Goal: Task Accomplishment & Management: Use online tool/utility

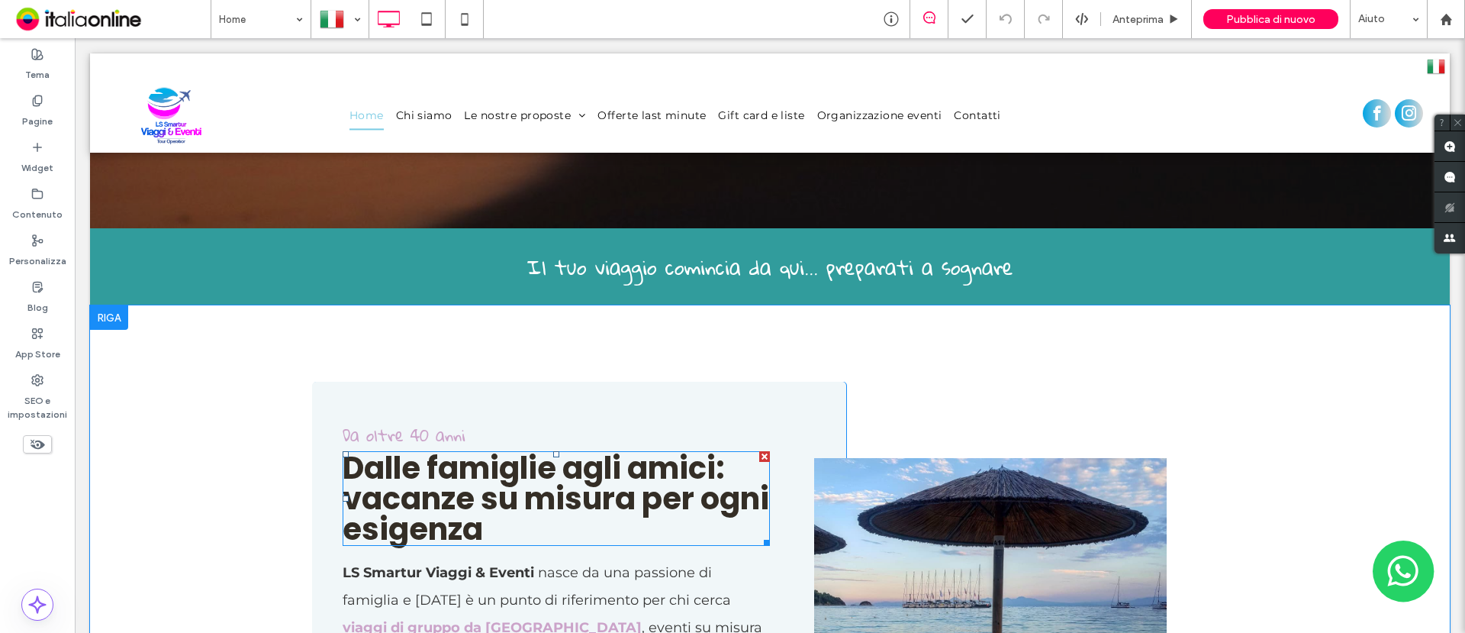
scroll to position [954, 0]
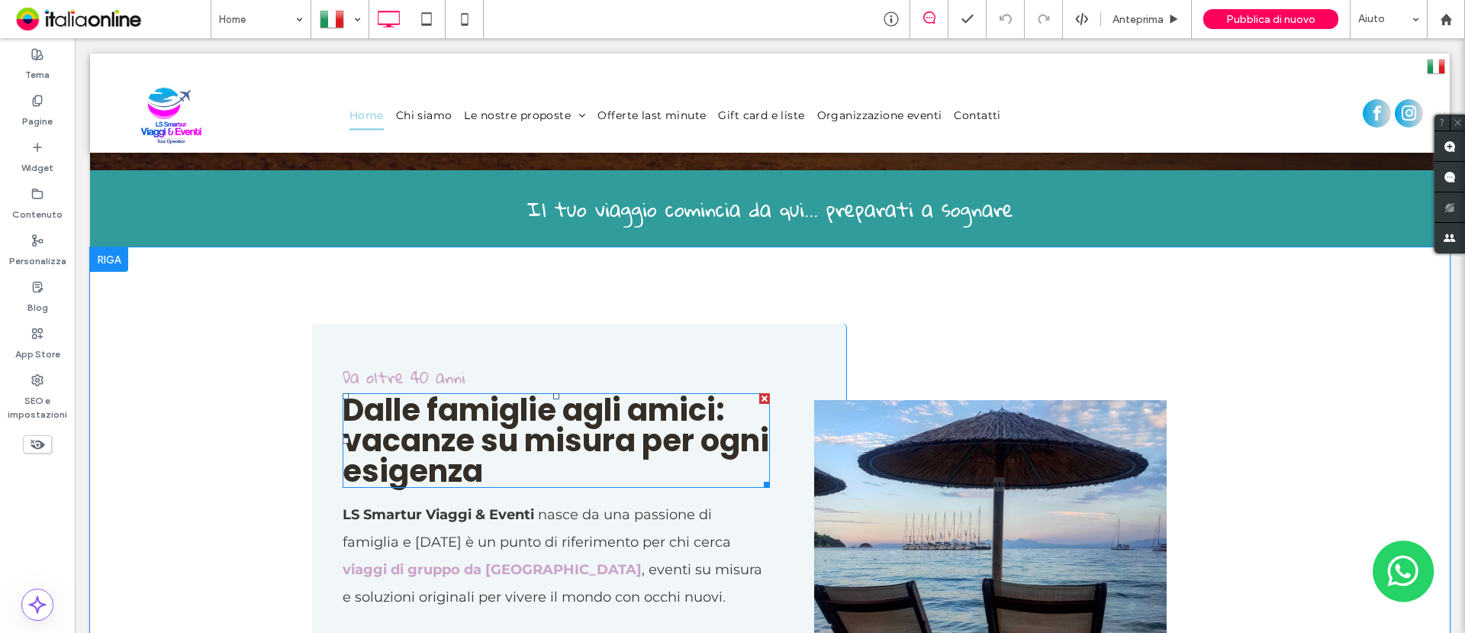
click at [622, 388] on strong "Dalle famiglie agli amici: vacanze su misura per ogni esigenza" at bounding box center [556, 440] width 427 height 104
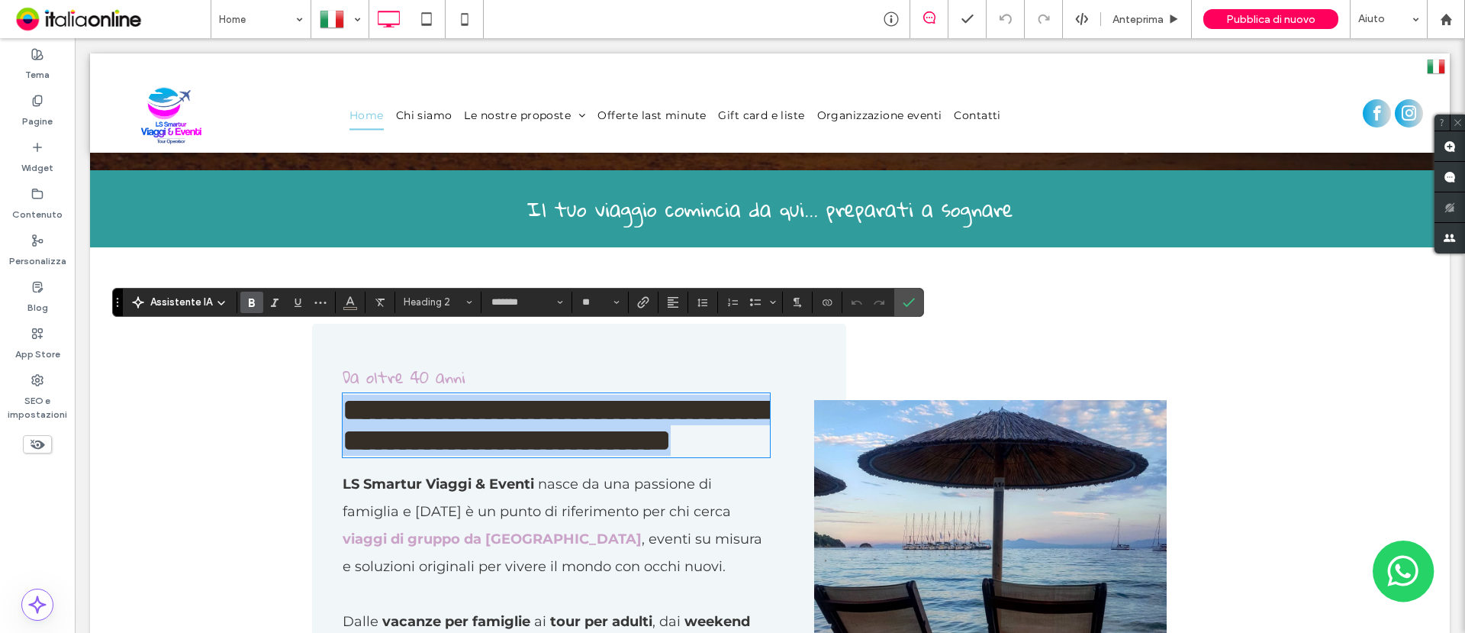
type input "*******"
type input "**"
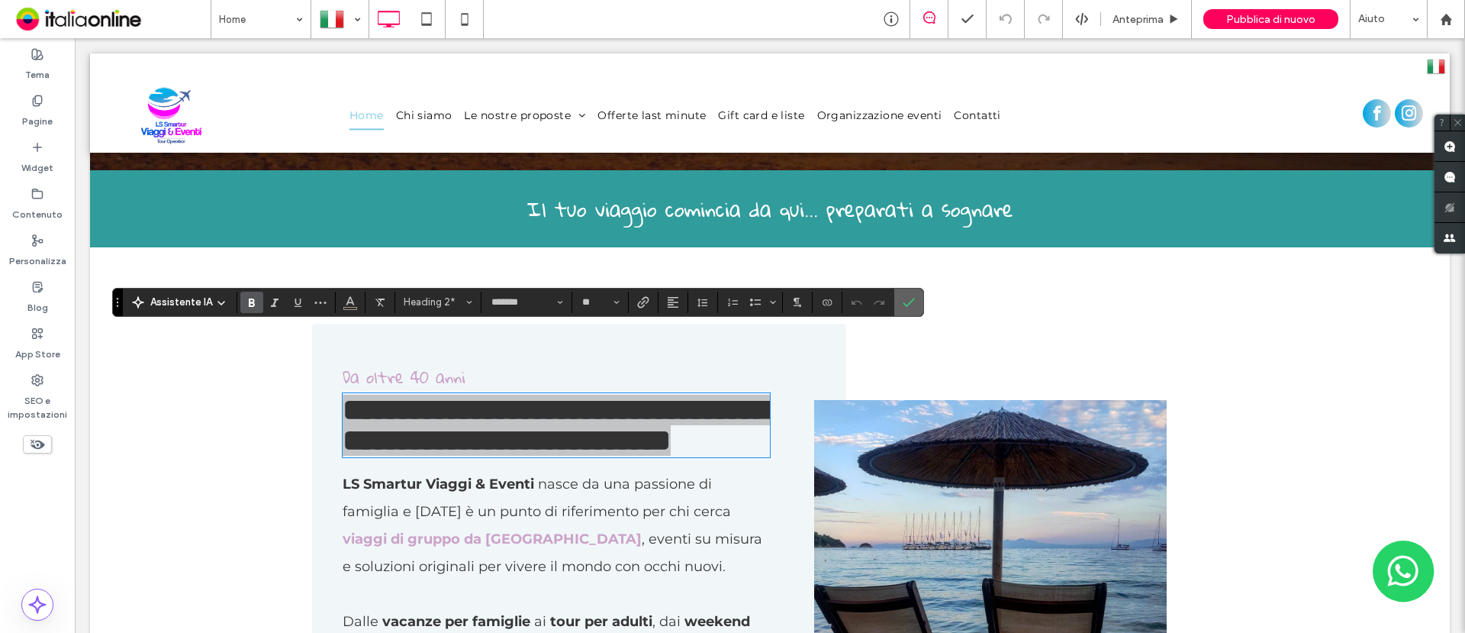
click at [909, 306] on icon "Conferma" at bounding box center [909, 302] width 12 height 12
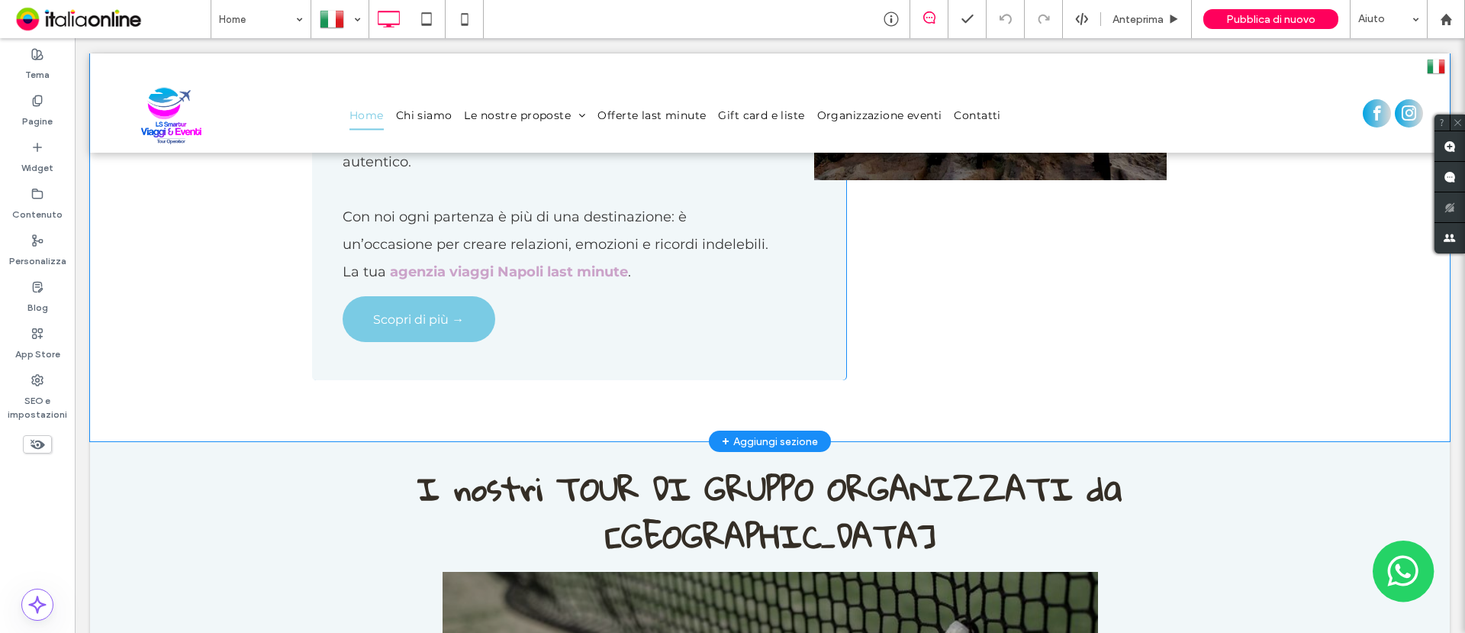
scroll to position [1812, 0]
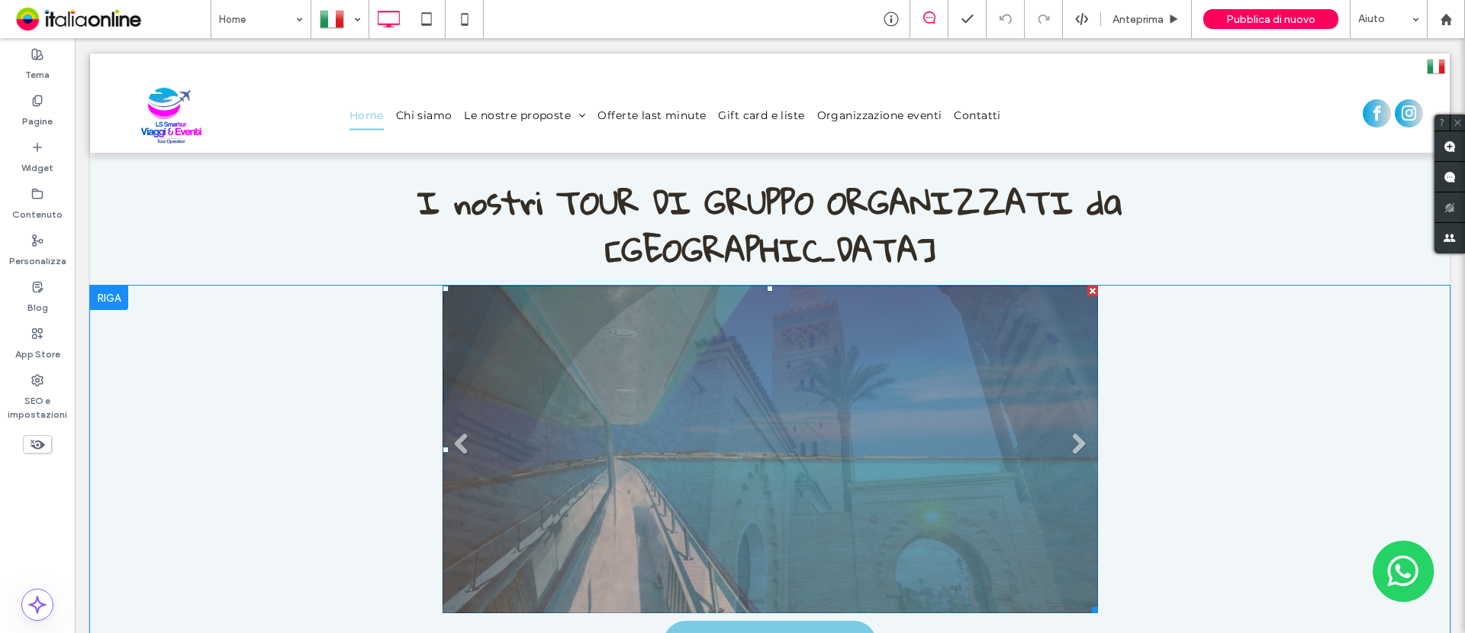
drag, startPoint x: 909, startPoint y: 267, endPoint x: 926, endPoint y: 269, distance: 17.6
click at [909, 285] on link at bounding box center [771, 448] width 656 height 327
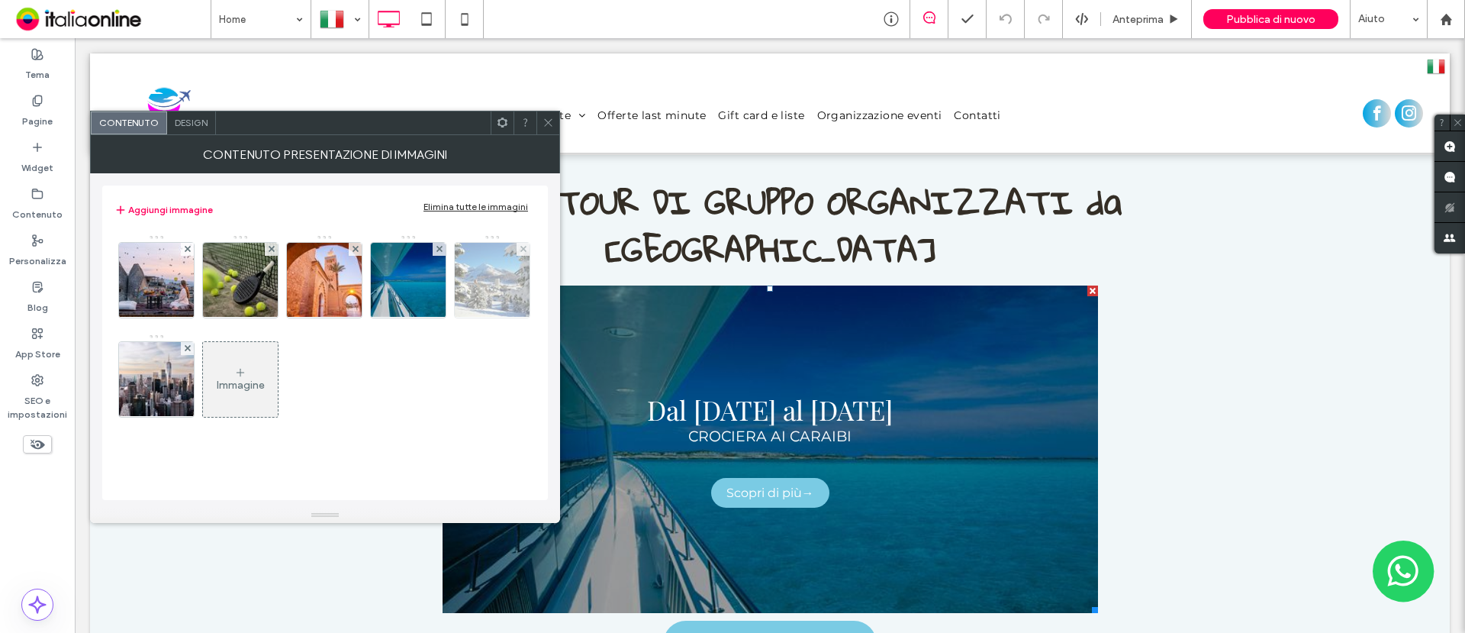
click at [468, 291] on img at bounding box center [493, 280] width 112 height 75
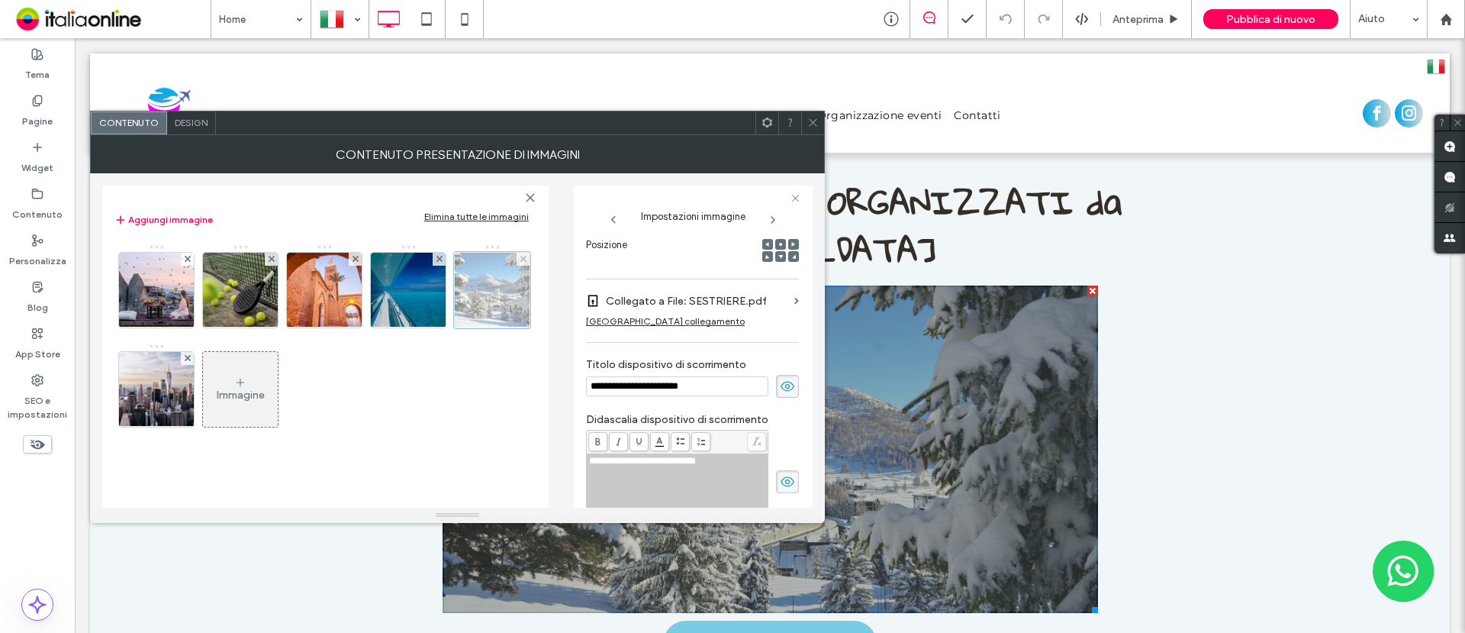
scroll to position [0, 0]
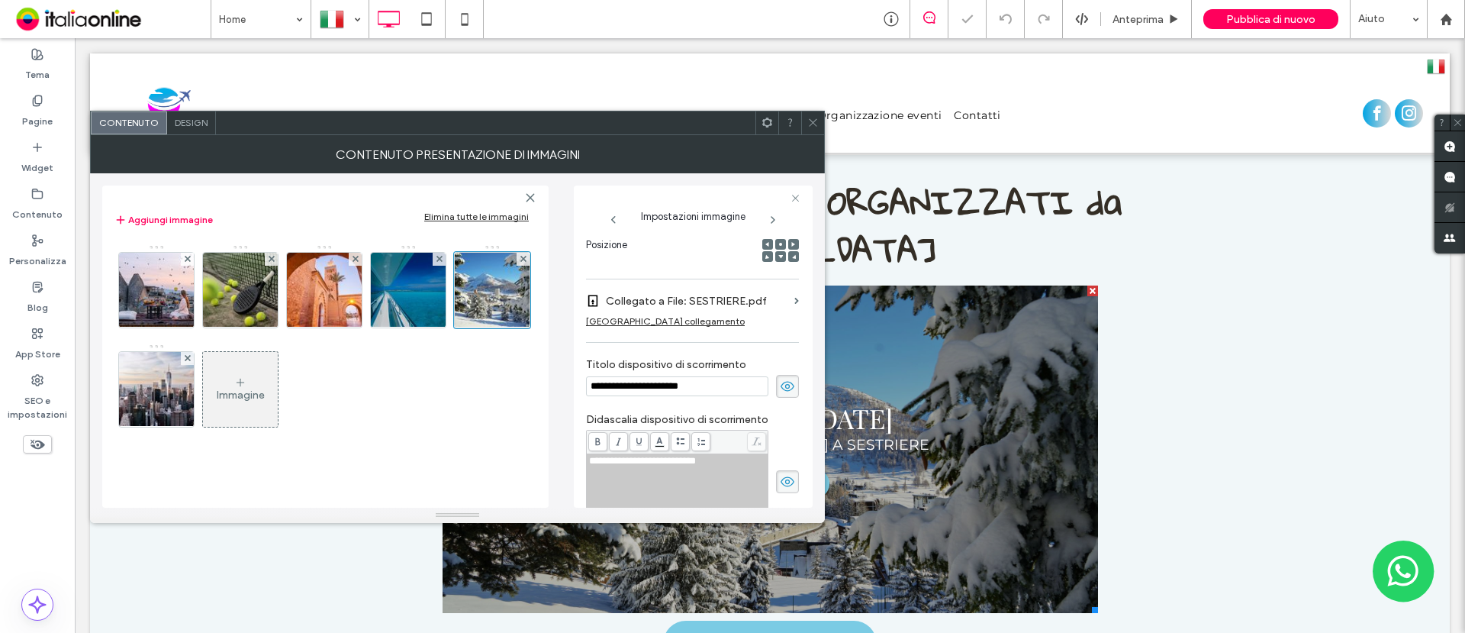
click at [818, 125] on icon at bounding box center [812, 122] width 11 height 11
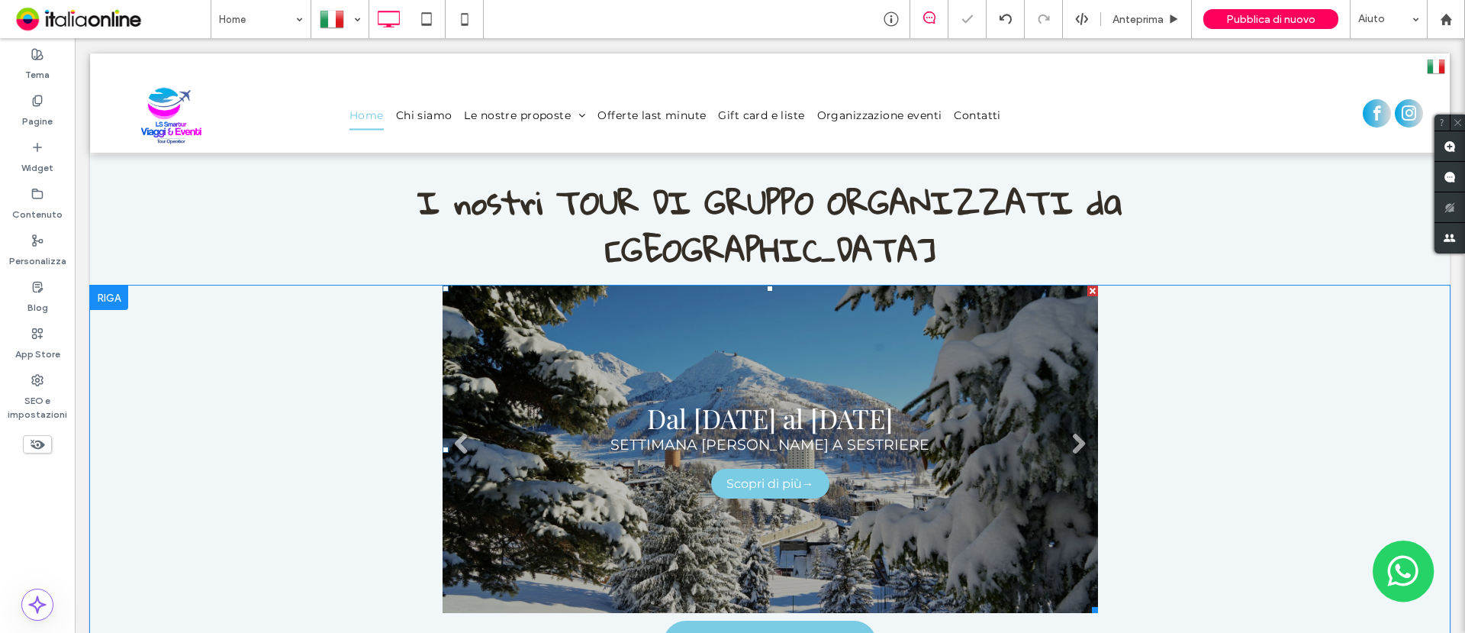
drag, startPoint x: 764, startPoint y: 253, endPoint x: 749, endPoint y: 248, distance: 15.5
click at [764, 285] on link at bounding box center [771, 448] width 656 height 327
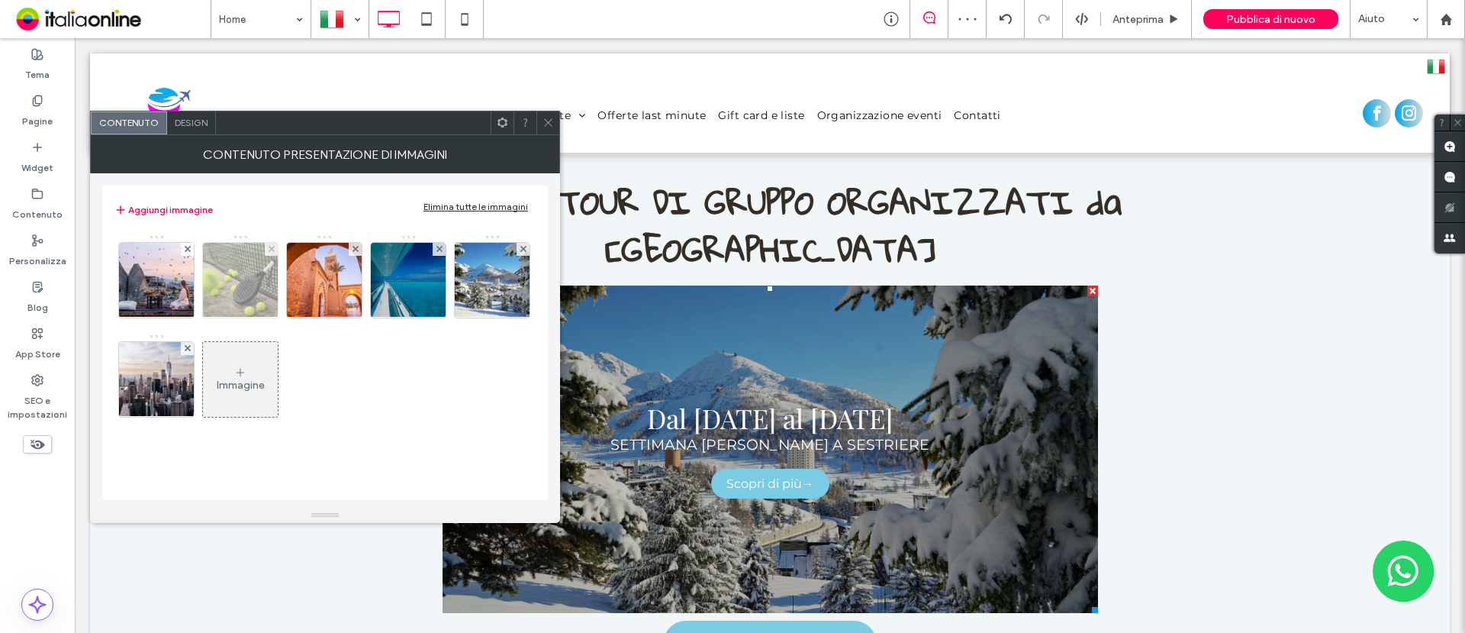
click at [245, 285] on img at bounding box center [241, 280] width 112 height 75
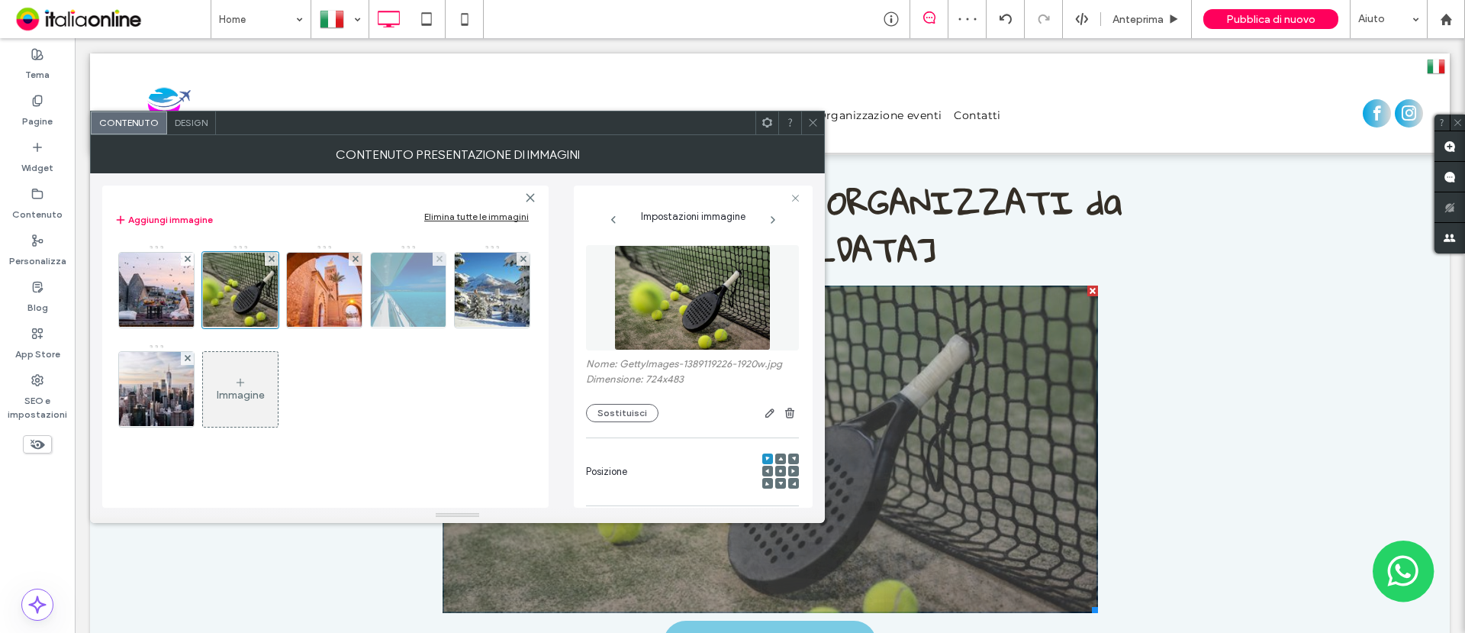
scroll to position [227, 0]
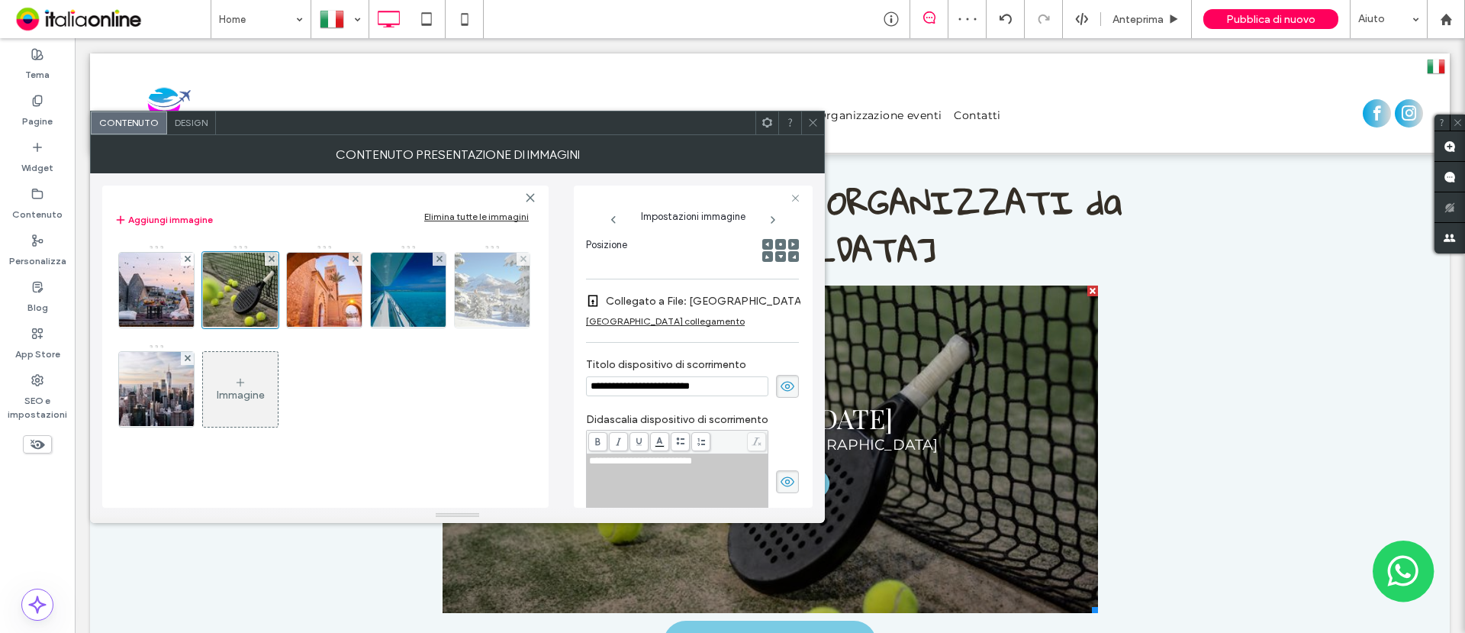
click at [417, 294] on img at bounding box center [409, 290] width 100 height 75
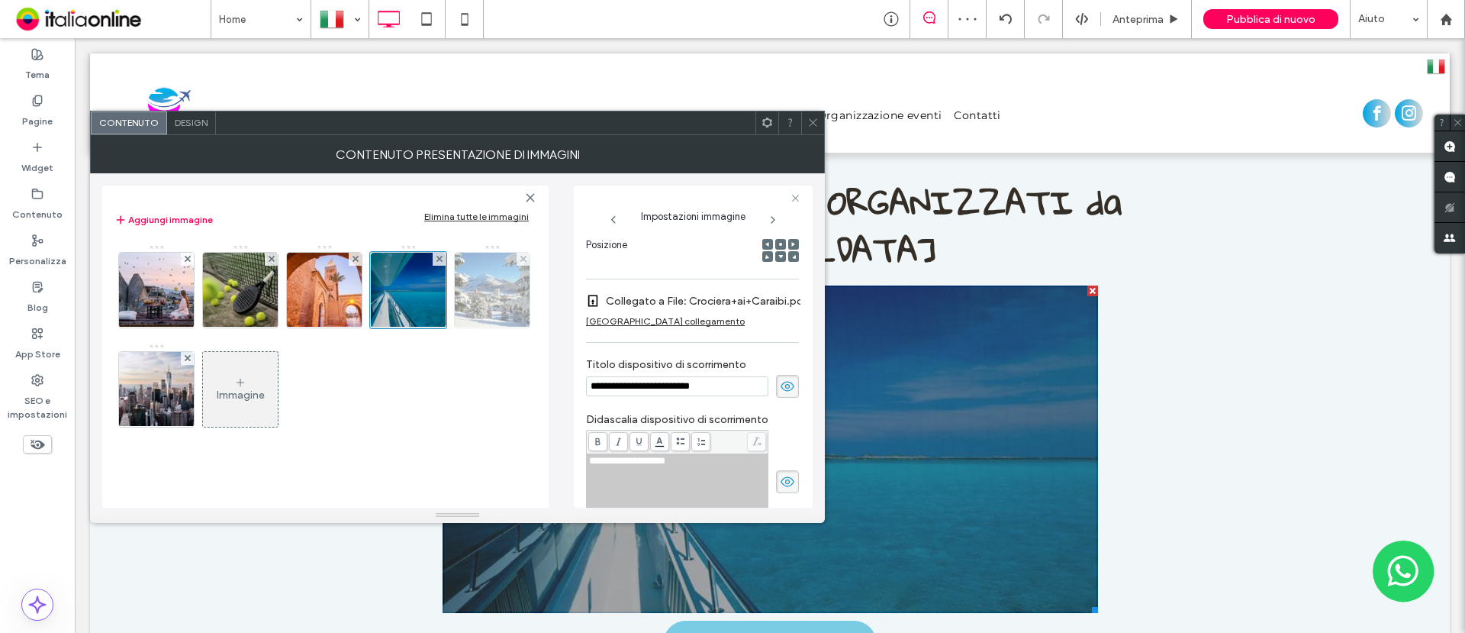
click at [476, 301] on img at bounding box center [493, 290] width 112 height 75
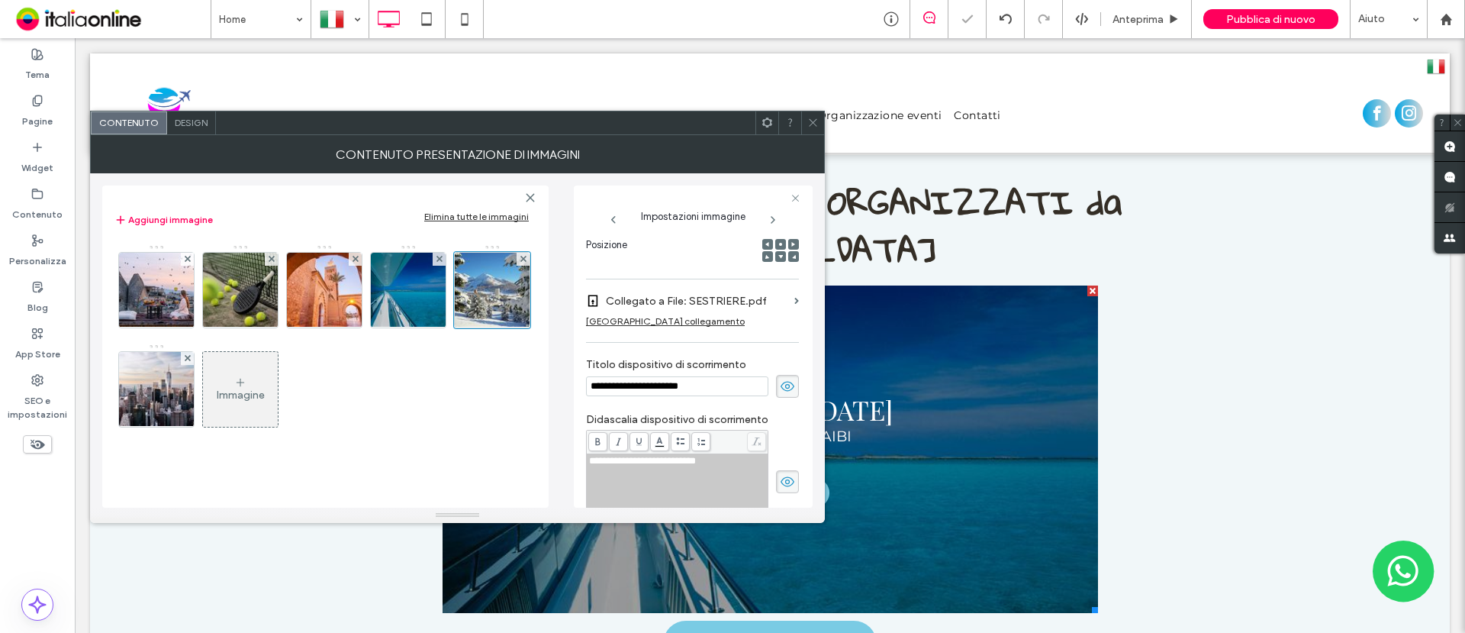
click at [813, 127] on icon at bounding box center [812, 122] width 11 height 11
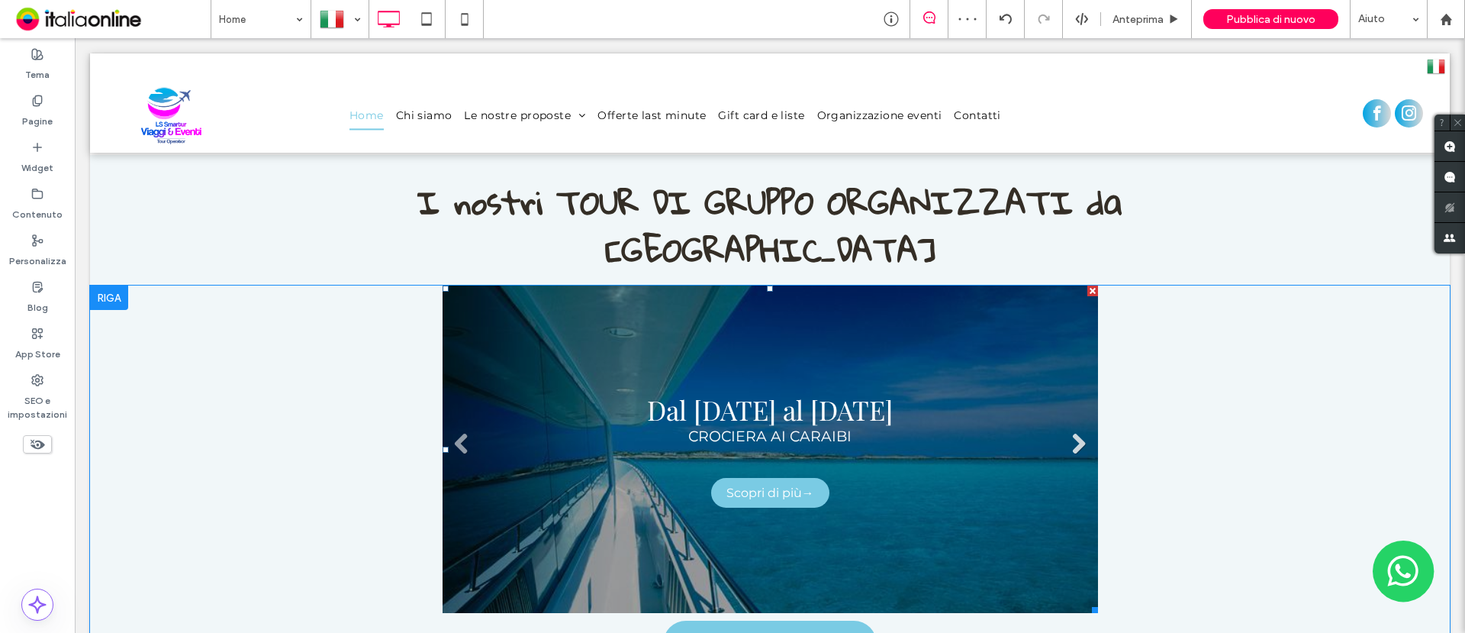
click at [1069, 432] on link "Next" at bounding box center [1079, 443] width 23 height 23
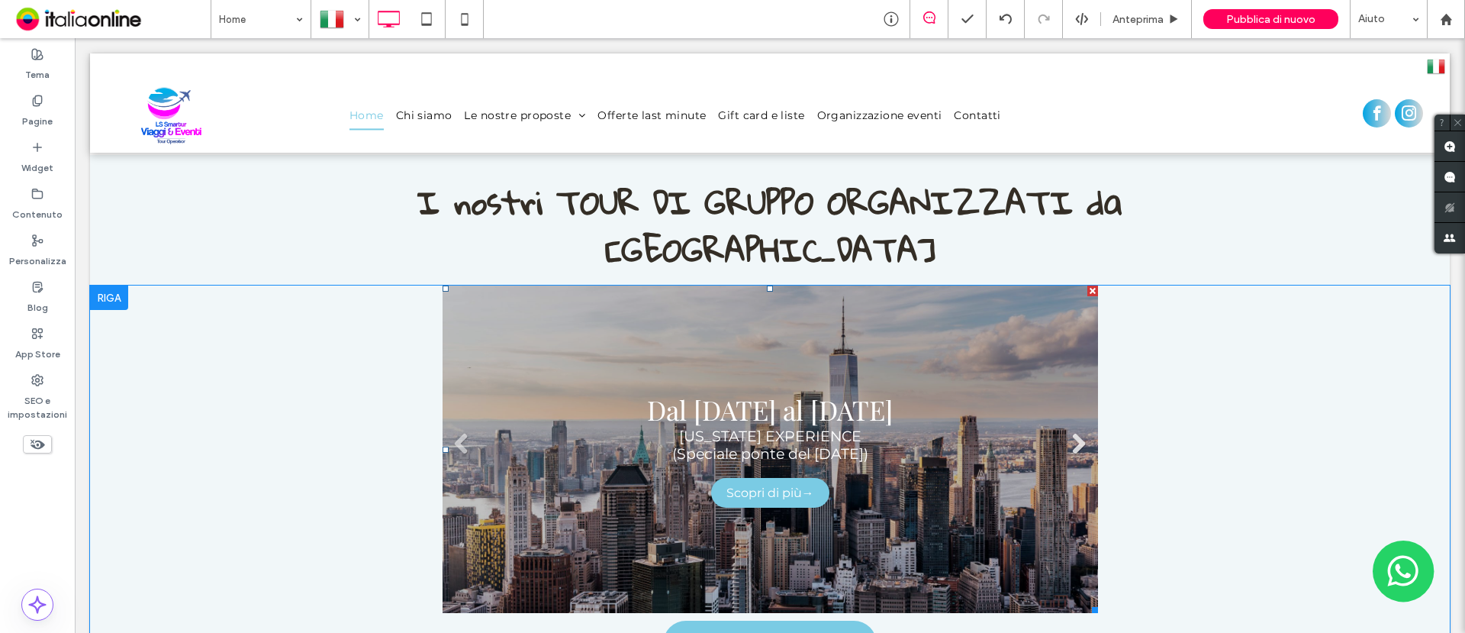
click at [1069, 432] on link "Next" at bounding box center [1079, 443] width 23 height 23
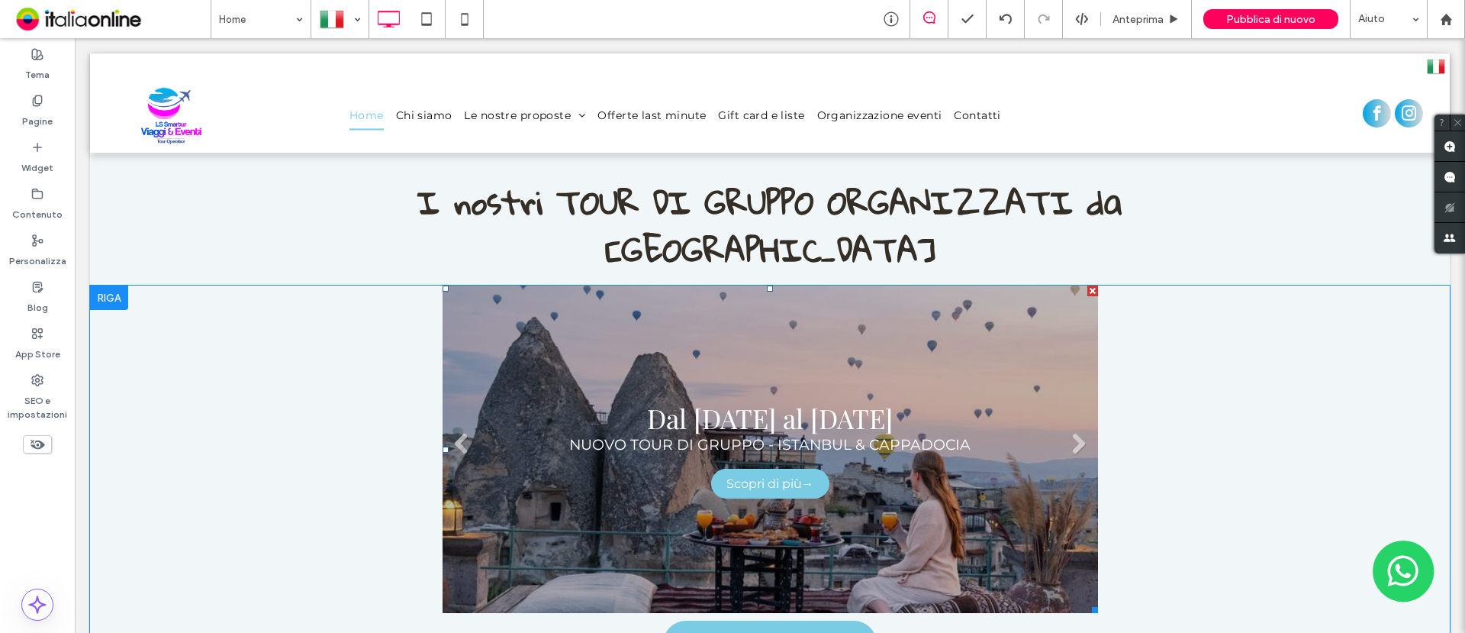
click at [592, 285] on link at bounding box center [771, 448] width 656 height 327
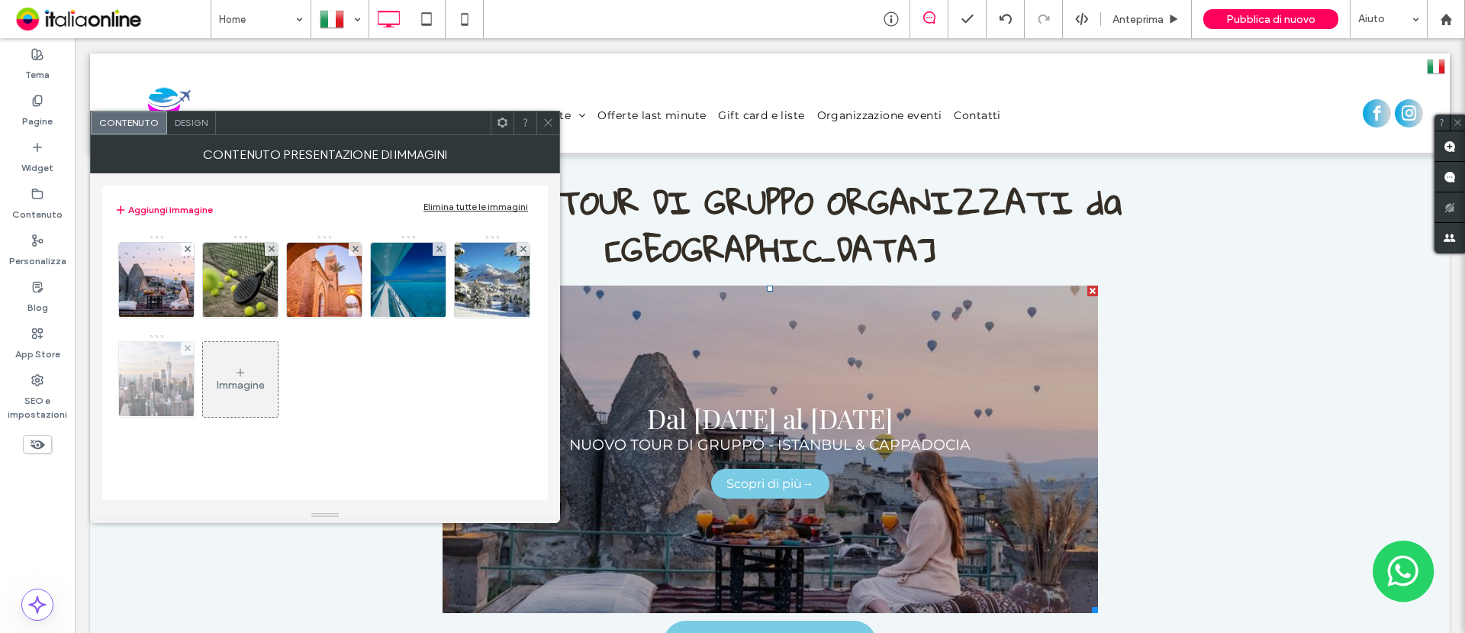
click at [159, 371] on img at bounding box center [157, 379] width 112 height 75
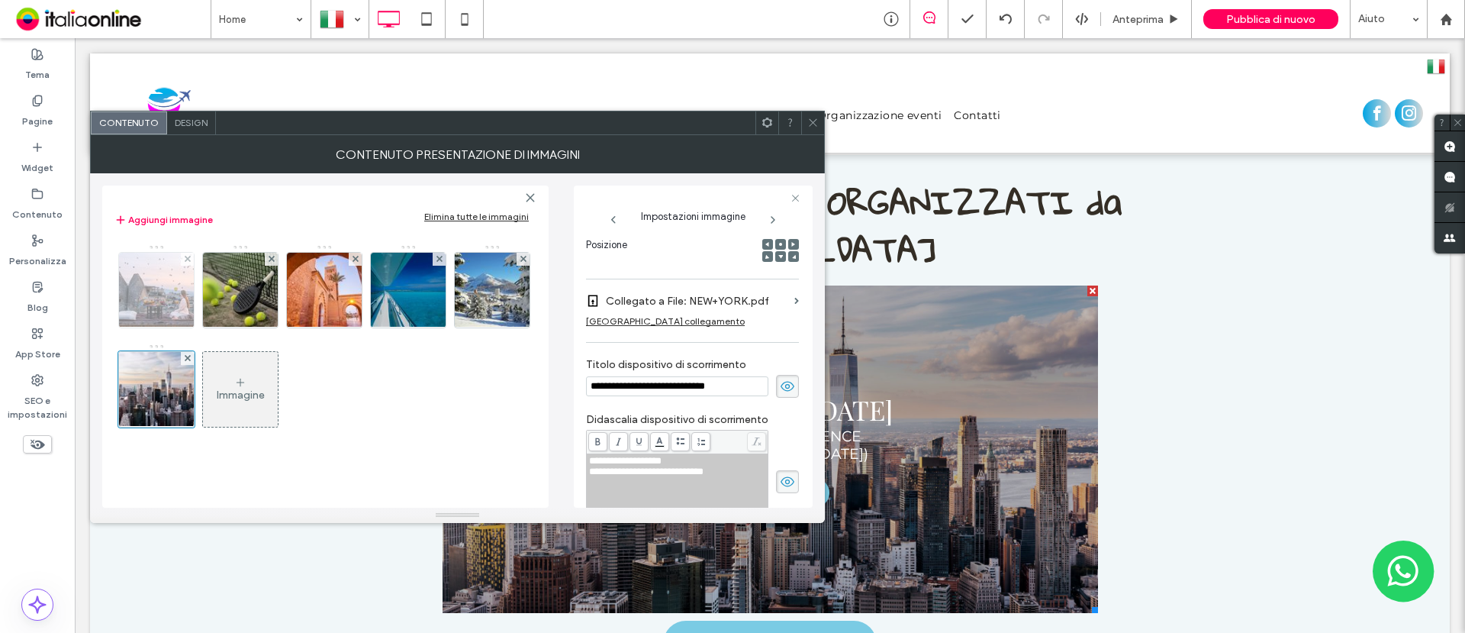
click at [169, 288] on img at bounding box center [157, 290] width 112 height 75
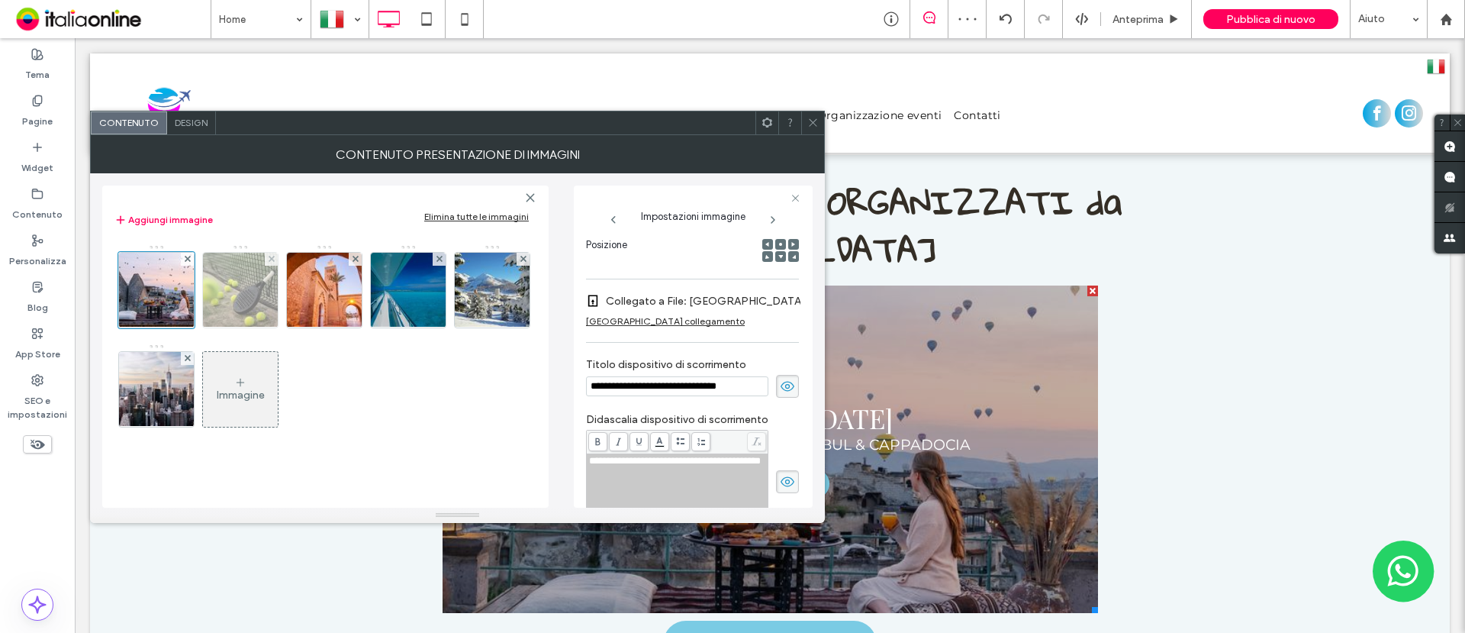
click at [212, 295] on img at bounding box center [241, 290] width 112 height 75
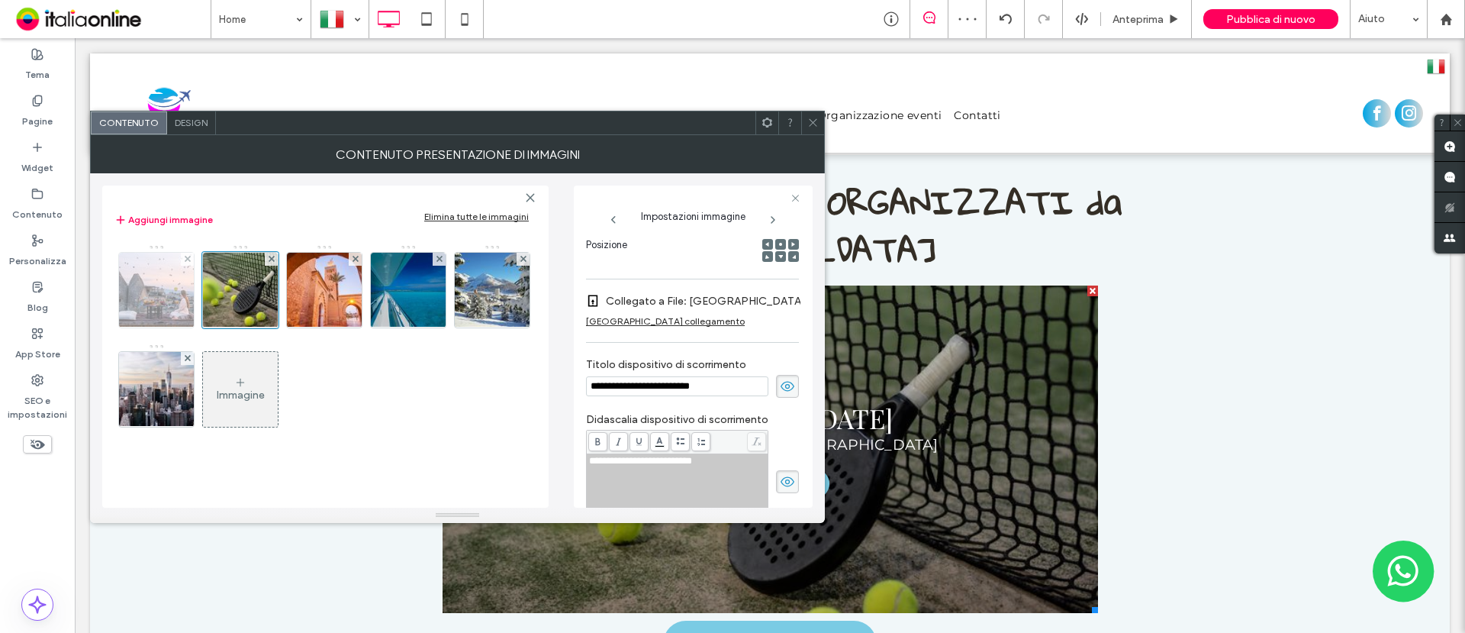
drag, startPoint x: 142, startPoint y: 301, endPoint x: 179, endPoint y: 305, distance: 37.6
click at [142, 301] on img at bounding box center [157, 290] width 112 height 75
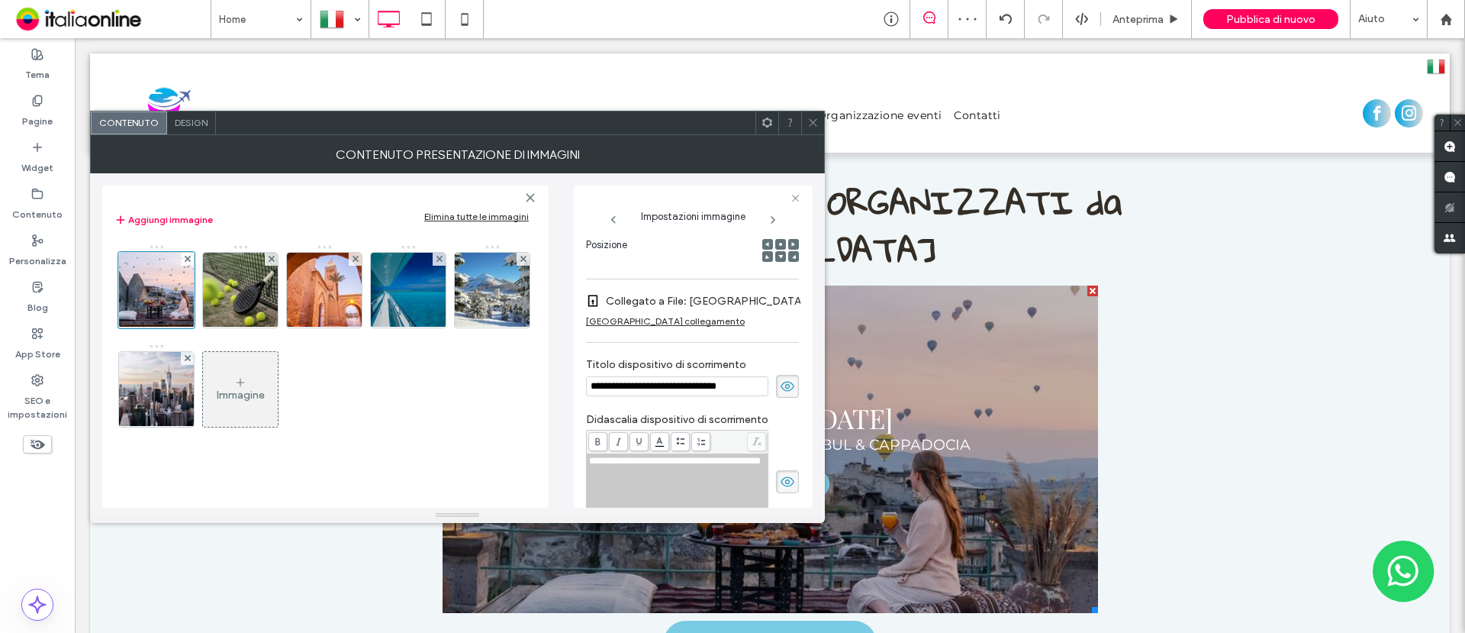
drag, startPoint x: 234, startPoint y: 301, endPoint x: 285, endPoint y: 295, distance: 50.7
click at [237, 301] on img at bounding box center [241, 290] width 112 height 75
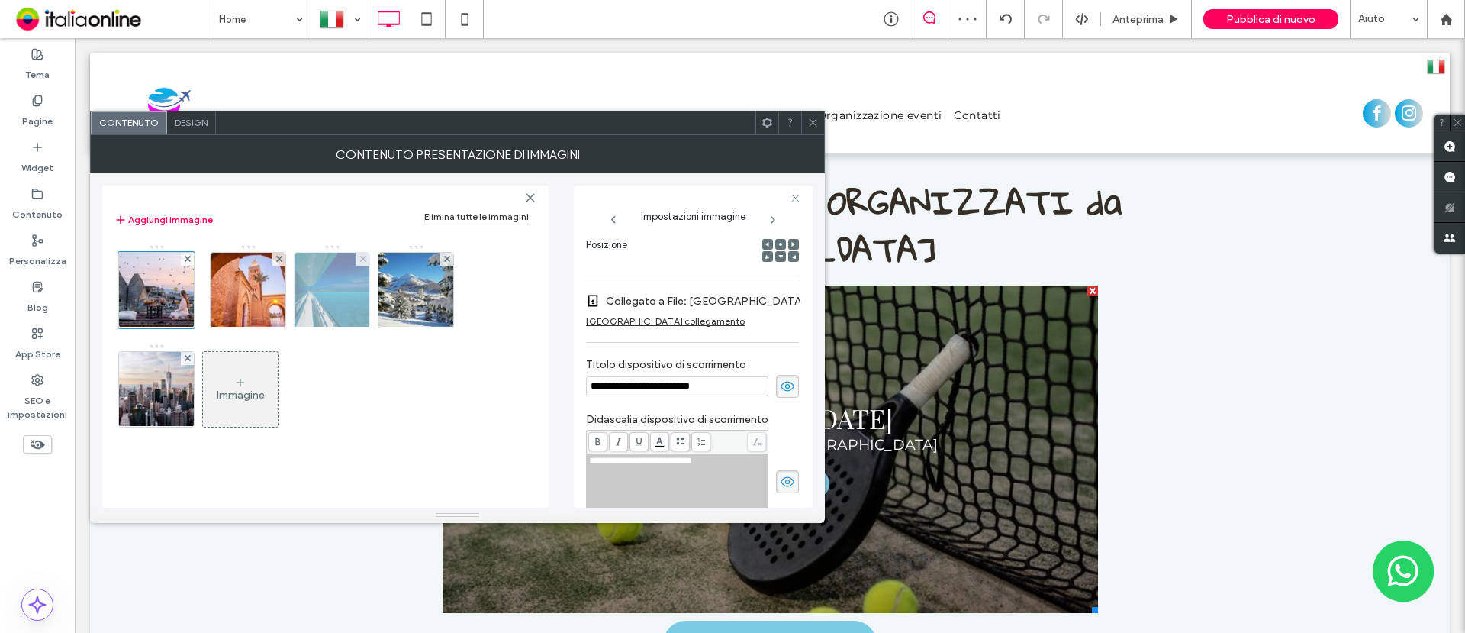
click at [327, 312] on img at bounding box center [332, 290] width 100 height 75
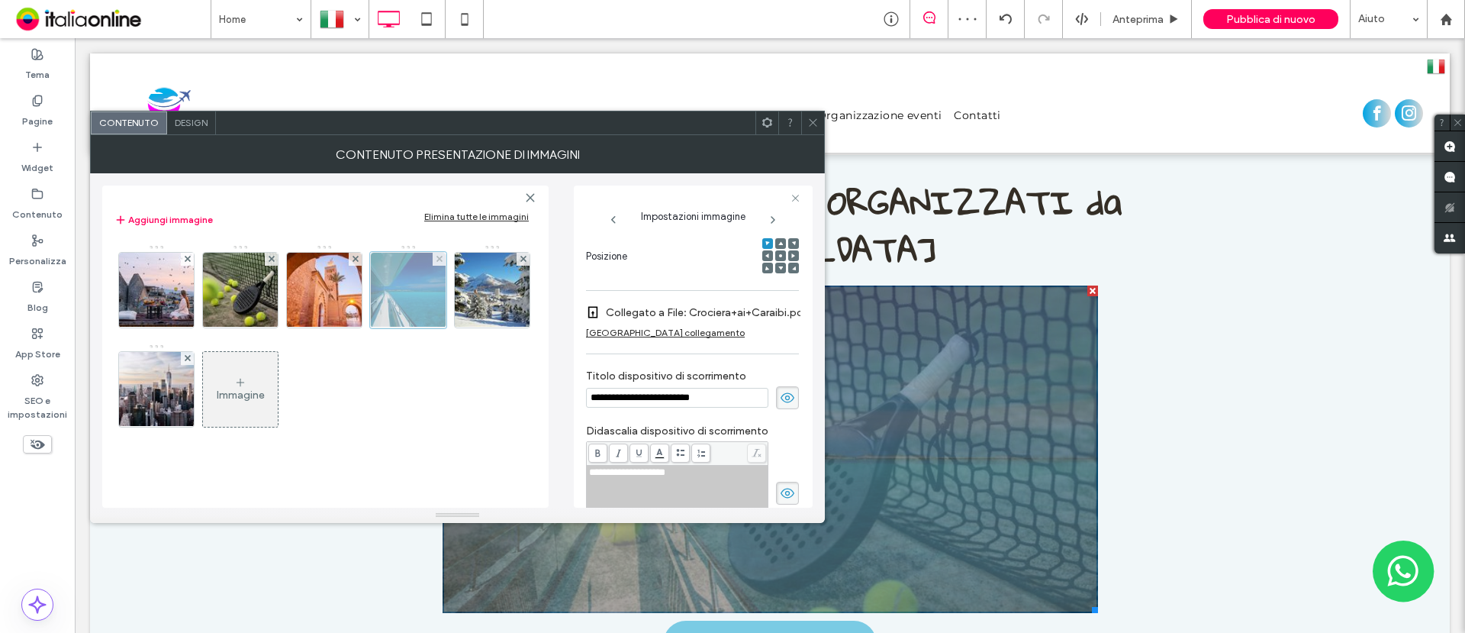
scroll to position [238, 0]
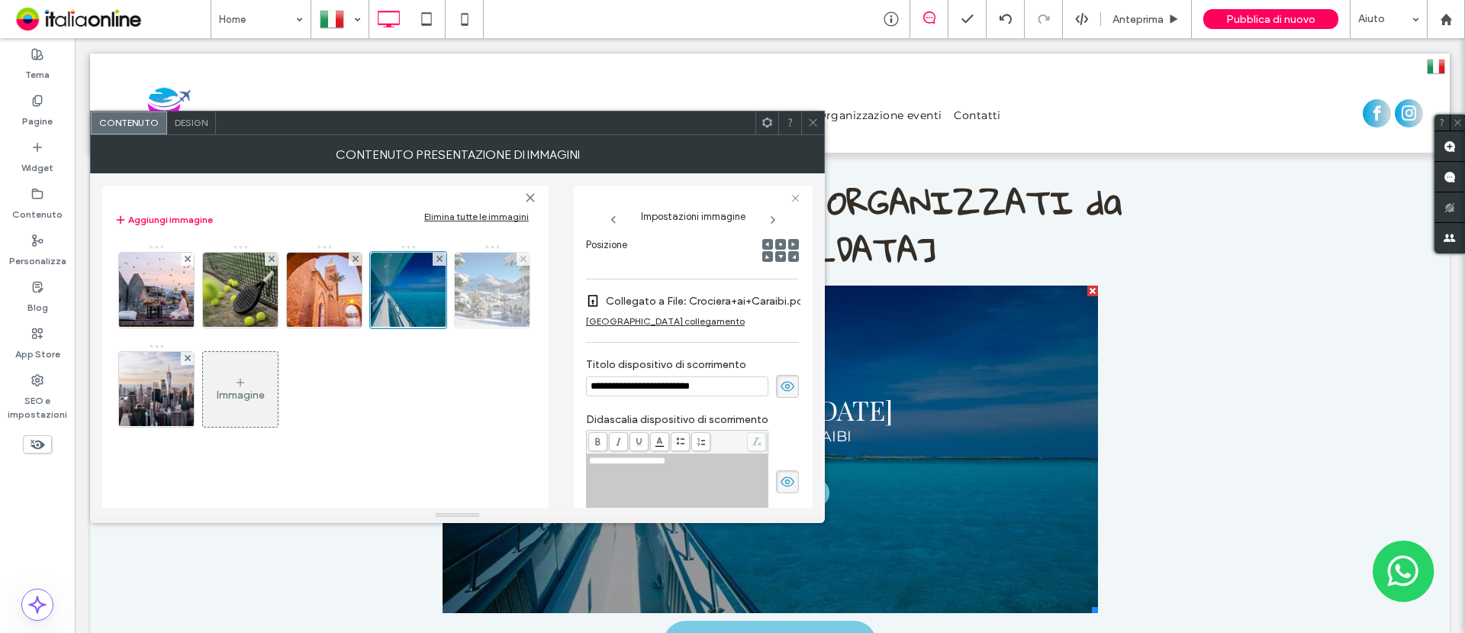
click at [477, 305] on img at bounding box center [493, 290] width 112 height 75
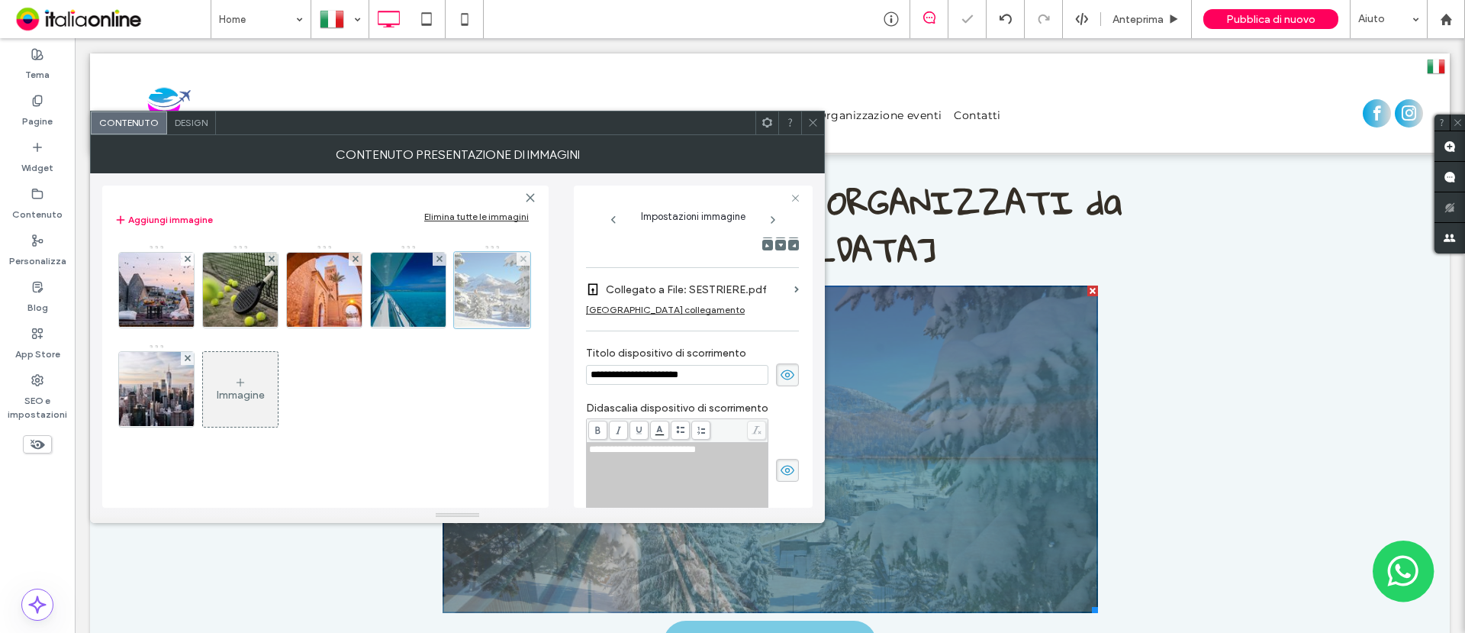
scroll to position [227, 0]
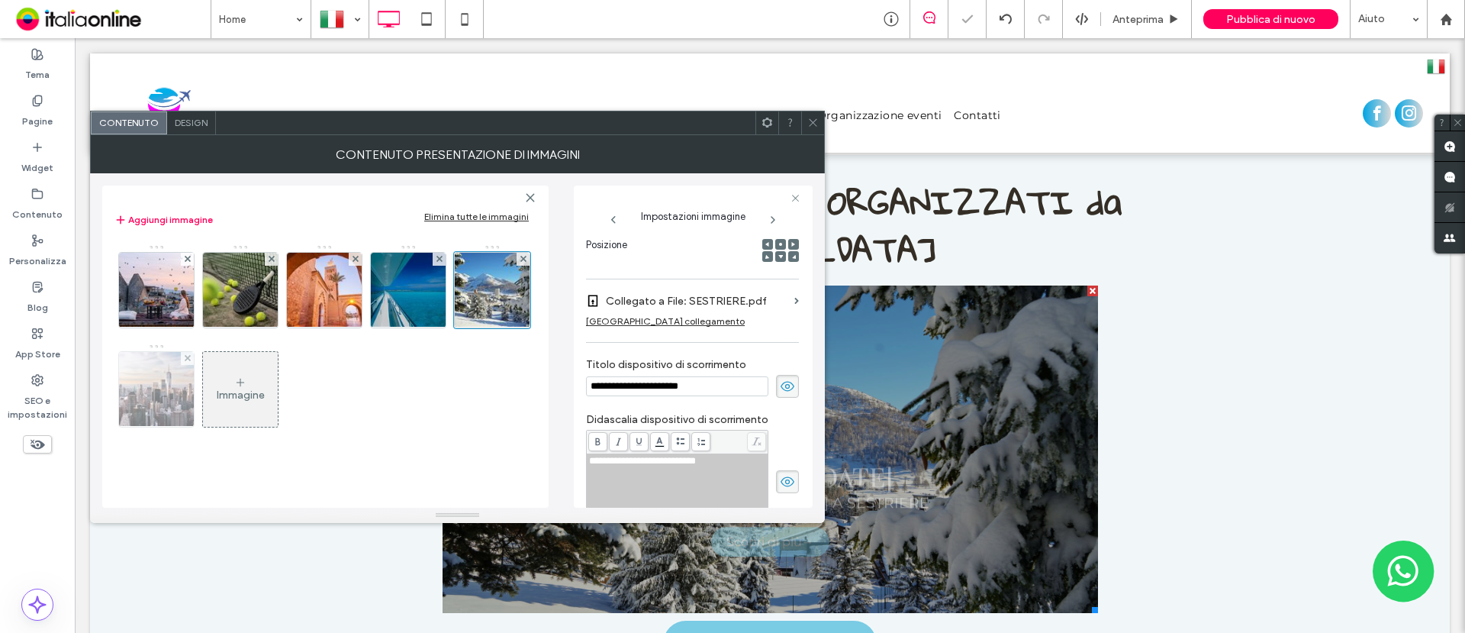
click at [169, 408] on img at bounding box center [157, 389] width 112 height 75
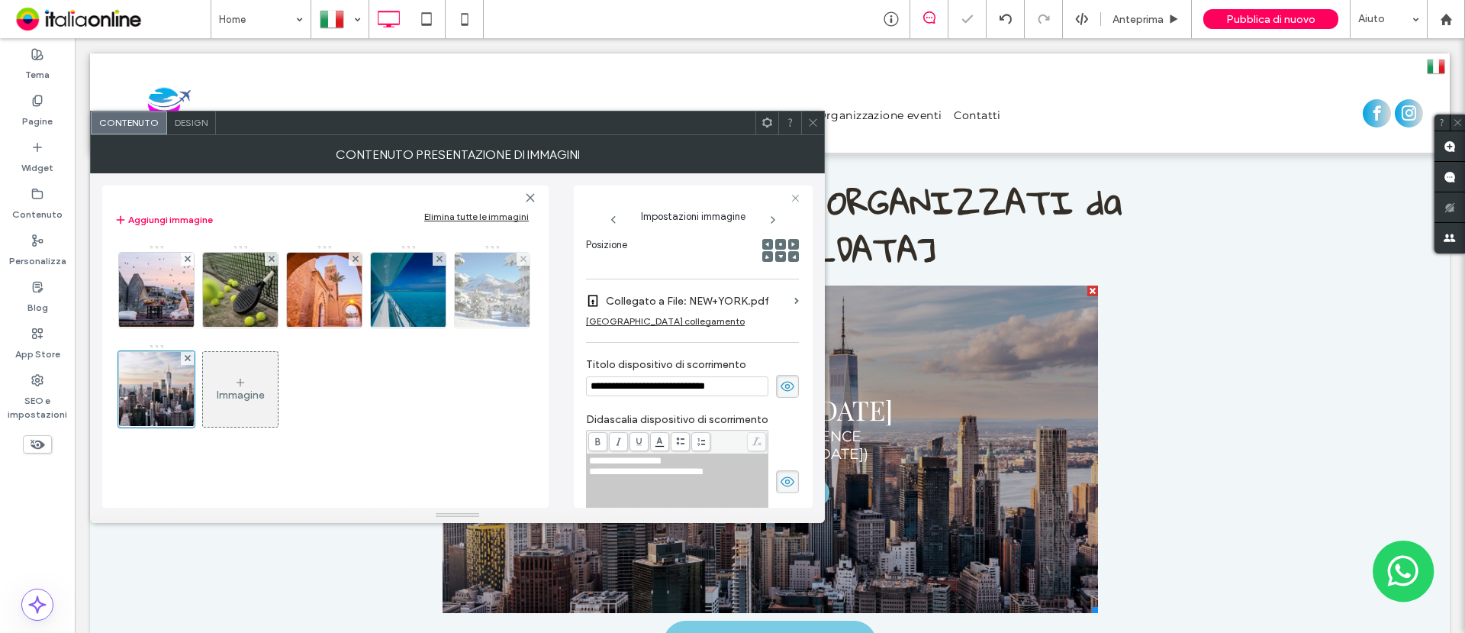
click at [498, 308] on img at bounding box center [493, 290] width 112 height 75
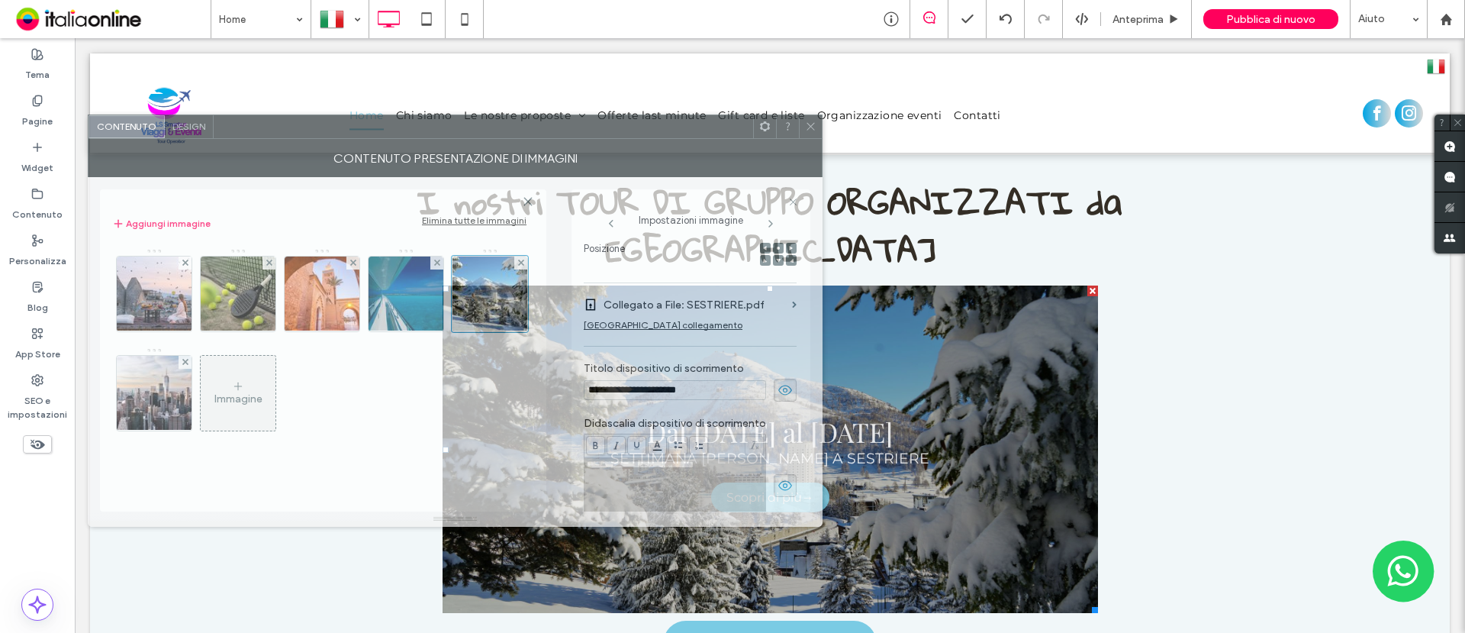
click at [588, 134] on div at bounding box center [484, 126] width 540 height 23
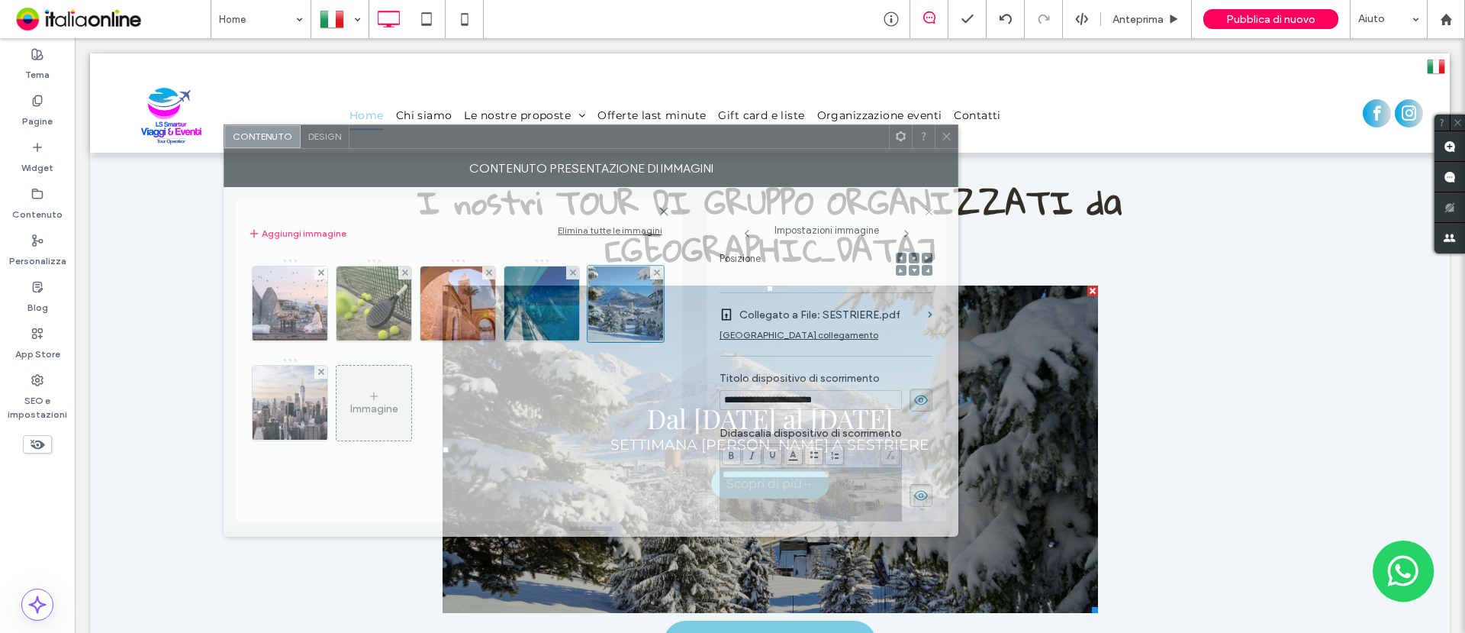
drag, startPoint x: 547, startPoint y: 130, endPoint x: 356, endPoint y: 393, distance: 325.0
click at [683, 140] on div at bounding box center [620, 136] width 540 height 23
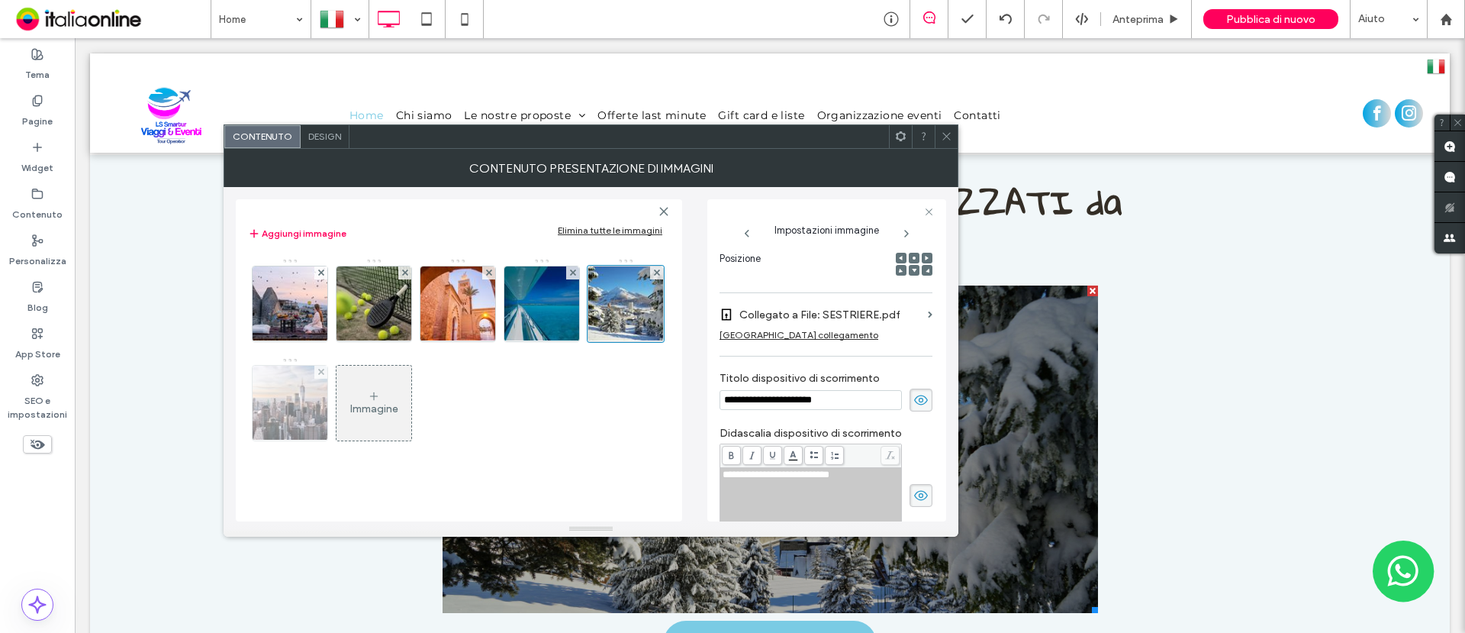
click at [296, 416] on img at bounding box center [290, 403] width 112 height 75
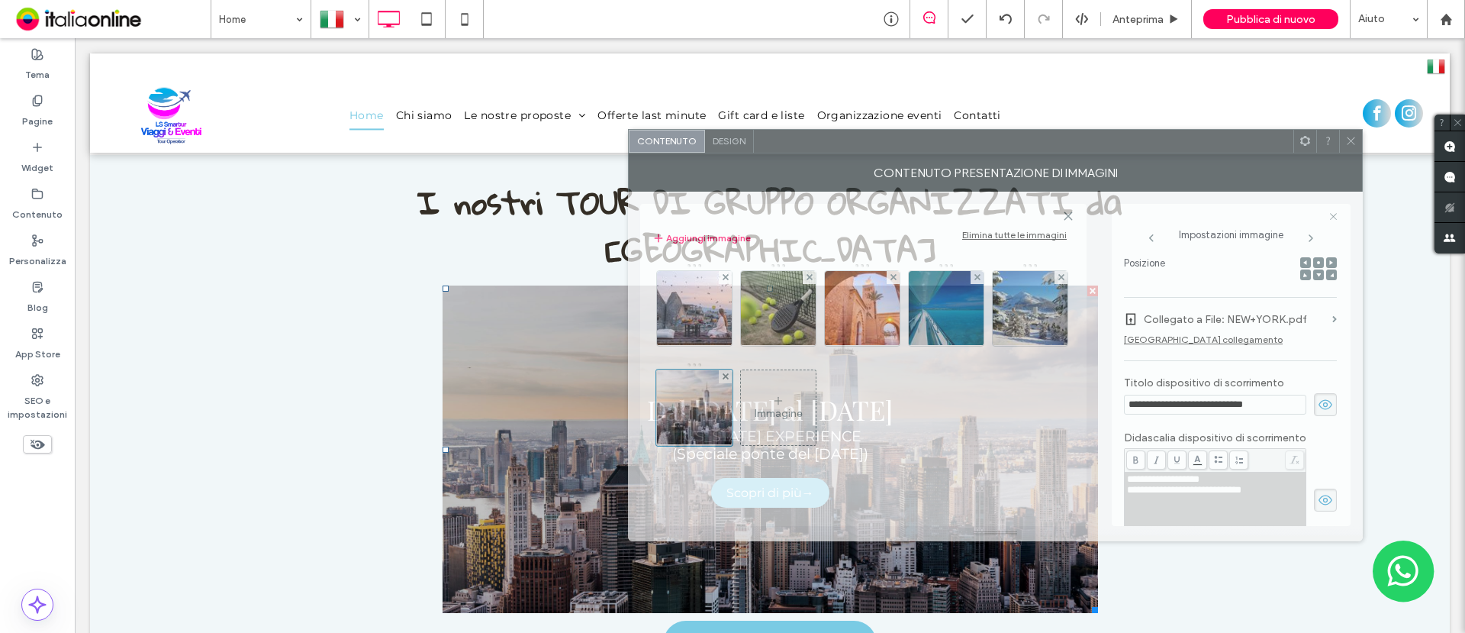
drag, startPoint x: 774, startPoint y: 143, endPoint x: 1178, endPoint y: 148, distance: 404.5
click at [1178, 148] on div at bounding box center [1024, 141] width 540 height 23
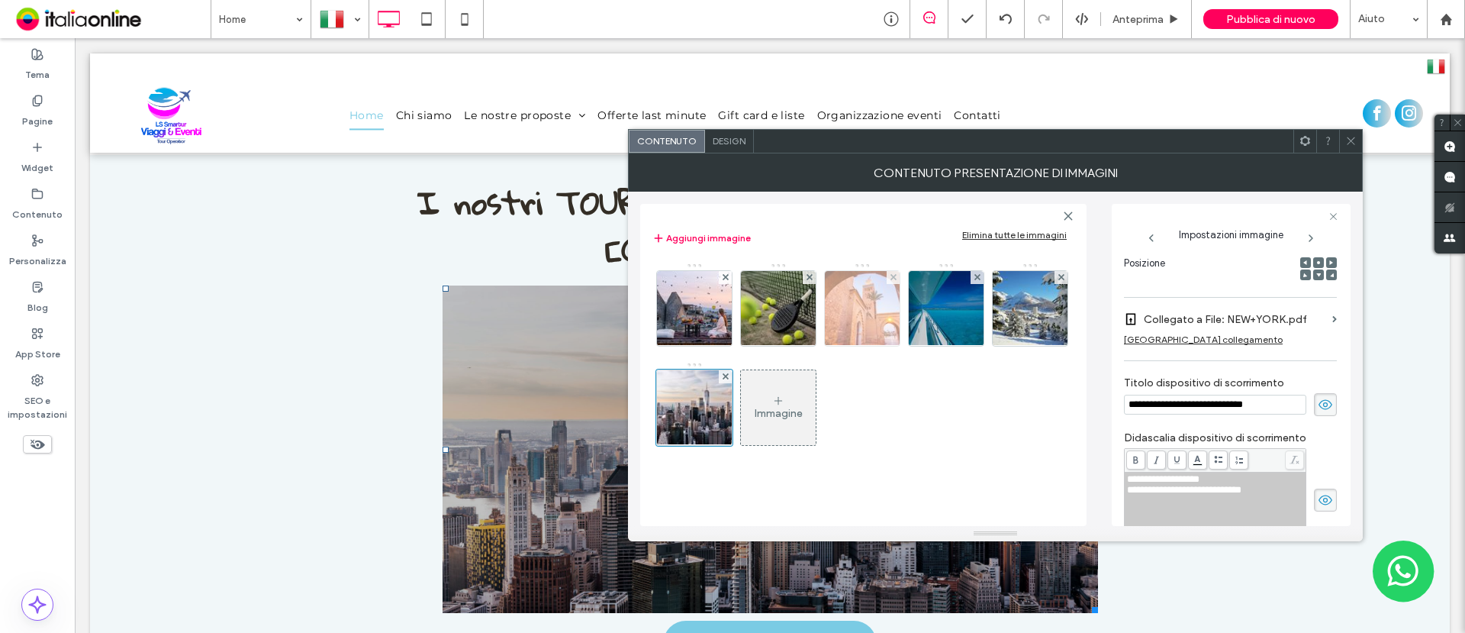
click at [846, 317] on img at bounding box center [863, 308] width 112 height 75
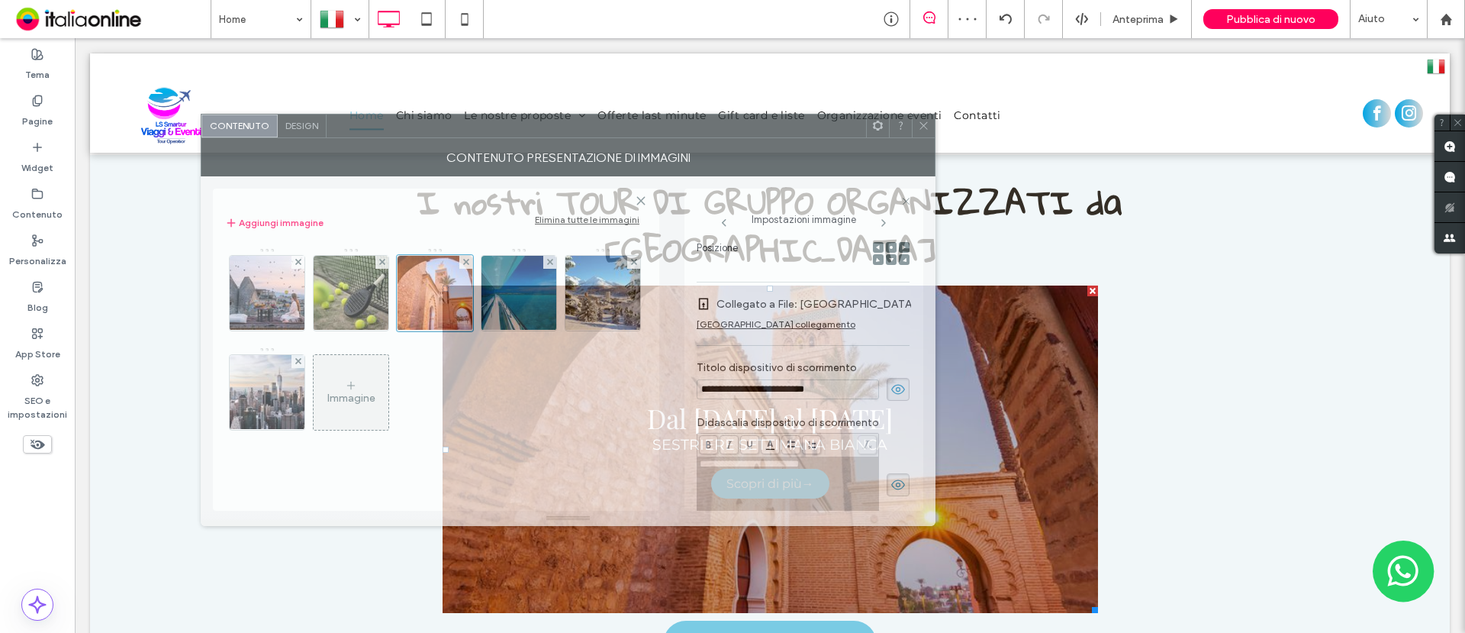
drag, startPoint x: 954, startPoint y: 144, endPoint x: 847, endPoint y: 470, distance: 342.9
click at [527, 129] on div at bounding box center [597, 125] width 540 height 23
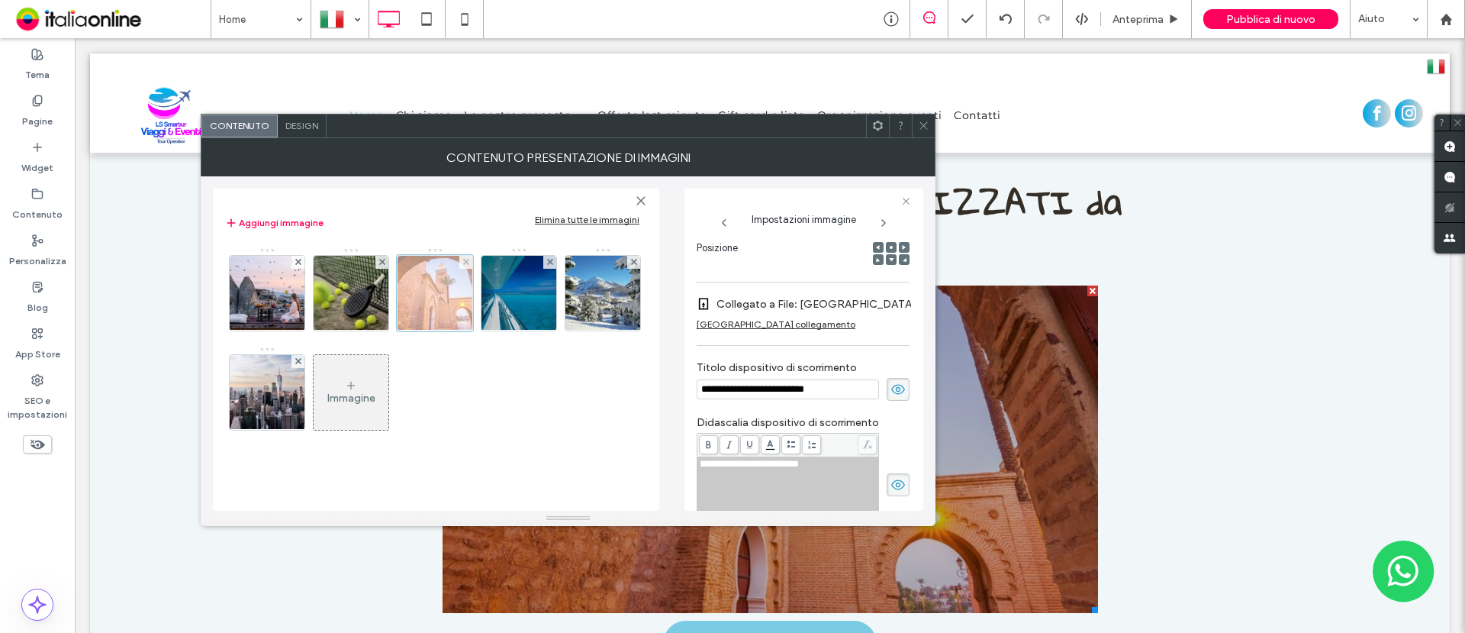
click at [433, 291] on div at bounding box center [435, 293] width 76 height 76
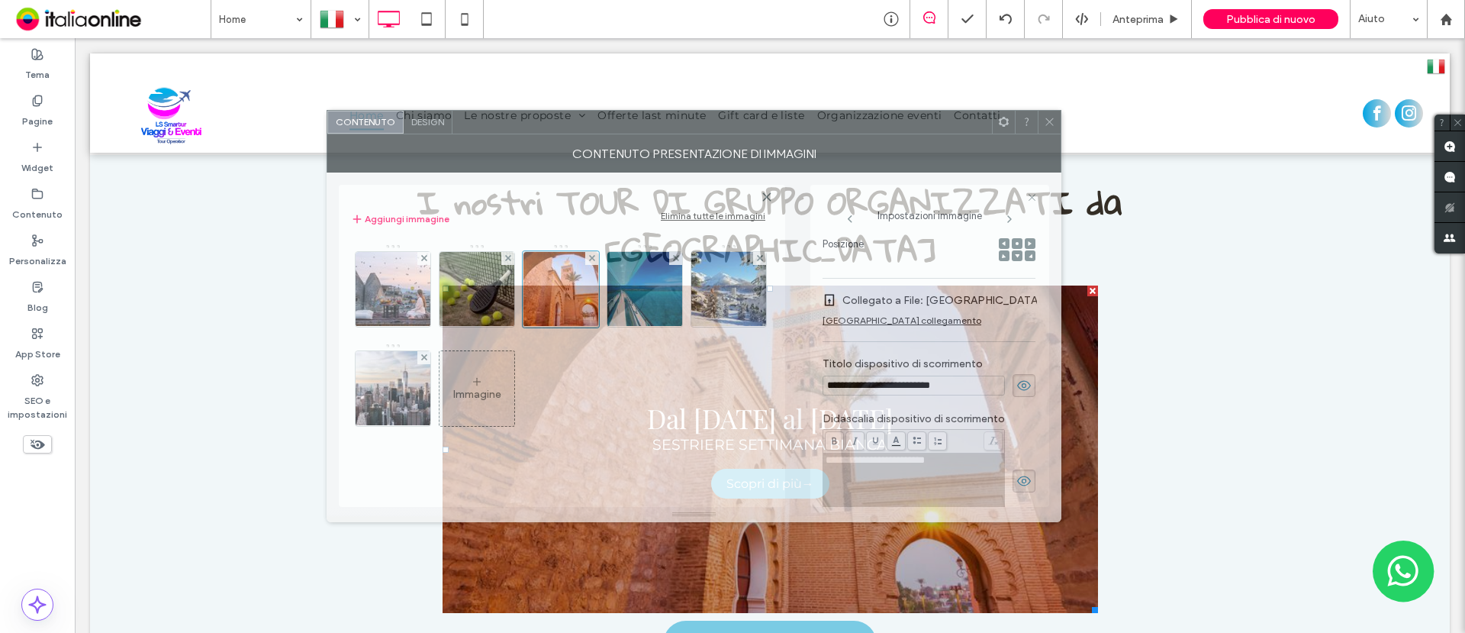
drag, startPoint x: 702, startPoint y: 134, endPoint x: 828, endPoint y: 130, distance: 126.0
click at [828, 130] on div at bounding box center [723, 122] width 540 height 23
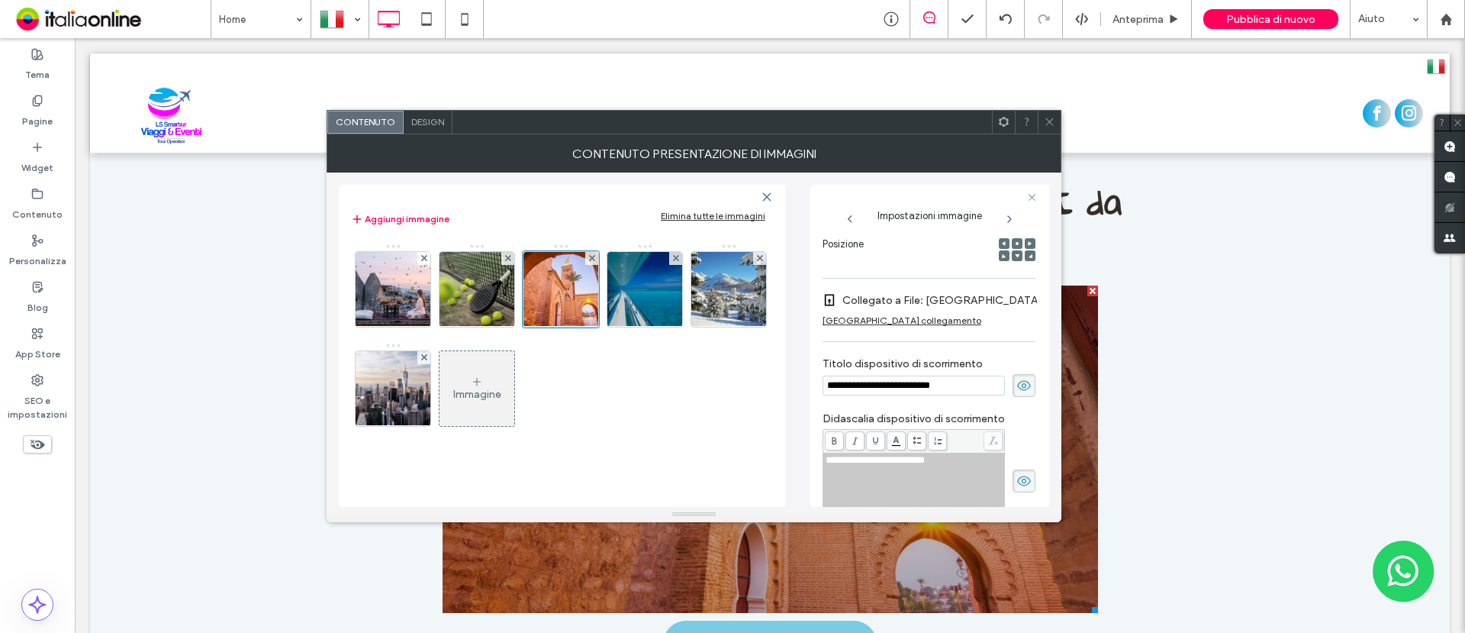
click at [815, 134] on div "Contenuto presentazione di immagini" at bounding box center [694, 153] width 735 height 38
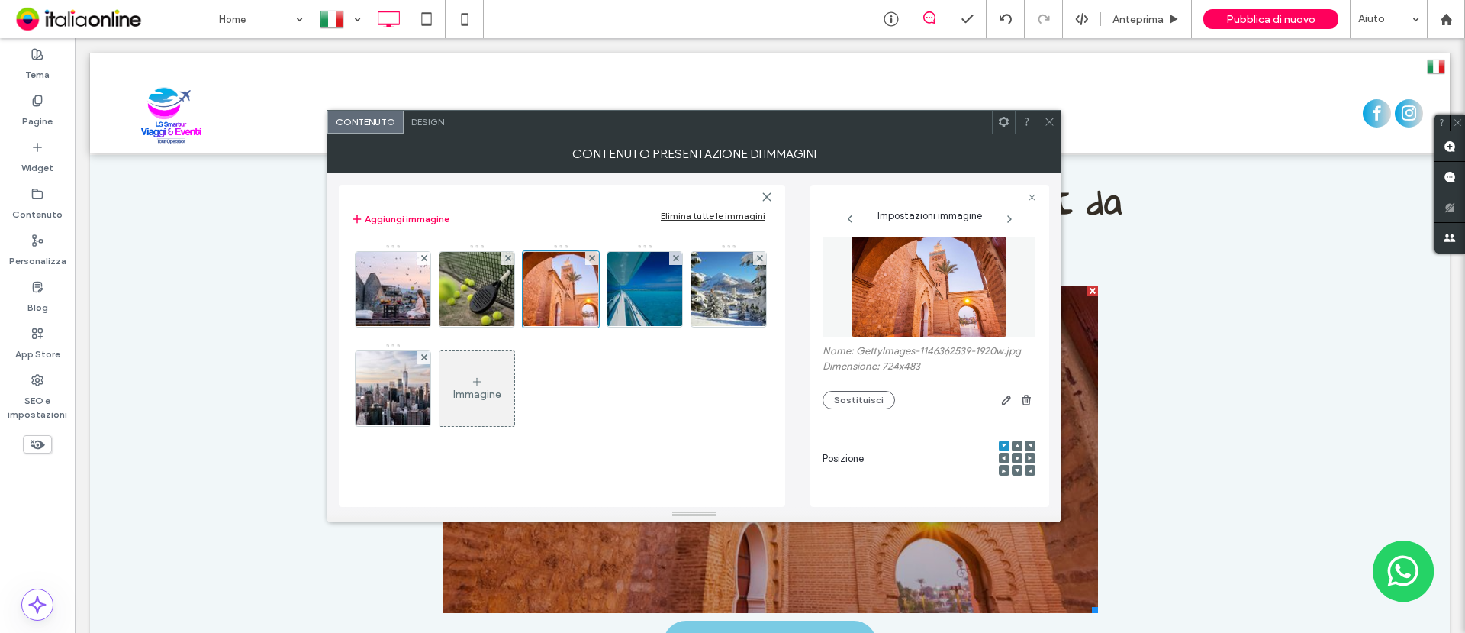
scroll to position [0, 0]
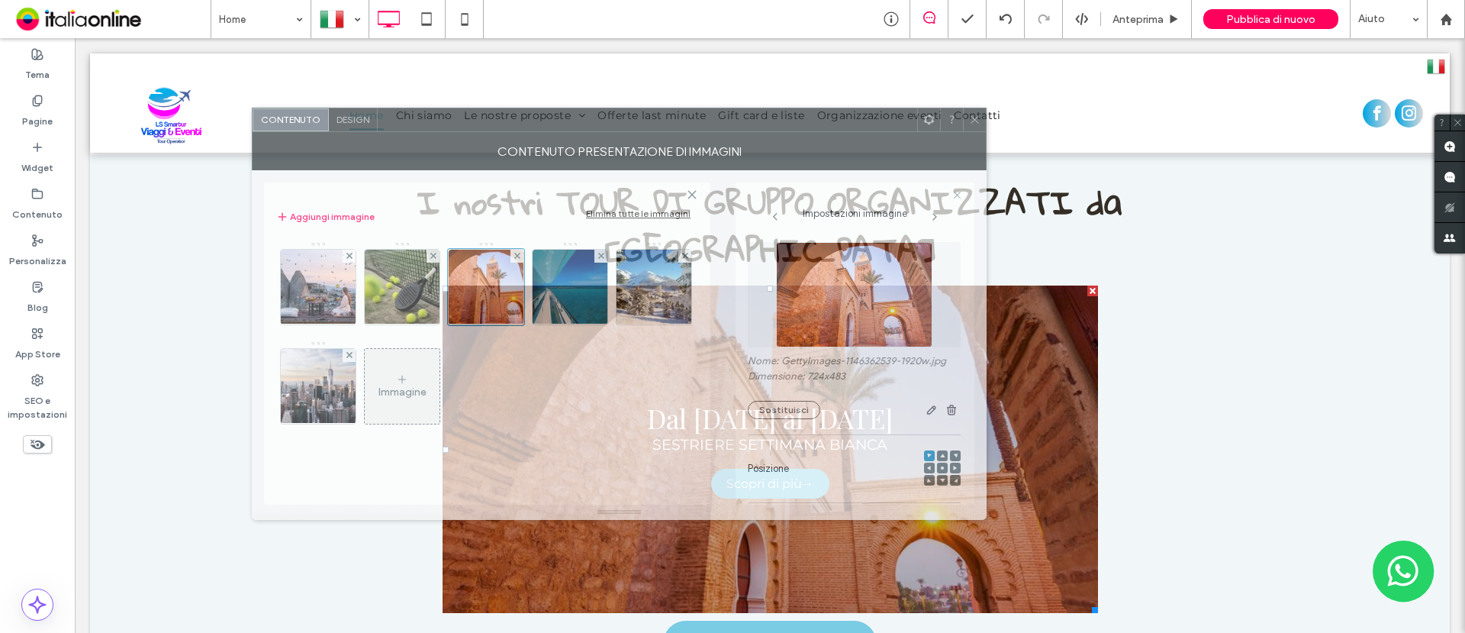
drag, startPoint x: 564, startPoint y: 513, endPoint x: 881, endPoint y: 380, distance: 343.4
click at [748, 123] on div at bounding box center [648, 119] width 540 height 23
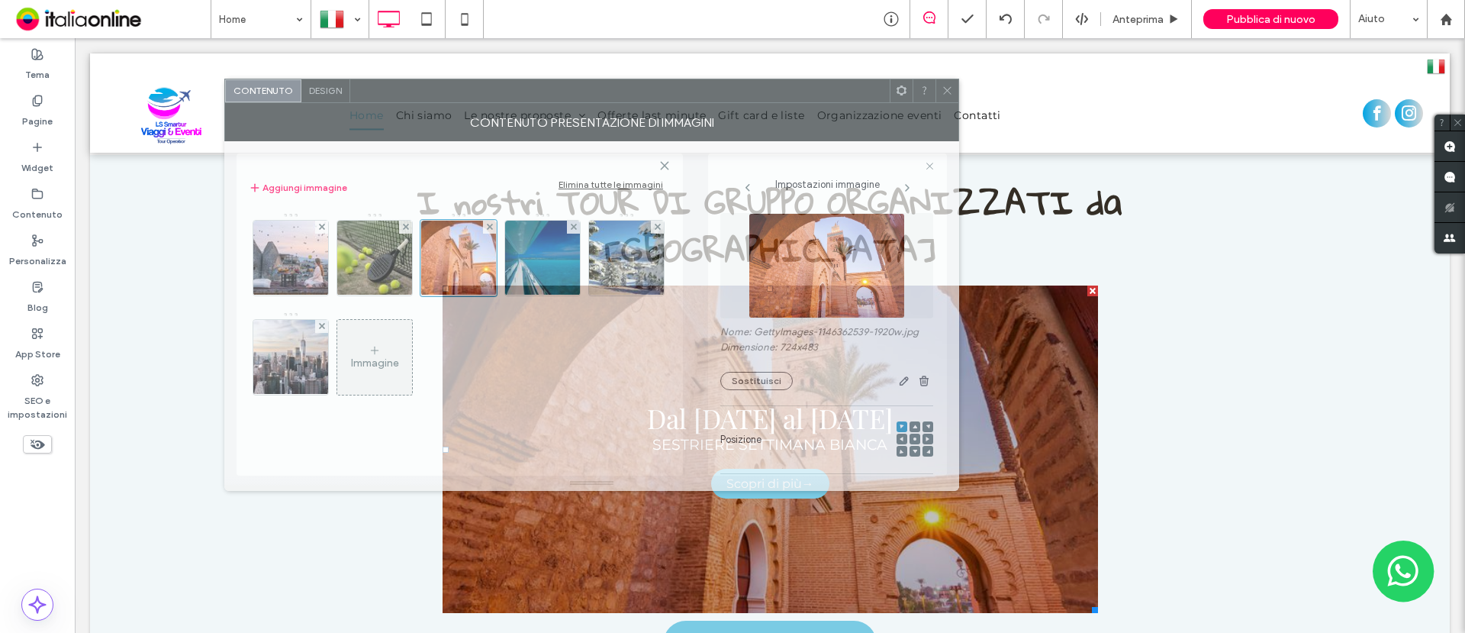
drag, startPoint x: 764, startPoint y: 121, endPoint x: 801, endPoint y: 364, distance: 245.4
click at [736, 92] on div at bounding box center [620, 90] width 540 height 23
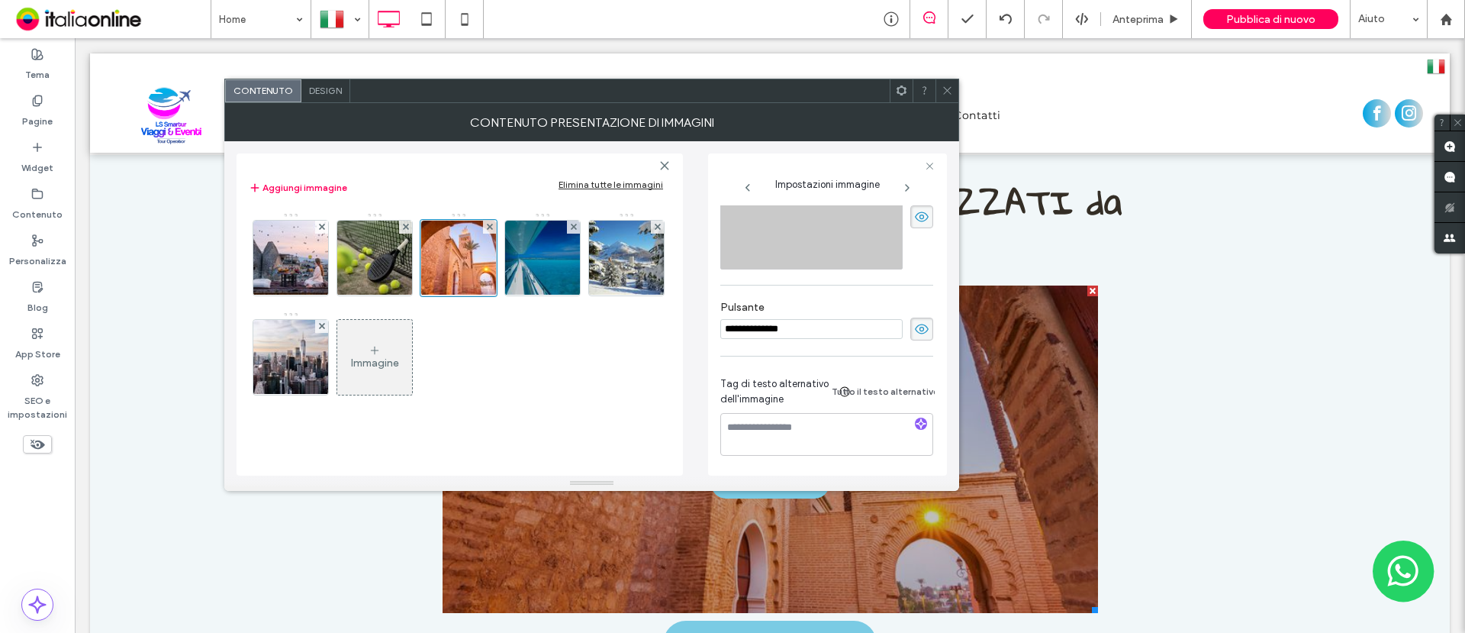
scroll to position [275, 0]
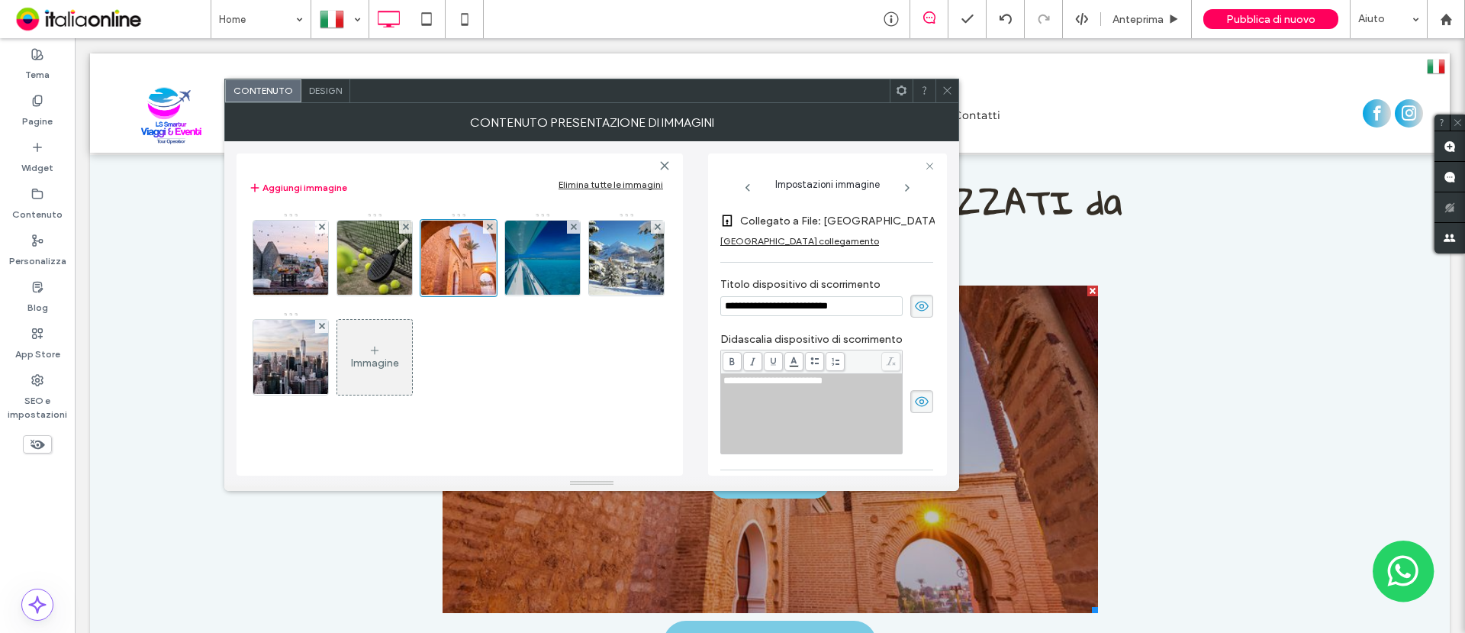
drag, startPoint x: 791, startPoint y: 101, endPoint x: 736, endPoint y: 153, distance: 75.1
click at [710, 118] on div "**********" at bounding box center [591, 297] width 735 height 388
click at [790, 382] on span "**********" at bounding box center [772, 380] width 99 height 10
drag, startPoint x: 884, startPoint y: 382, endPoint x: 661, endPoint y: 382, distance: 222.8
click at [661, 382] on div "**********" at bounding box center [592, 308] width 710 height 334
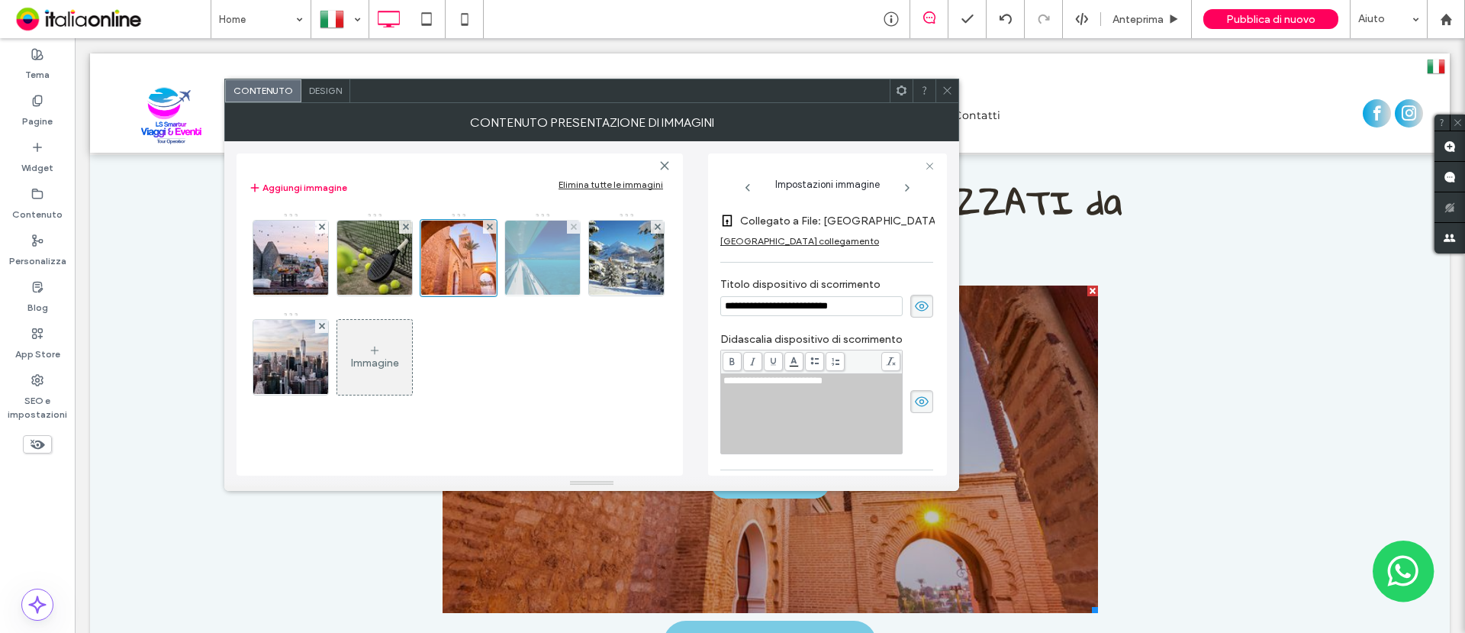
drag, startPoint x: 855, startPoint y: 307, endPoint x: 555, endPoint y: 282, distance: 300.9
click at [555, 282] on div "**********" at bounding box center [592, 308] width 710 height 334
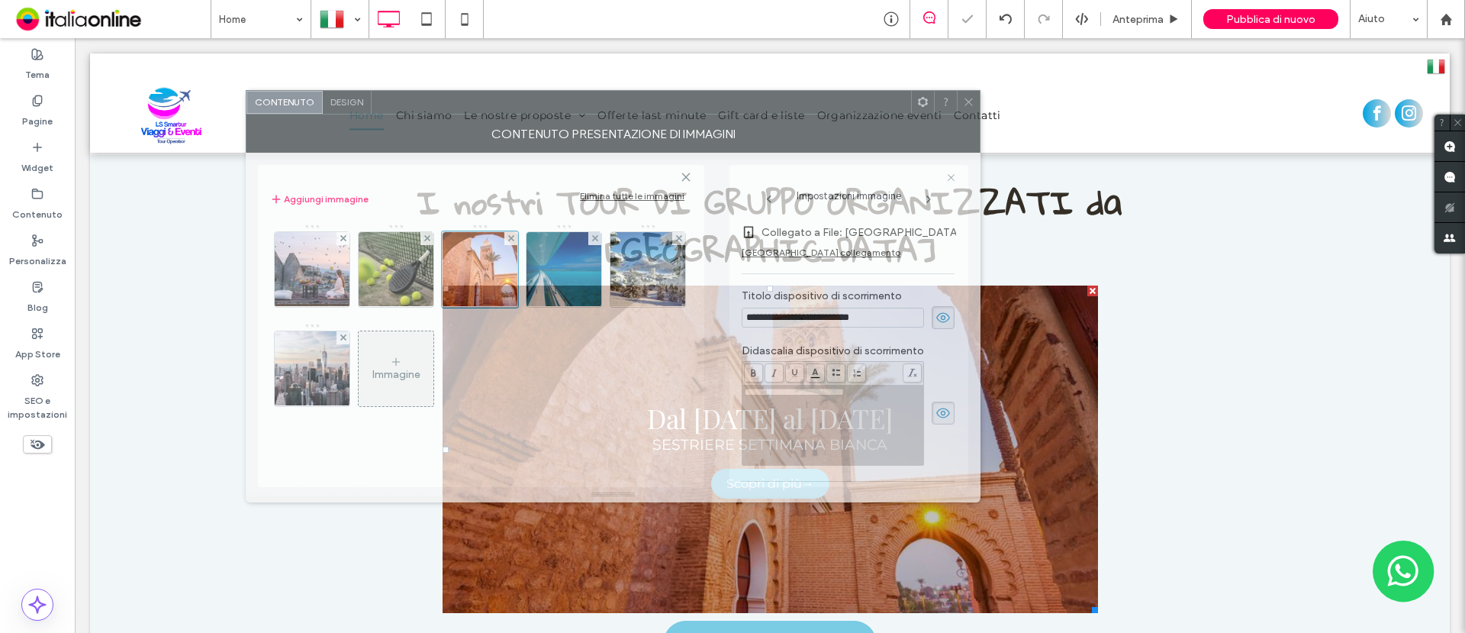
drag, startPoint x: 647, startPoint y: 103, endPoint x: 864, endPoint y: 295, distance: 289.2
click at [669, 114] on div "Contenuto presentazione di immagini" at bounding box center [613, 133] width 735 height 38
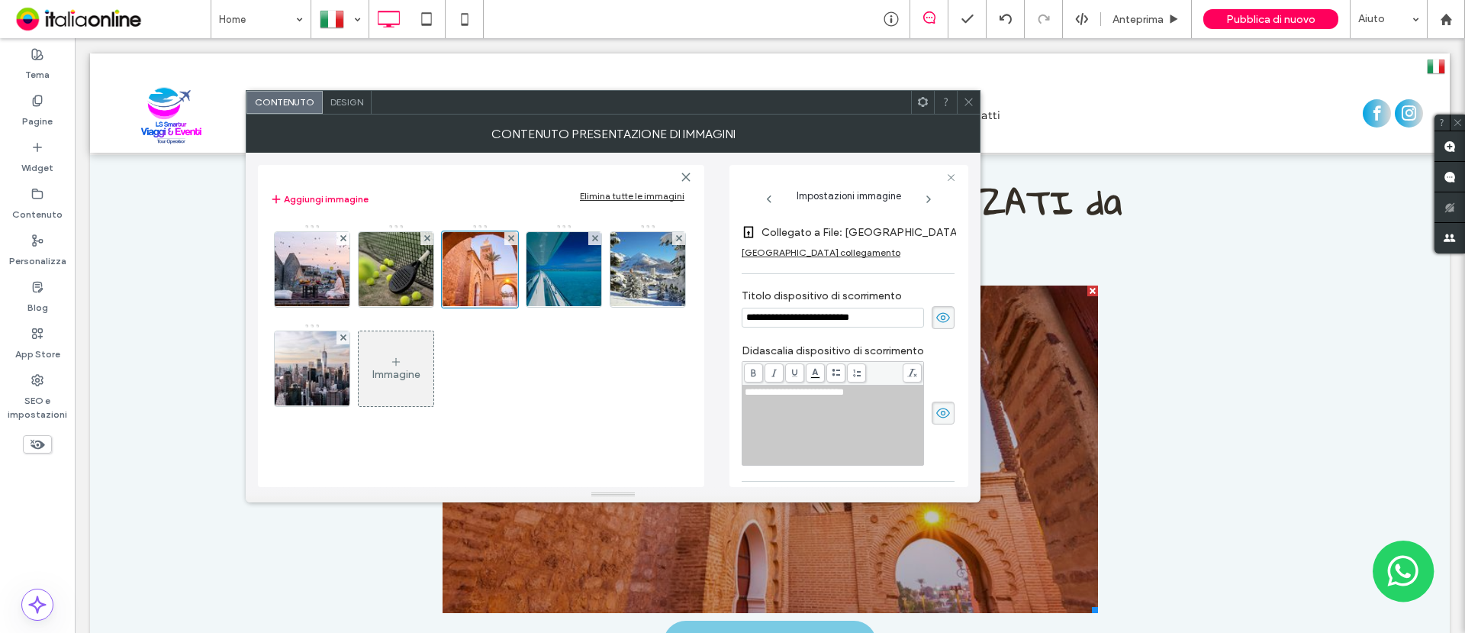
click at [791, 310] on input "**********" at bounding box center [833, 318] width 182 height 20
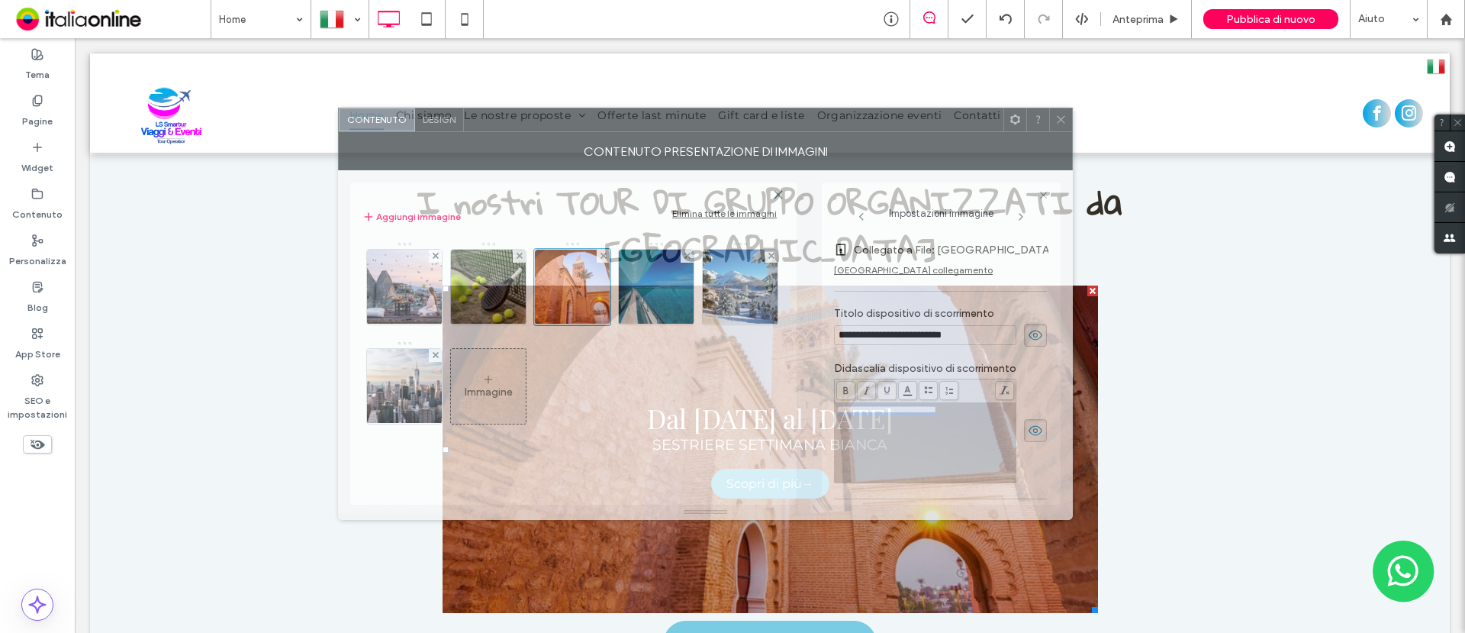
drag, startPoint x: 854, startPoint y: 110, endPoint x: 949, endPoint y: 129, distance: 97.3
click at [949, 129] on div at bounding box center [734, 119] width 540 height 23
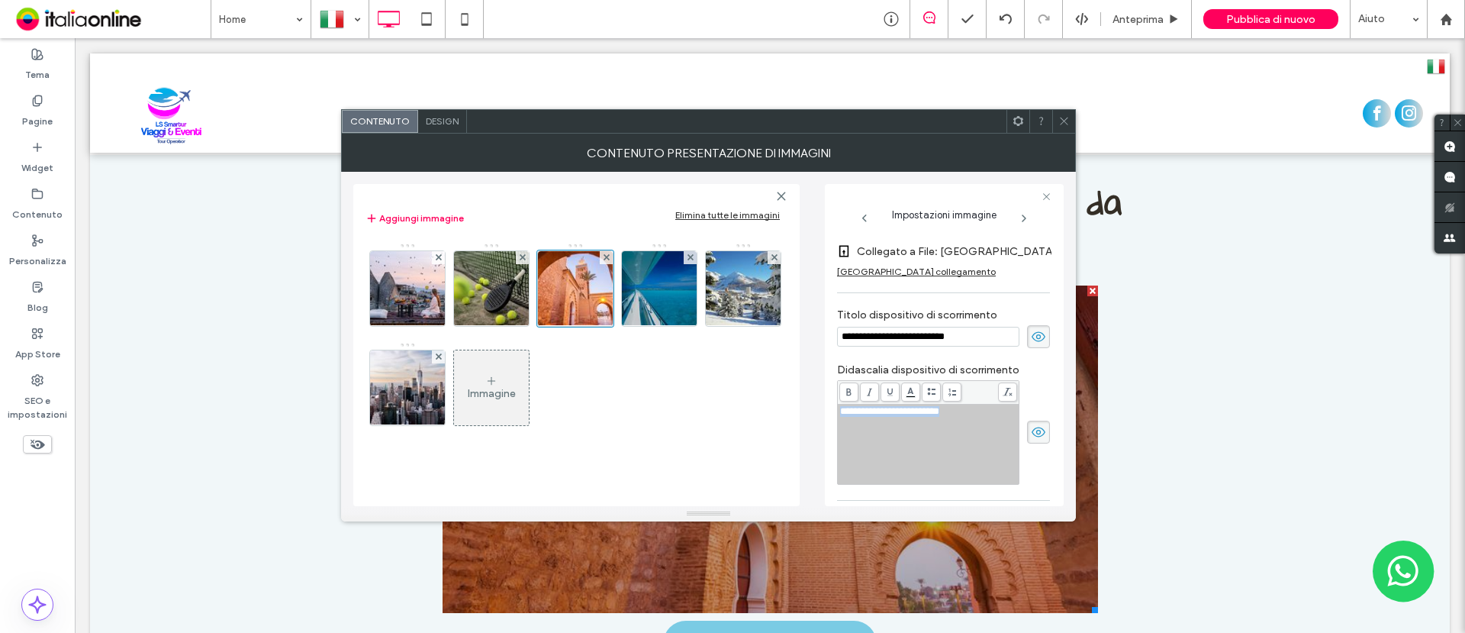
click at [970, 435] on div "**********" at bounding box center [928, 444] width 177 height 76
drag, startPoint x: 970, startPoint y: 435, endPoint x: 978, endPoint y: 429, distance: 10.4
click at [970, 435] on div "**********" at bounding box center [928, 444] width 177 height 76
click at [978, 429] on div "**********" at bounding box center [928, 444] width 177 height 76
click at [939, 416] on span "**********" at bounding box center [889, 411] width 99 height 10
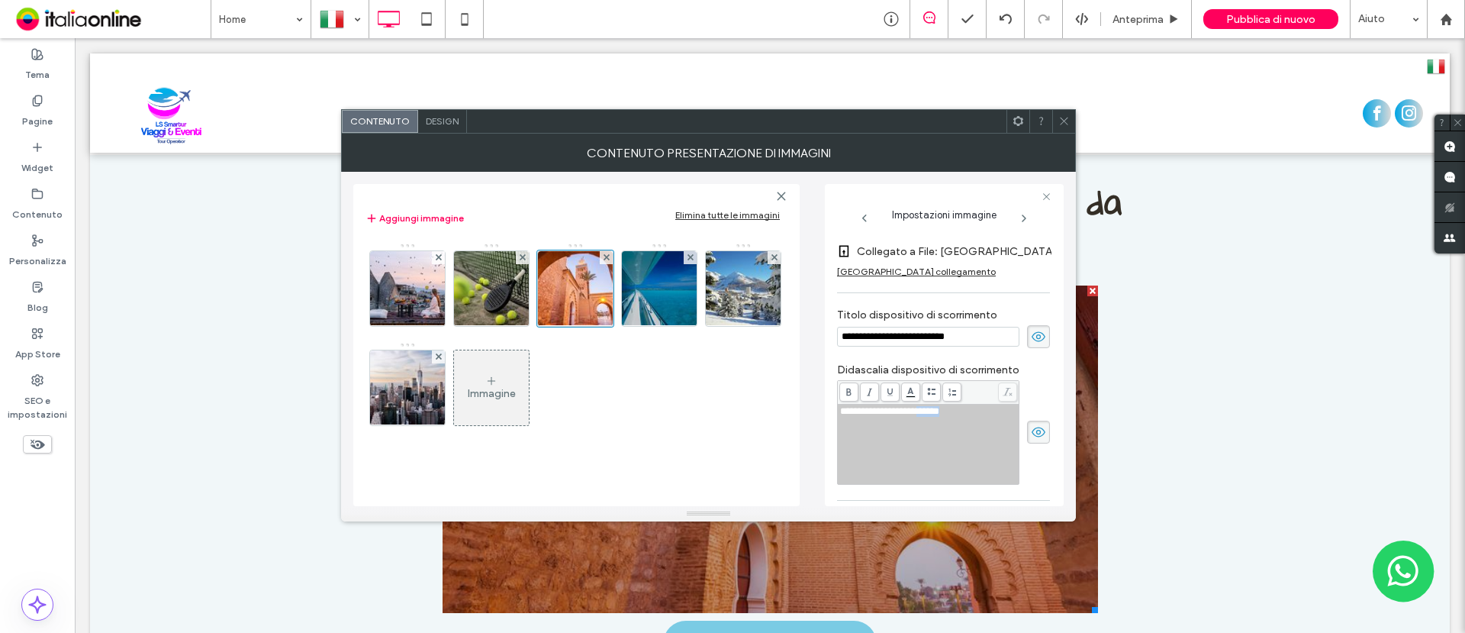
click at [939, 416] on span "**********" at bounding box center [889, 411] width 99 height 10
click at [1065, 126] on icon at bounding box center [1063, 120] width 11 height 11
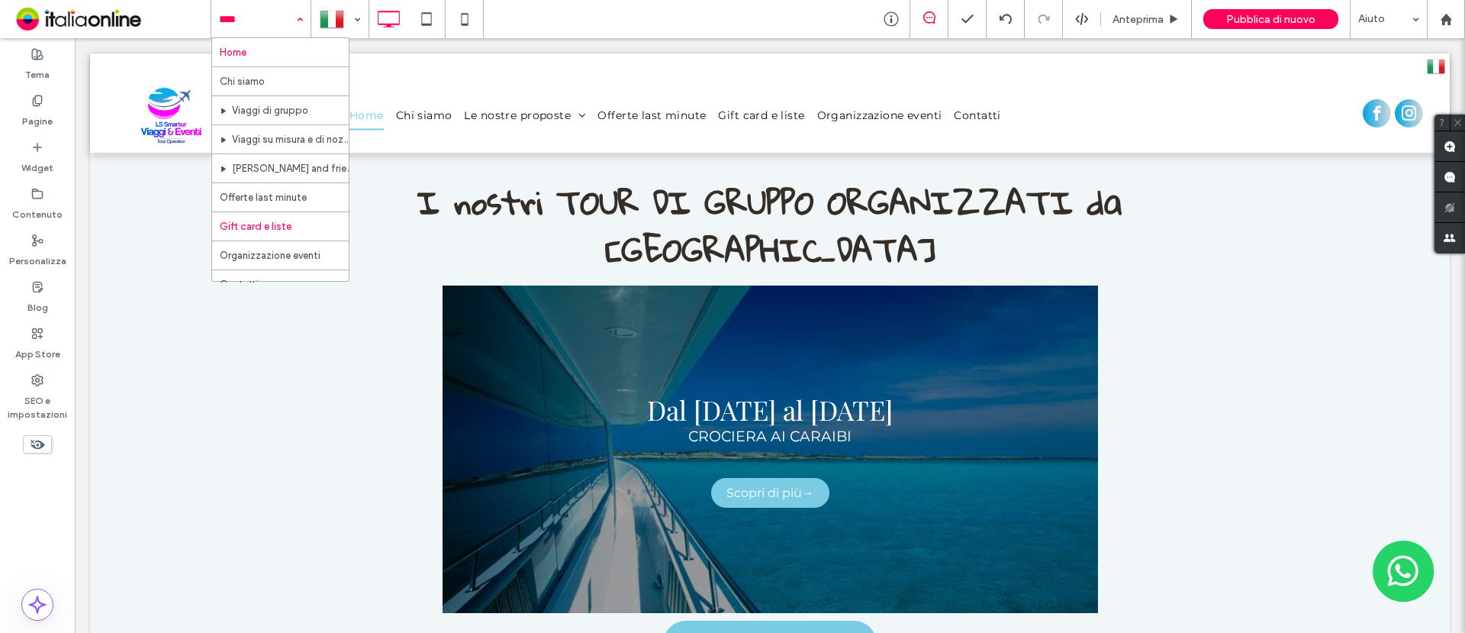
scroll to position [16, 0]
click at [39, 113] on label "Pagine" at bounding box center [37, 117] width 31 height 21
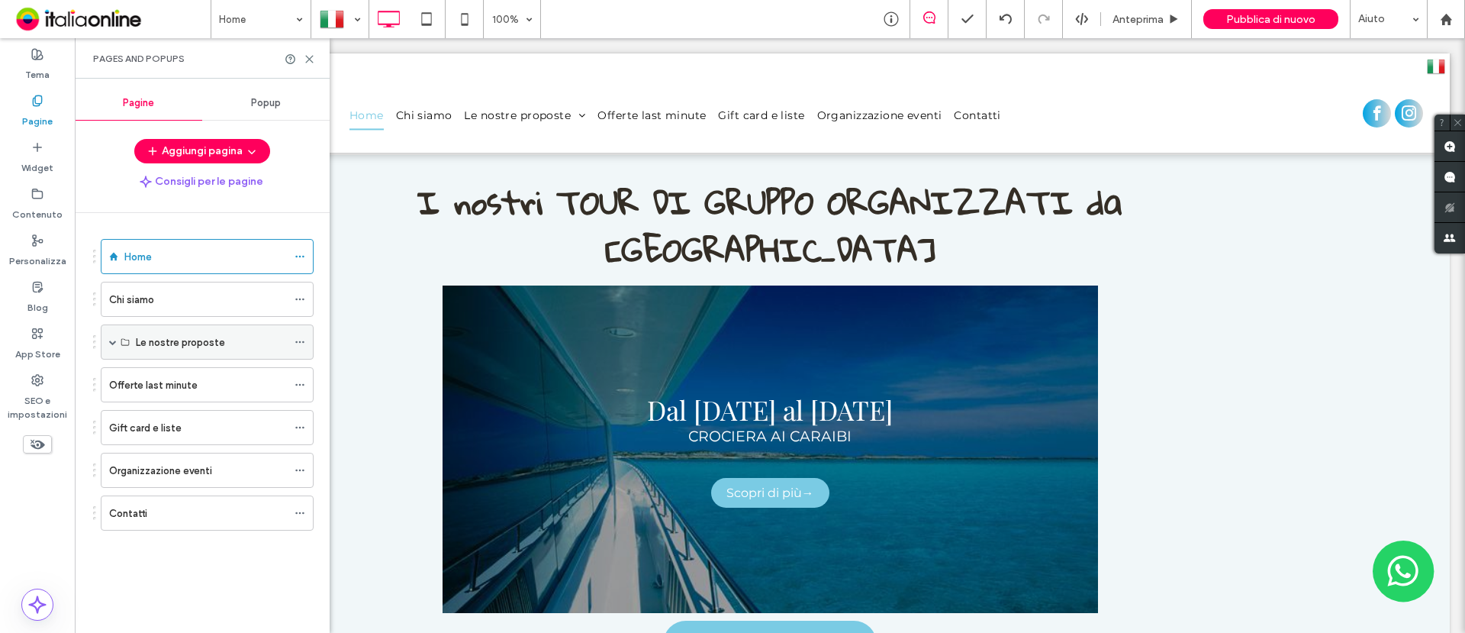
click at [202, 342] on label "Le nostre proposte" at bounding box center [180, 342] width 89 height 27
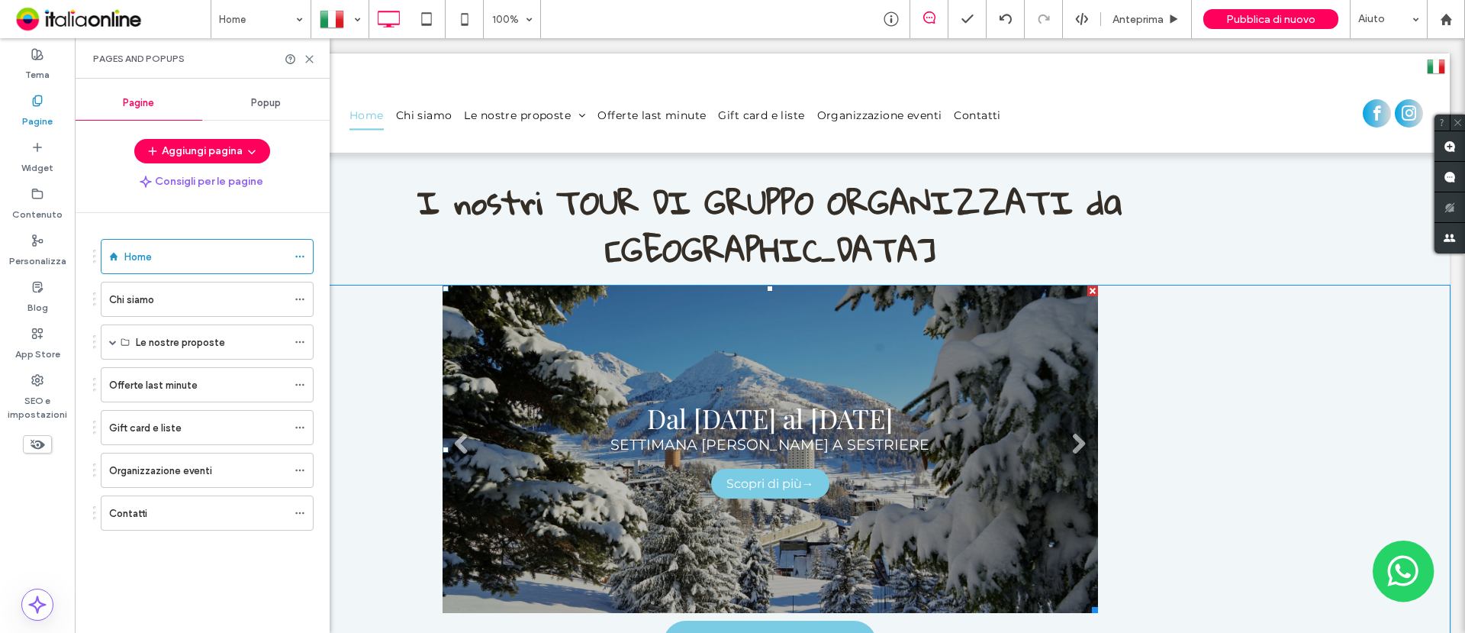
drag, startPoint x: 598, startPoint y: 292, endPoint x: 601, endPoint y: 279, distance: 13.9
click at [598, 292] on link at bounding box center [771, 448] width 656 height 327
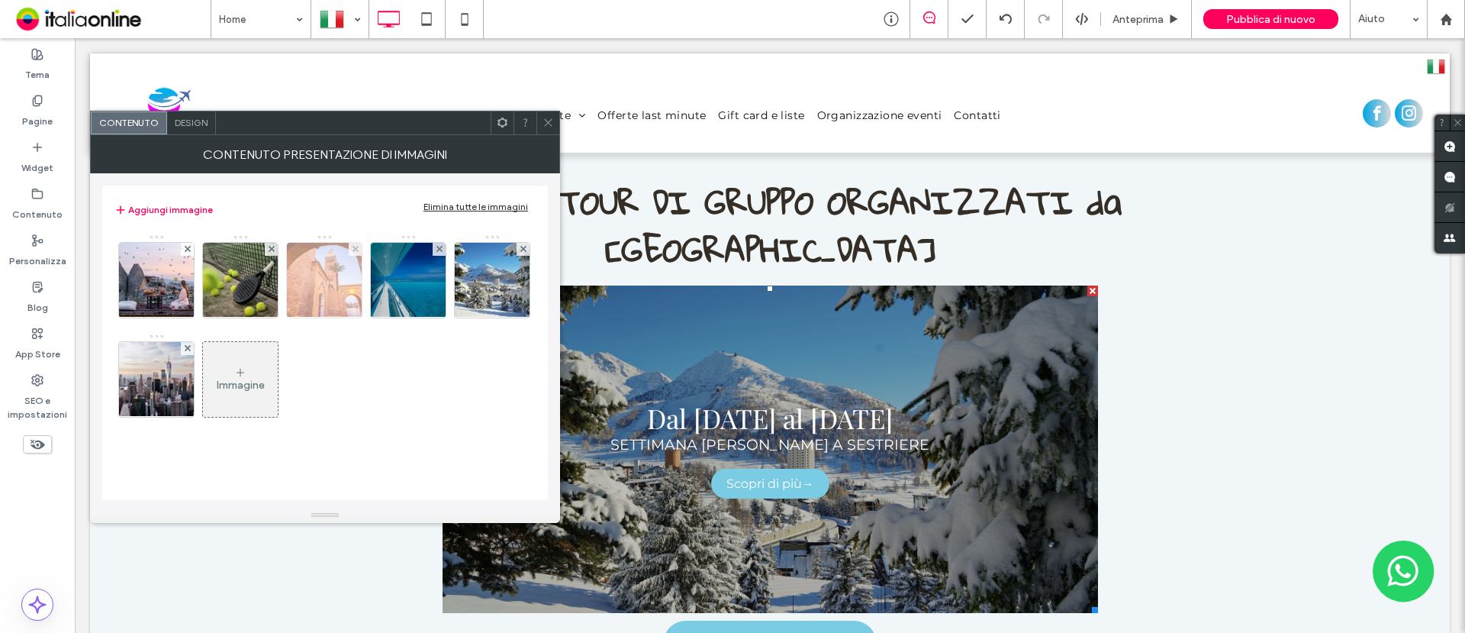
click at [330, 274] on img at bounding box center [325, 280] width 112 height 75
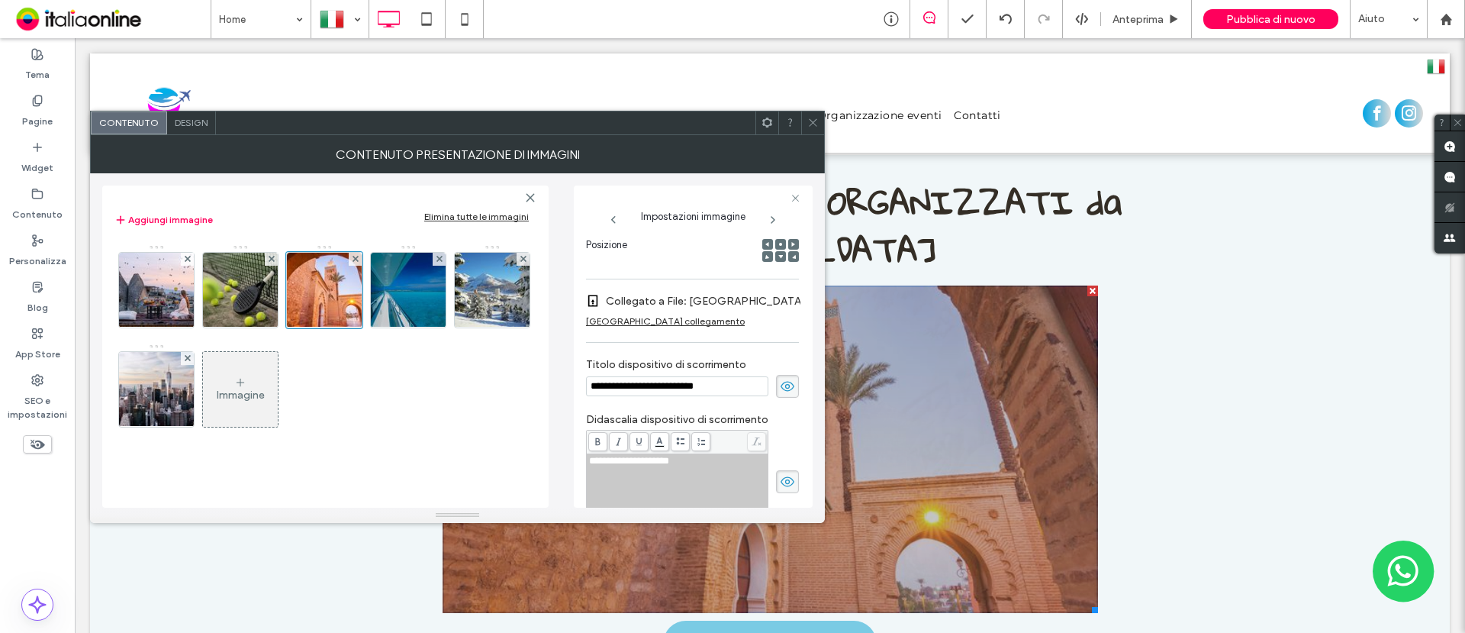
scroll to position [0, 0]
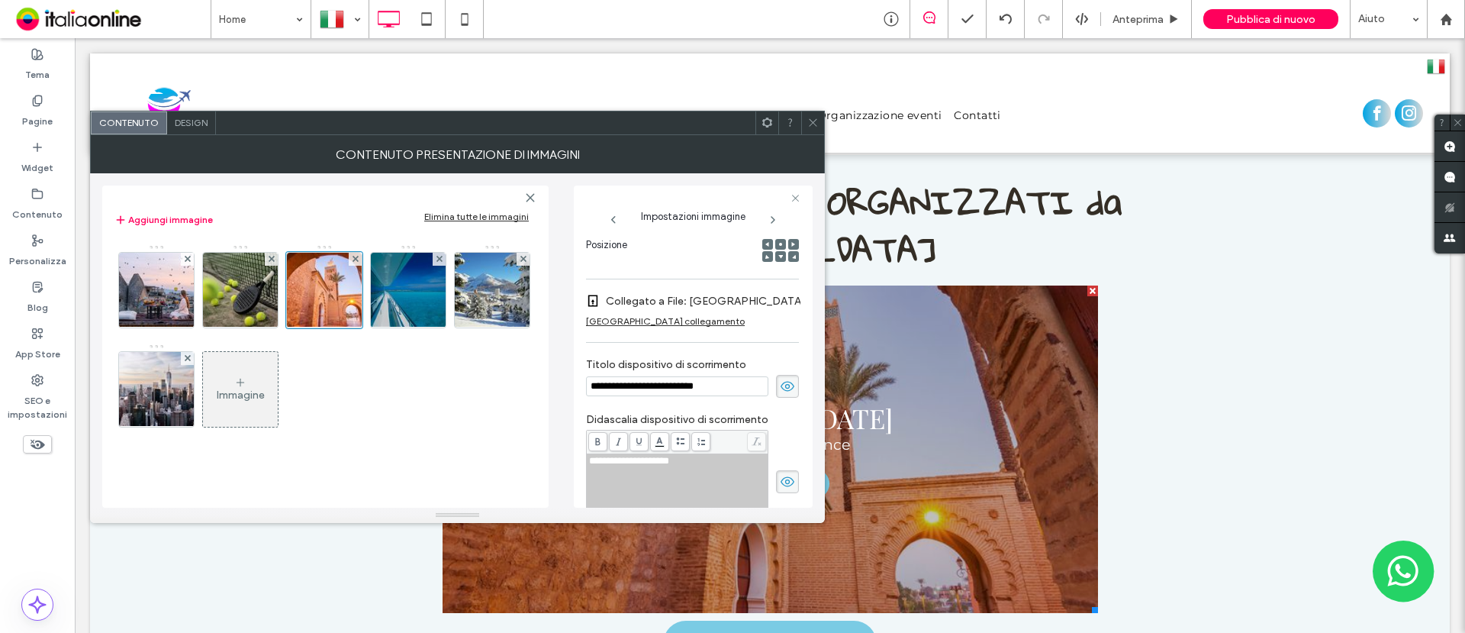
click at [814, 120] on icon at bounding box center [812, 122] width 11 height 11
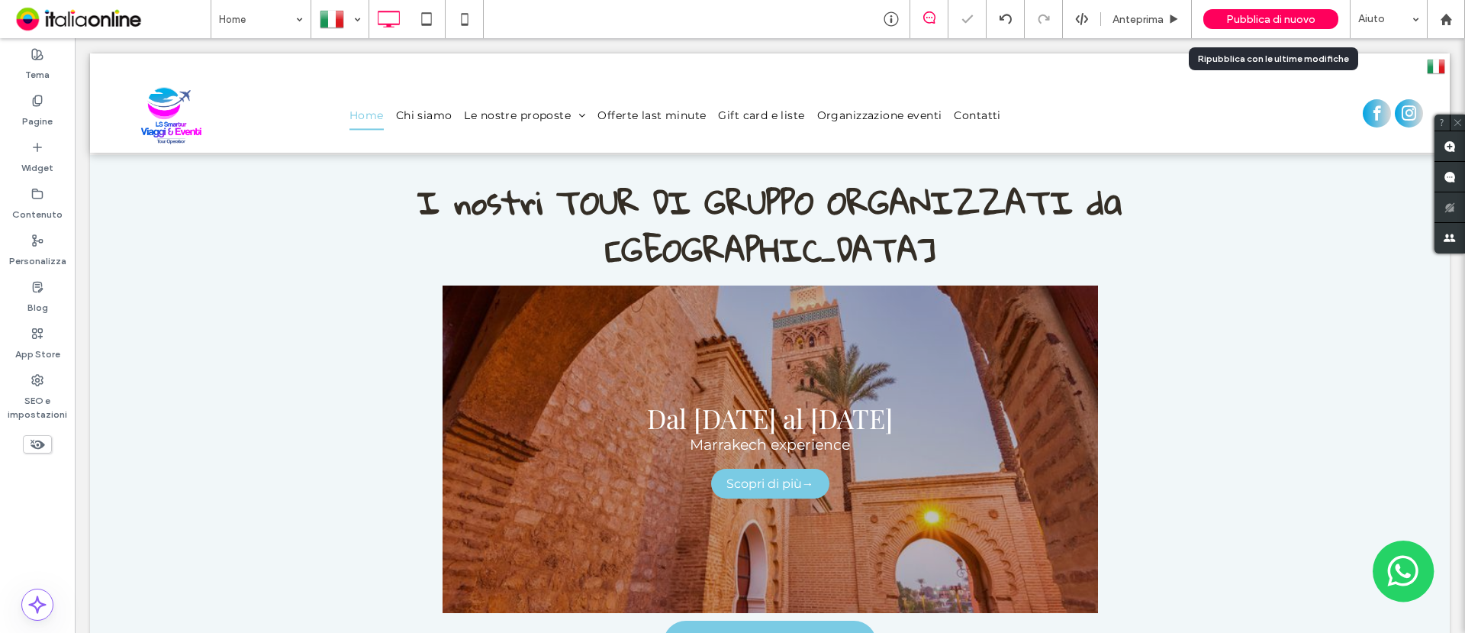
click at [1246, 15] on span "Pubblica di nuovo" at bounding box center [1270, 19] width 89 height 13
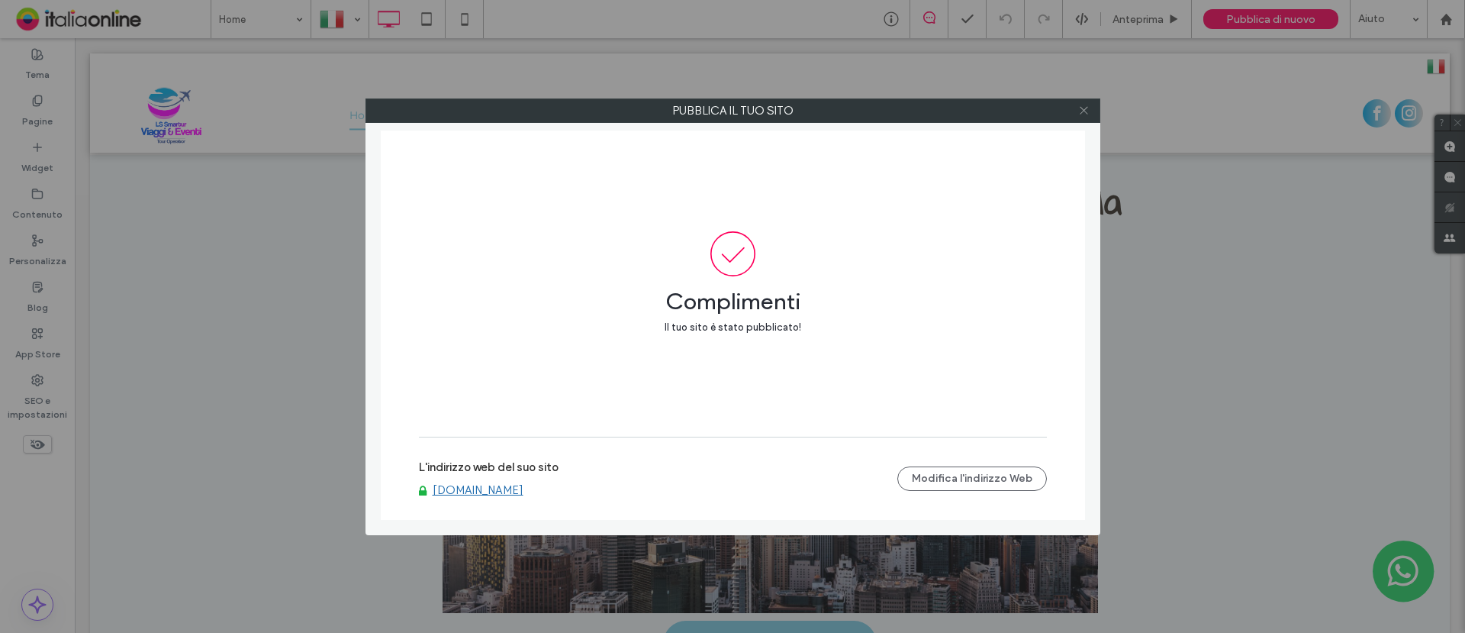
click at [1082, 110] on icon at bounding box center [1083, 110] width 11 height 11
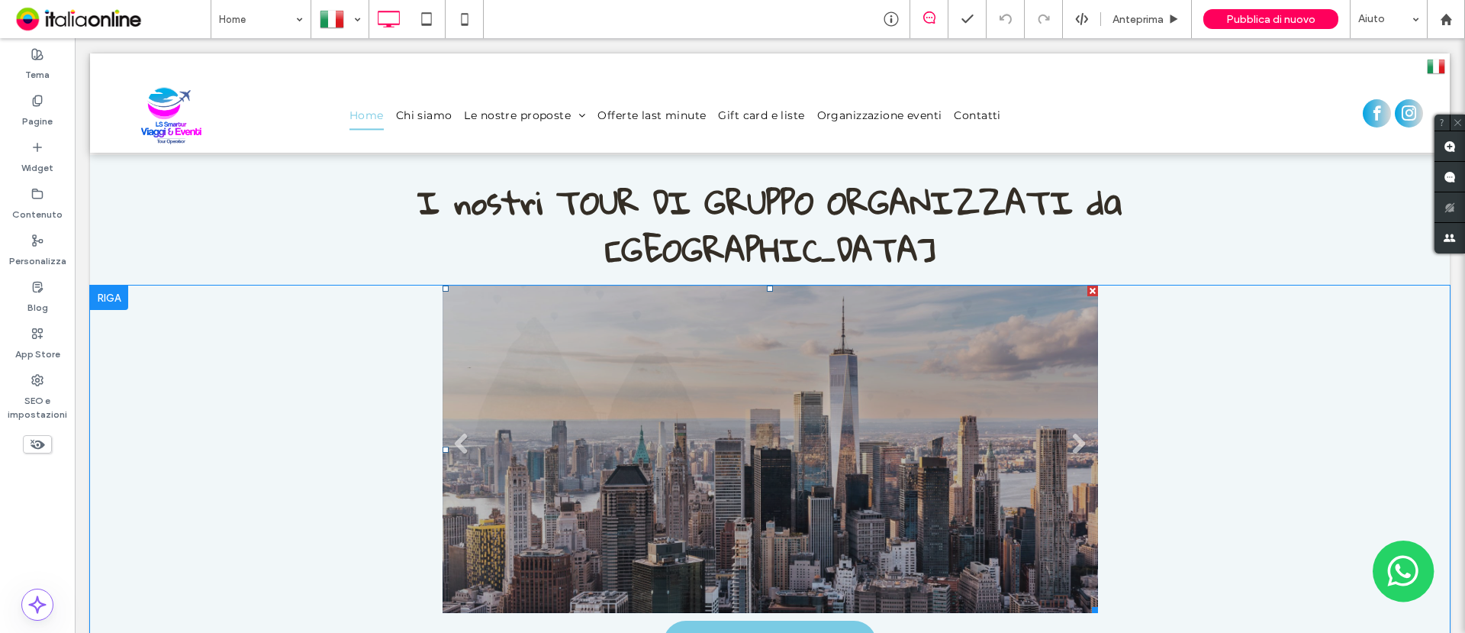
click at [553, 285] on link at bounding box center [771, 448] width 656 height 327
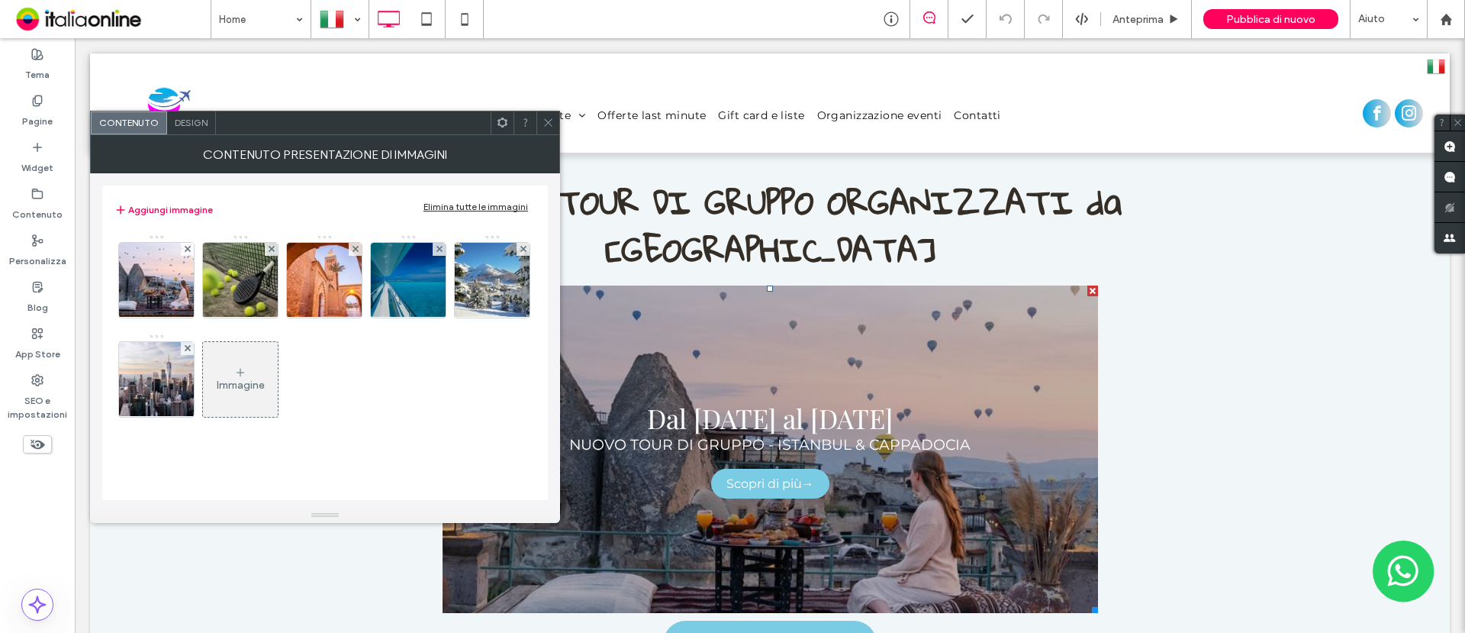
drag, startPoint x: 321, startPoint y: 273, endPoint x: 557, endPoint y: 134, distance: 274.1
click at [321, 273] on img at bounding box center [325, 280] width 112 height 75
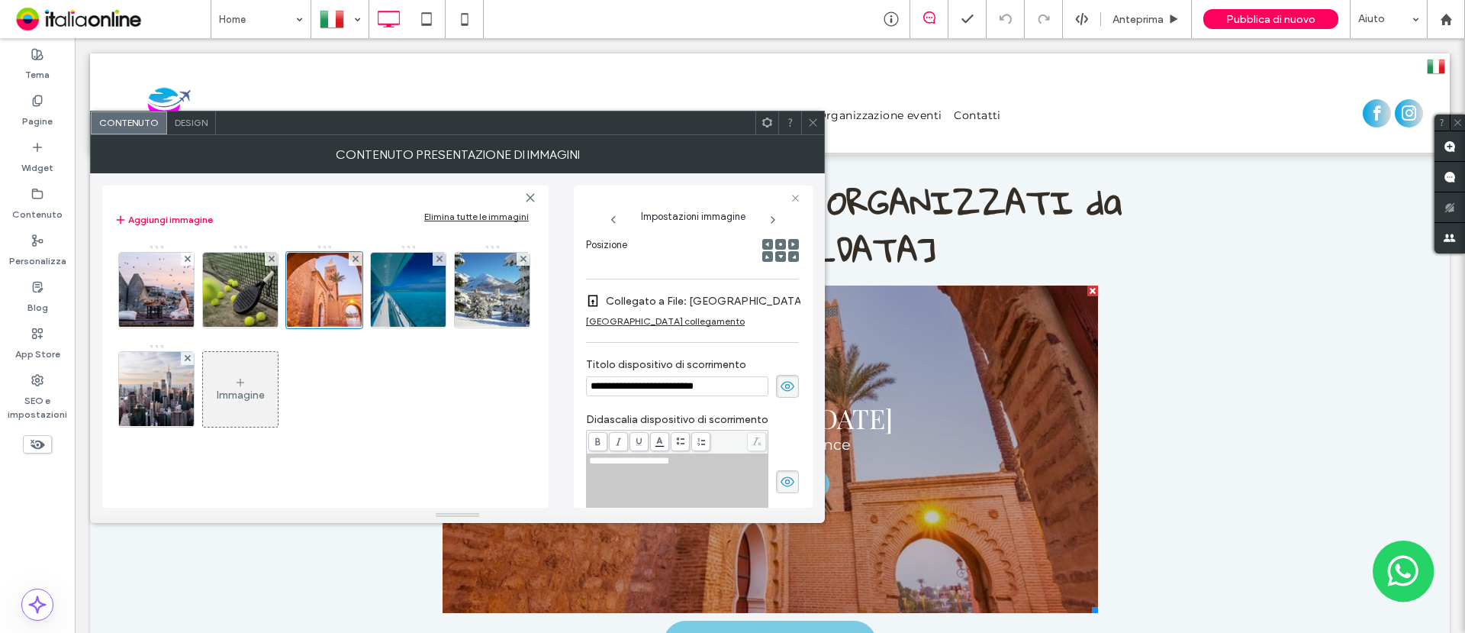
scroll to position [0, 8]
click at [553, 118] on div at bounding box center [486, 122] width 540 height 23
drag, startPoint x: 807, startPoint y: 118, endPoint x: 1341, endPoint y: 2, distance: 546.5
click at [807, 117] on div at bounding box center [812, 122] width 23 height 23
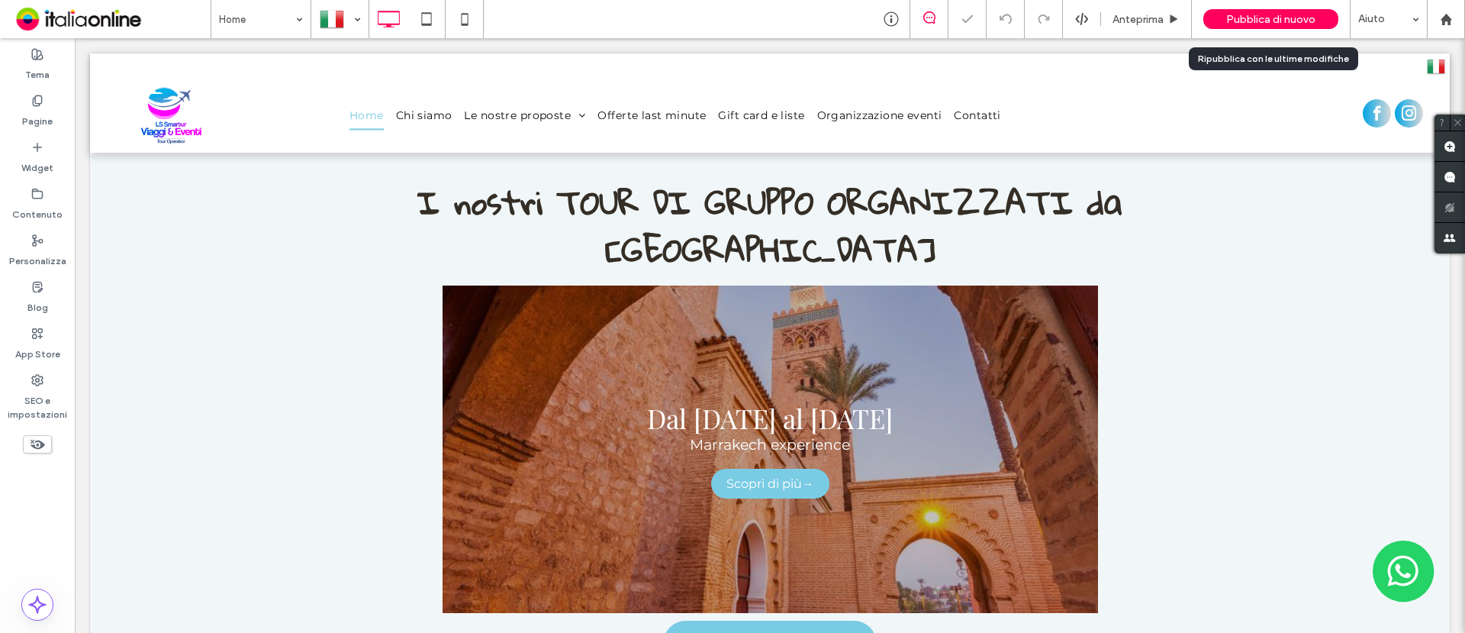
click at [1295, 21] on span "Pubblica di nuovo" at bounding box center [1270, 19] width 89 height 13
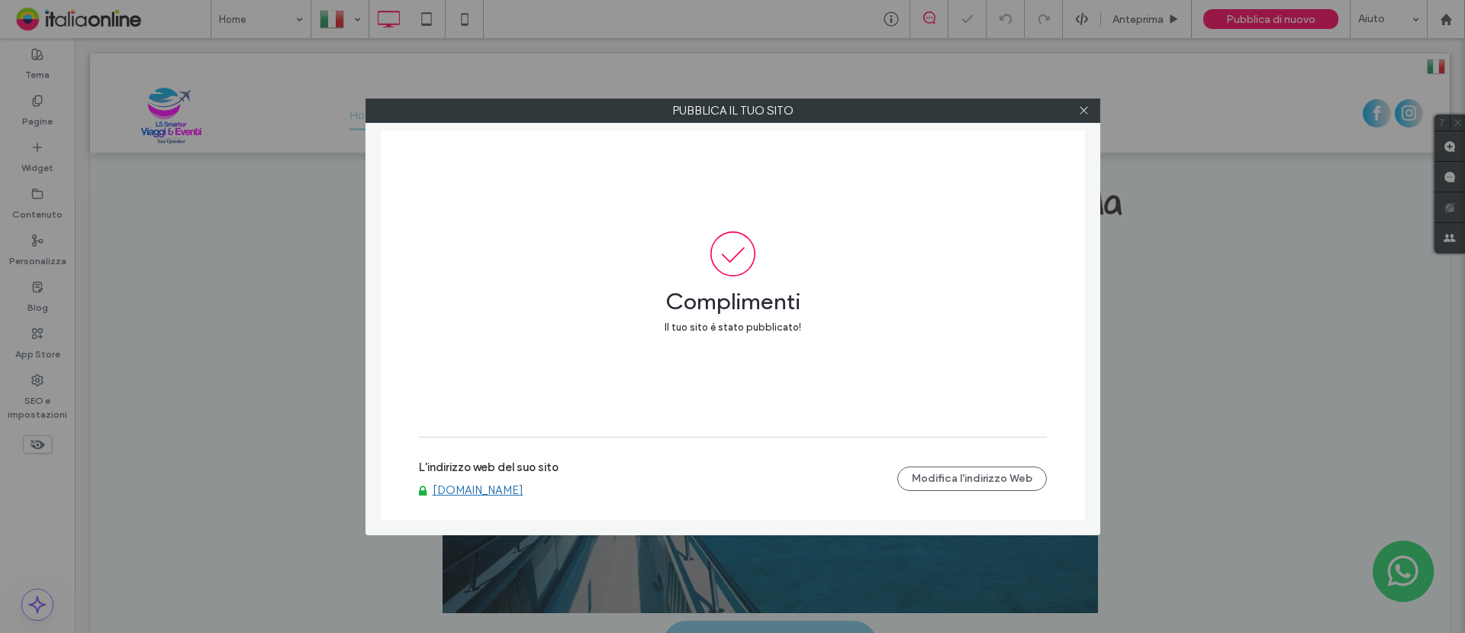
click at [524, 488] on link "[DOMAIN_NAME]" at bounding box center [478, 490] width 91 height 14
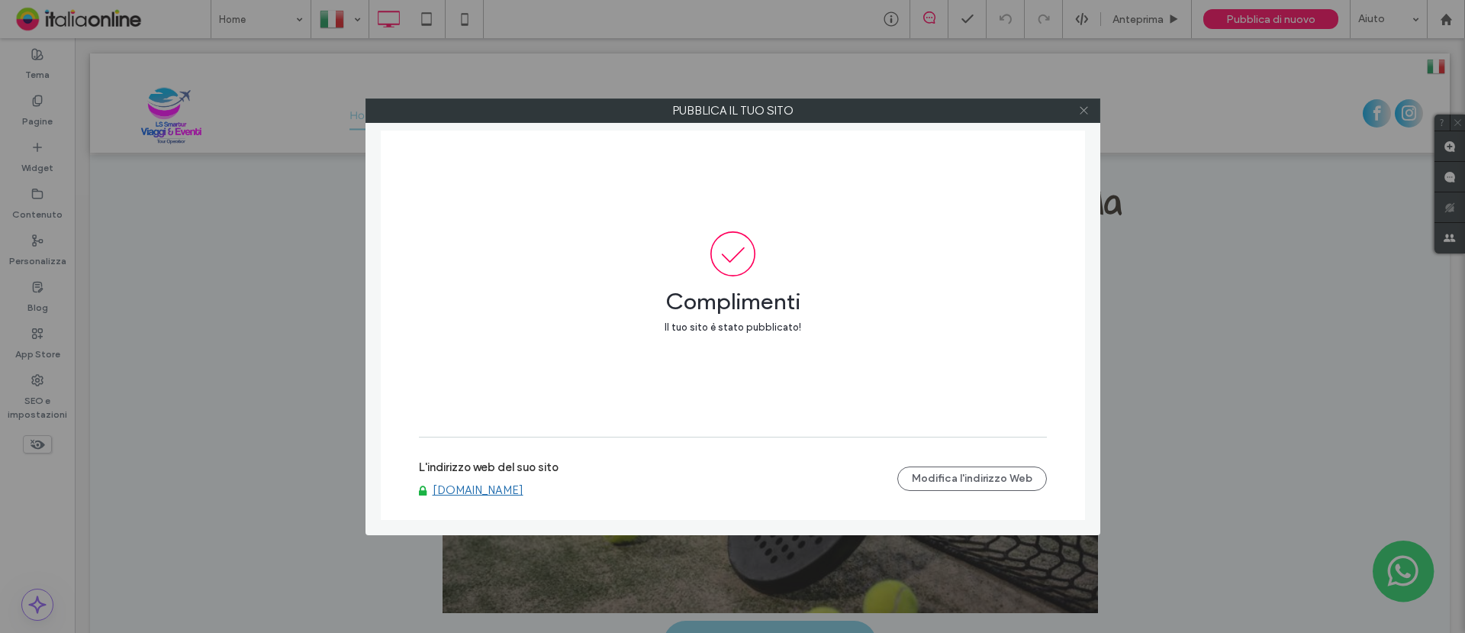
click at [1082, 109] on icon at bounding box center [1083, 110] width 11 height 11
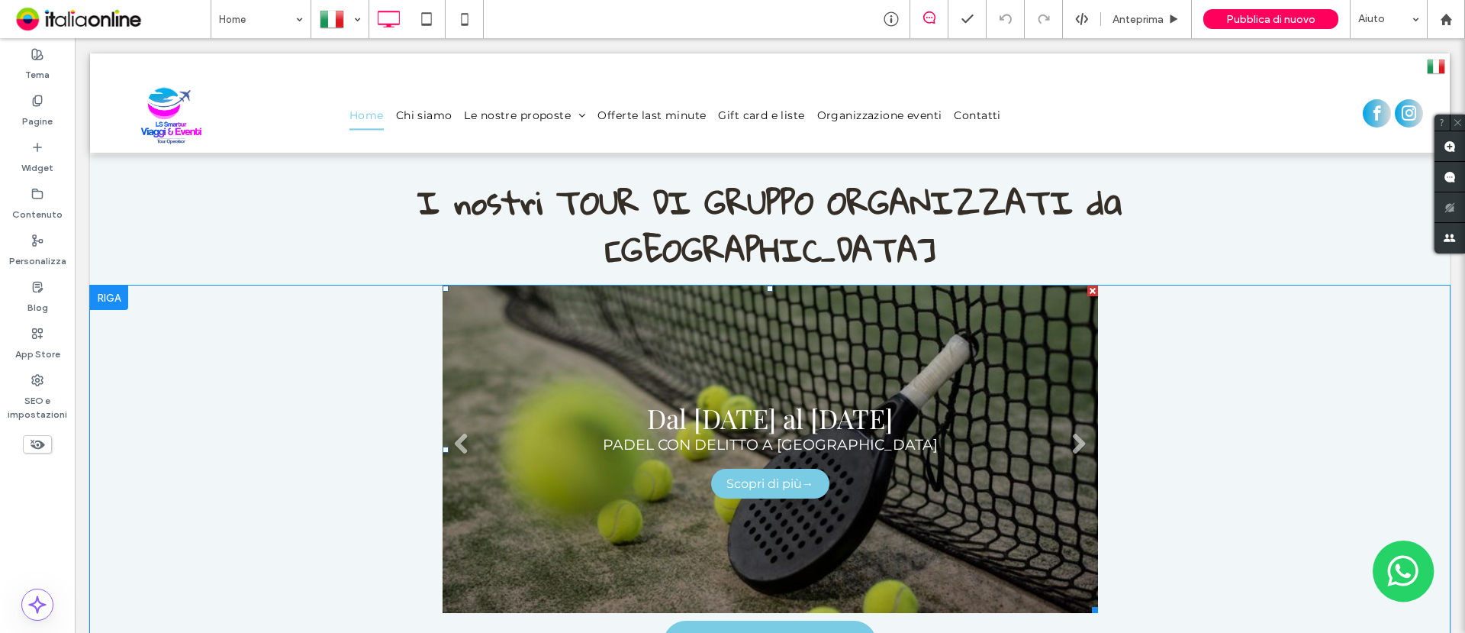
drag, startPoint x: 1044, startPoint y: 327, endPoint x: 1034, endPoint y: 324, distance: 10.6
click at [1044, 327] on link at bounding box center [771, 448] width 656 height 327
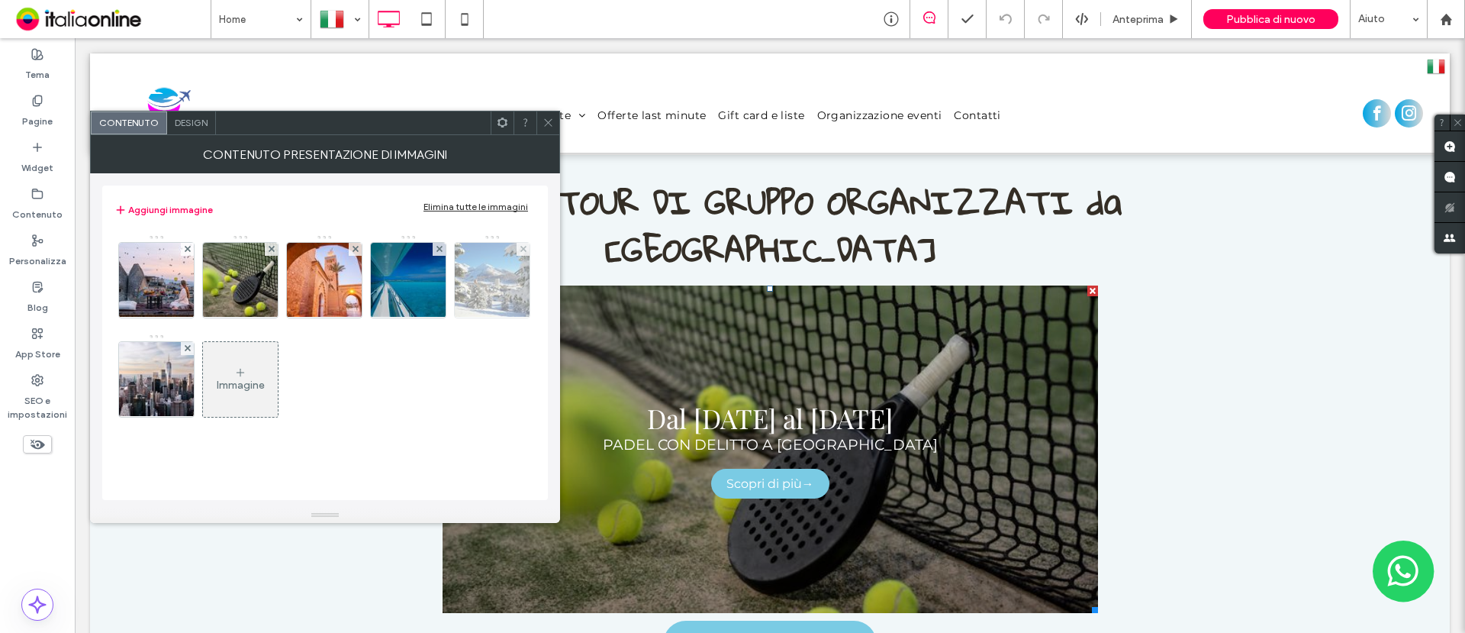
drag, startPoint x: 341, startPoint y: 281, endPoint x: 250, endPoint y: 292, distance: 91.5
click at [341, 281] on img at bounding box center [325, 280] width 112 height 75
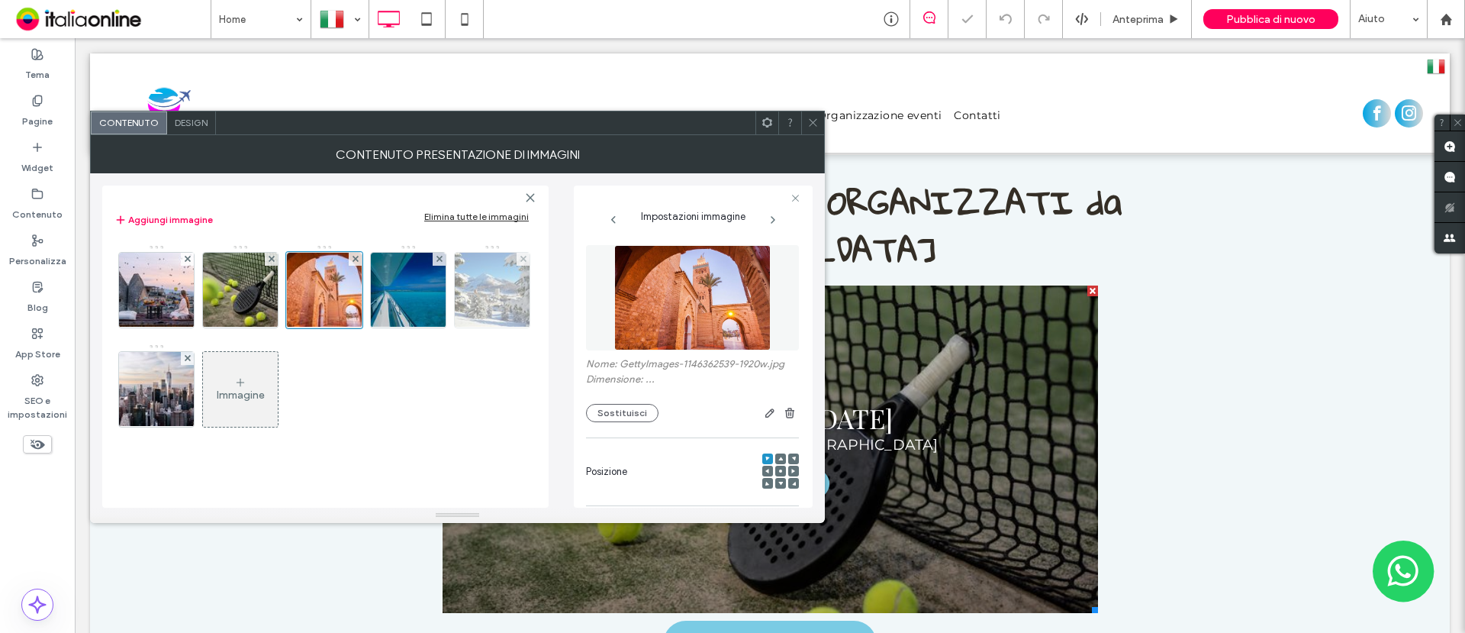
click at [437, 292] on img at bounding box center [493, 290] width 112 height 75
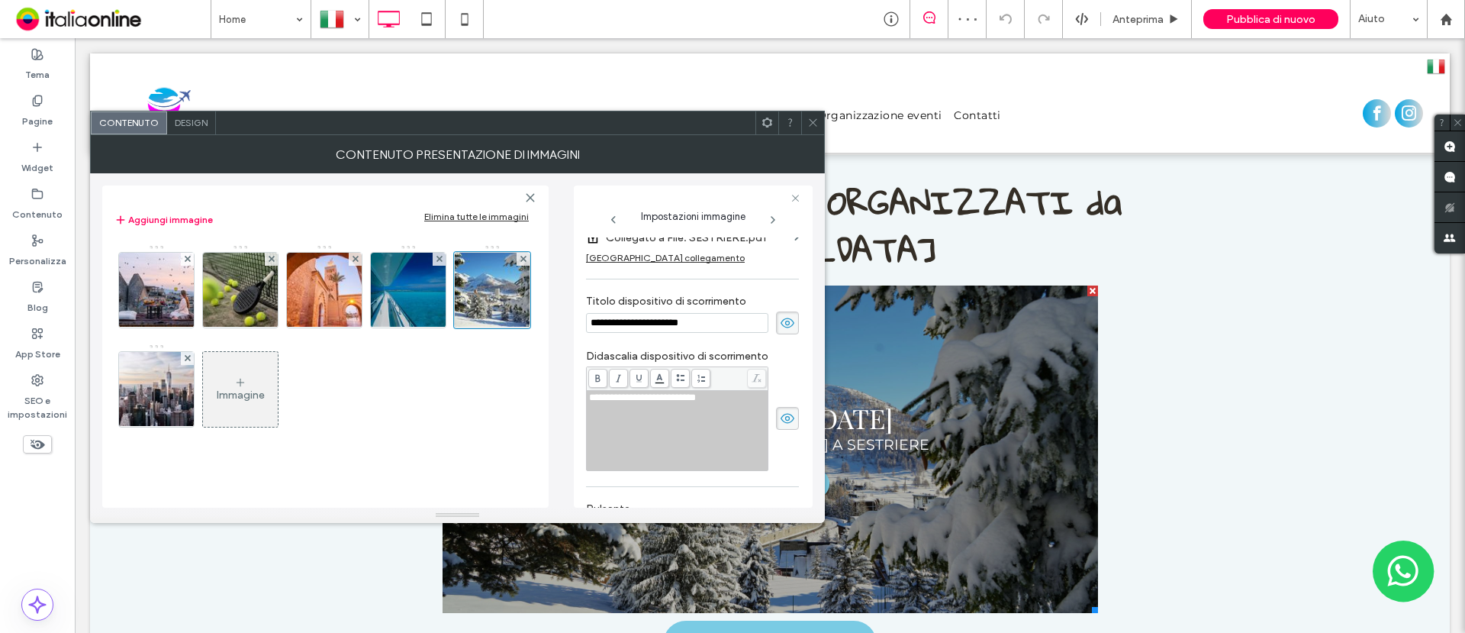
scroll to position [322, 0]
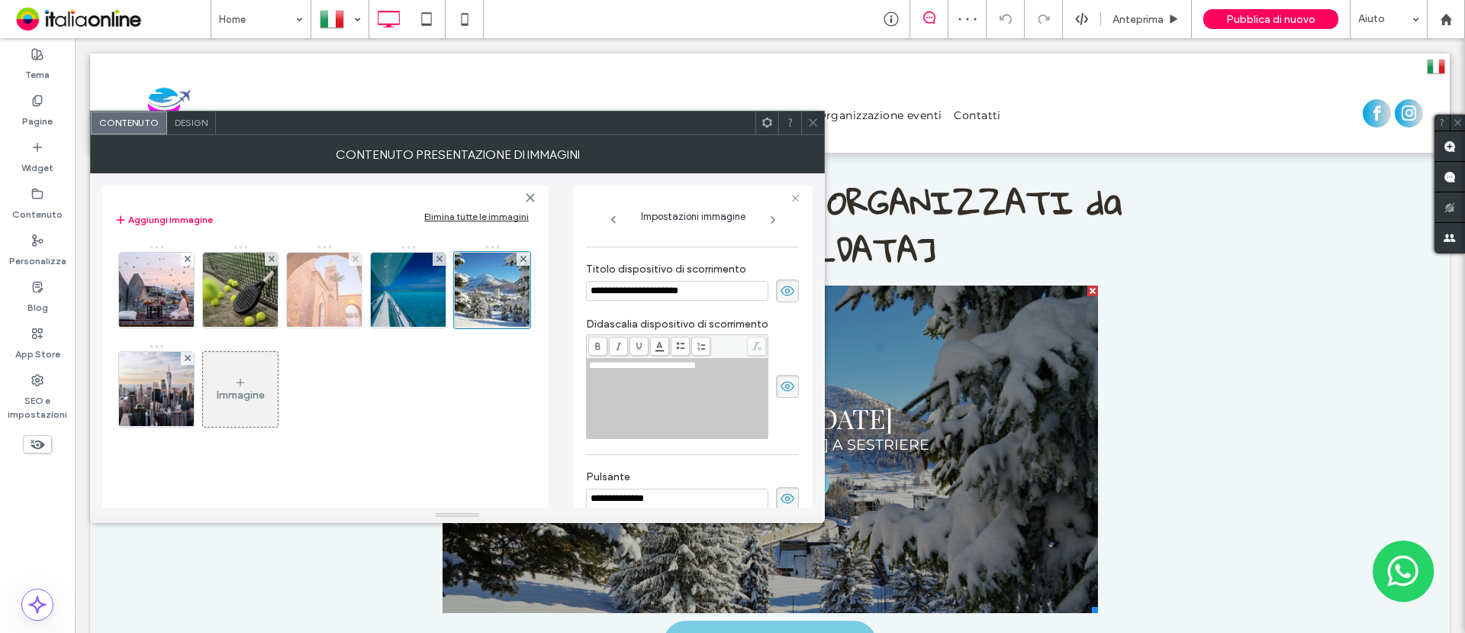
click at [358, 301] on img at bounding box center [325, 290] width 112 height 75
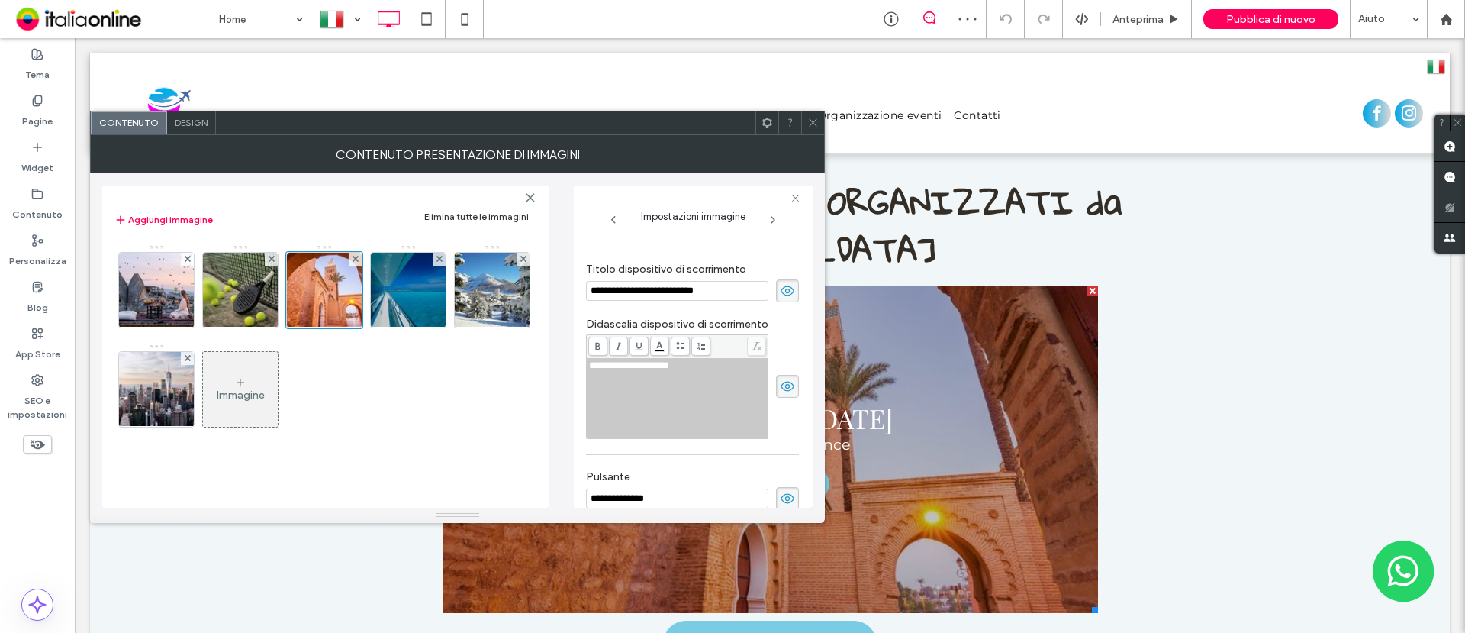
click at [736, 372] on div "**********" at bounding box center [677, 398] width 177 height 76
drag, startPoint x: 720, startPoint y: 367, endPoint x: 588, endPoint y: 368, distance: 132.8
click at [588, 368] on div "**********" at bounding box center [677, 398] width 181 height 79
drag, startPoint x: 751, startPoint y: 424, endPoint x: 819, endPoint y: 114, distance: 317.2
click at [819, 114] on div at bounding box center [812, 122] width 23 height 23
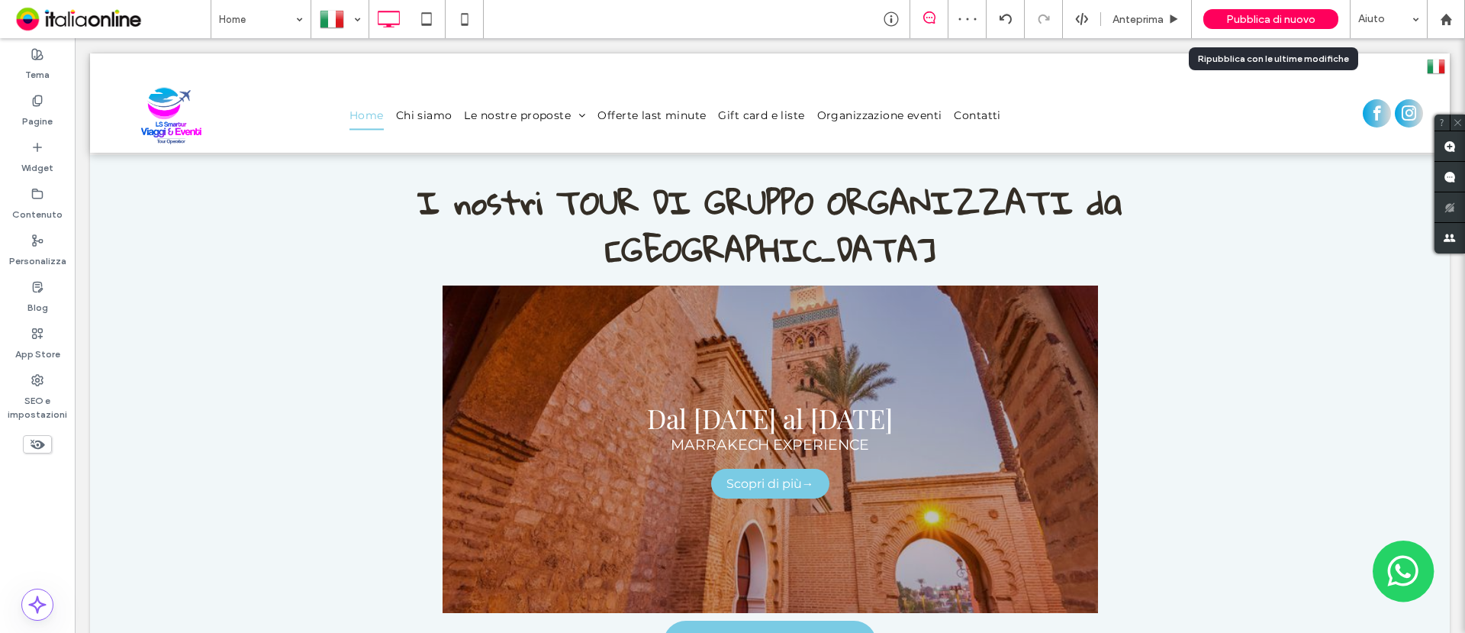
click at [1239, 23] on span "Pubblica di nuovo" at bounding box center [1270, 19] width 89 height 13
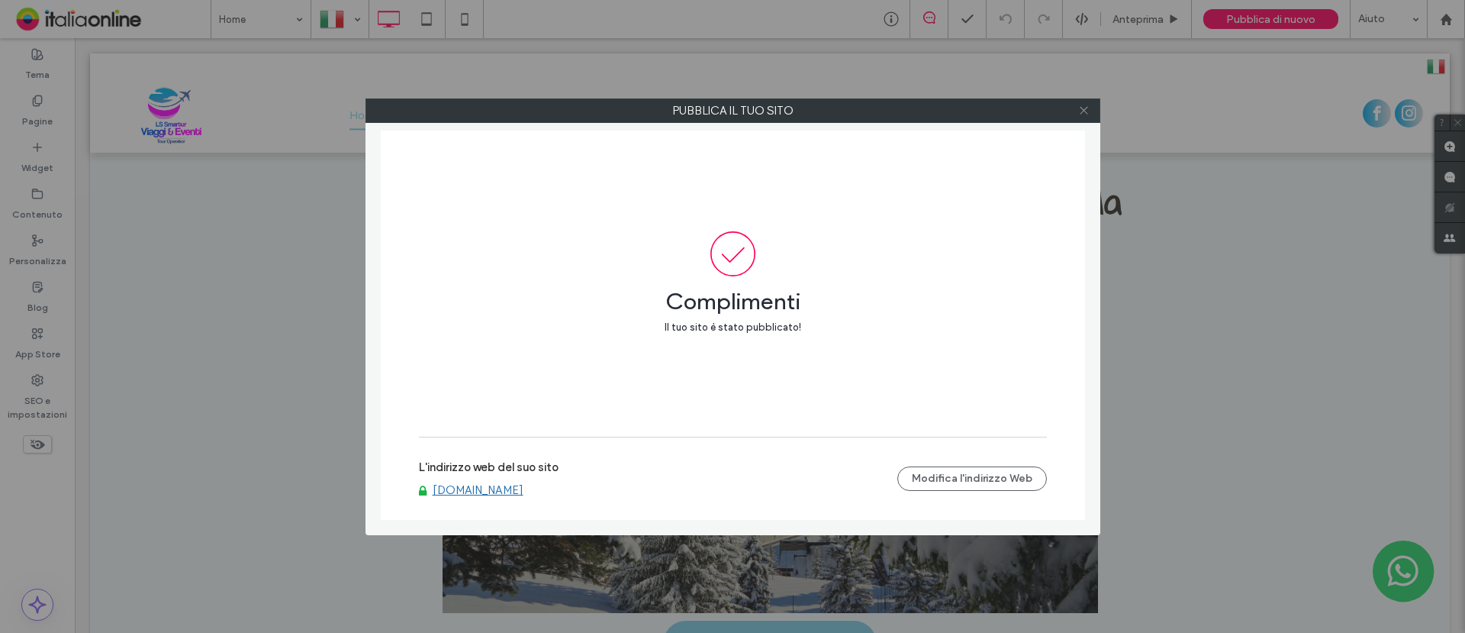
drag, startPoint x: 1080, startPoint y: 109, endPoint x: 1042, endPoint y: 116, distance: 38.0
click at [1080, 109] on icon at bounding box center [1083, 110] width 11 height 11
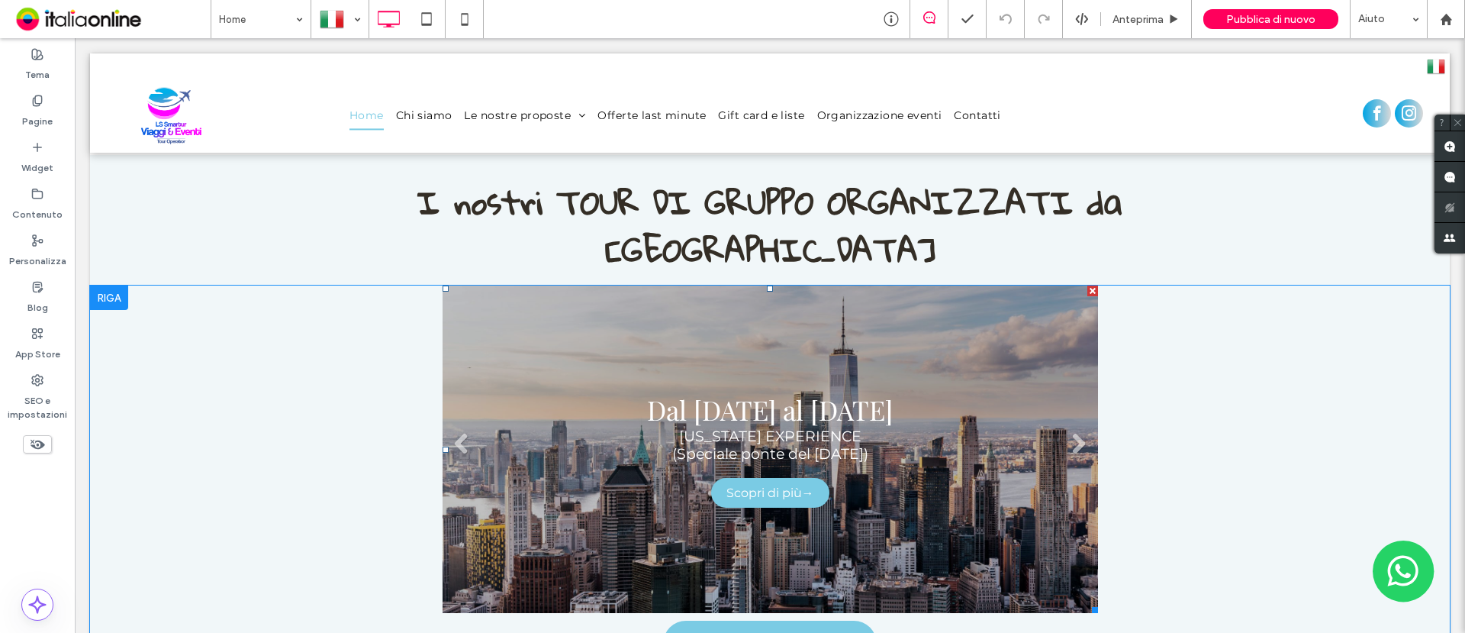
click at [747, 391] on div "Dal [DATE] al [DATE] [US_STATE] EXPERIENCE (Speciale ponte del [DATE]) Scopri d…" at bounding box center [770, 449] width 246 height 116
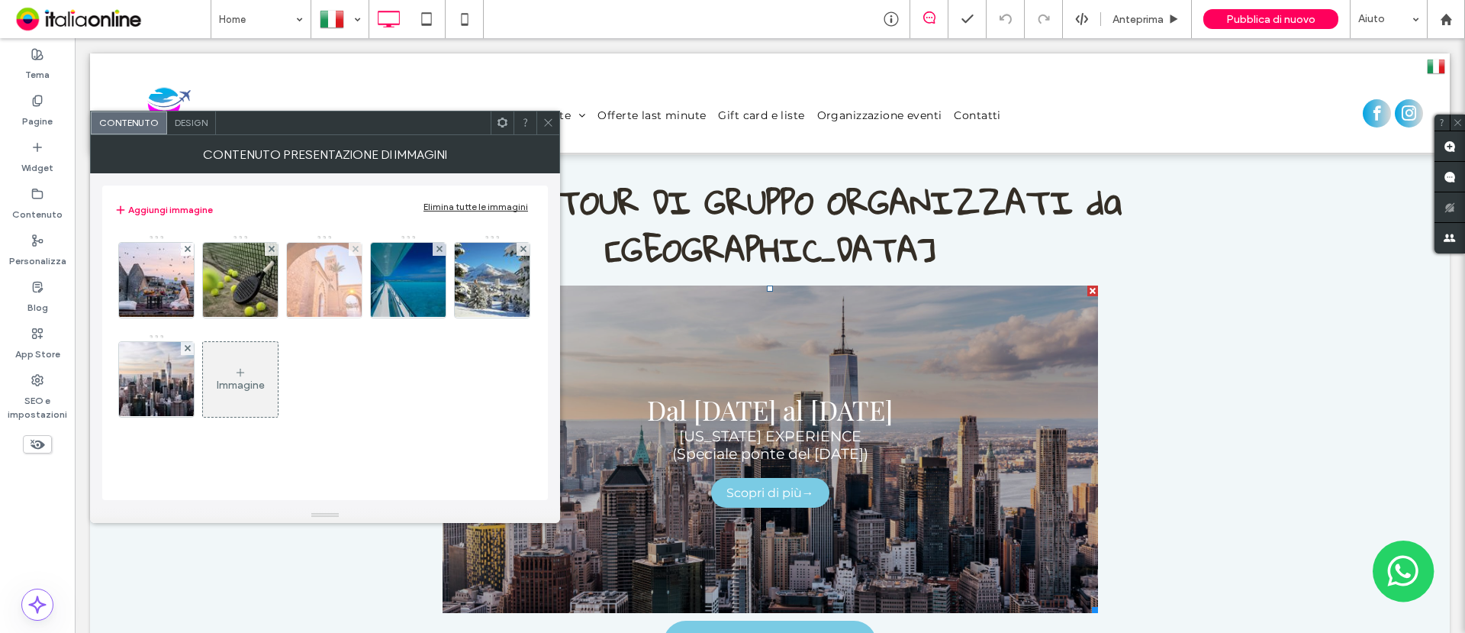
click at [337, 298] on img at bounding box center [325, 280] width 112 height 75
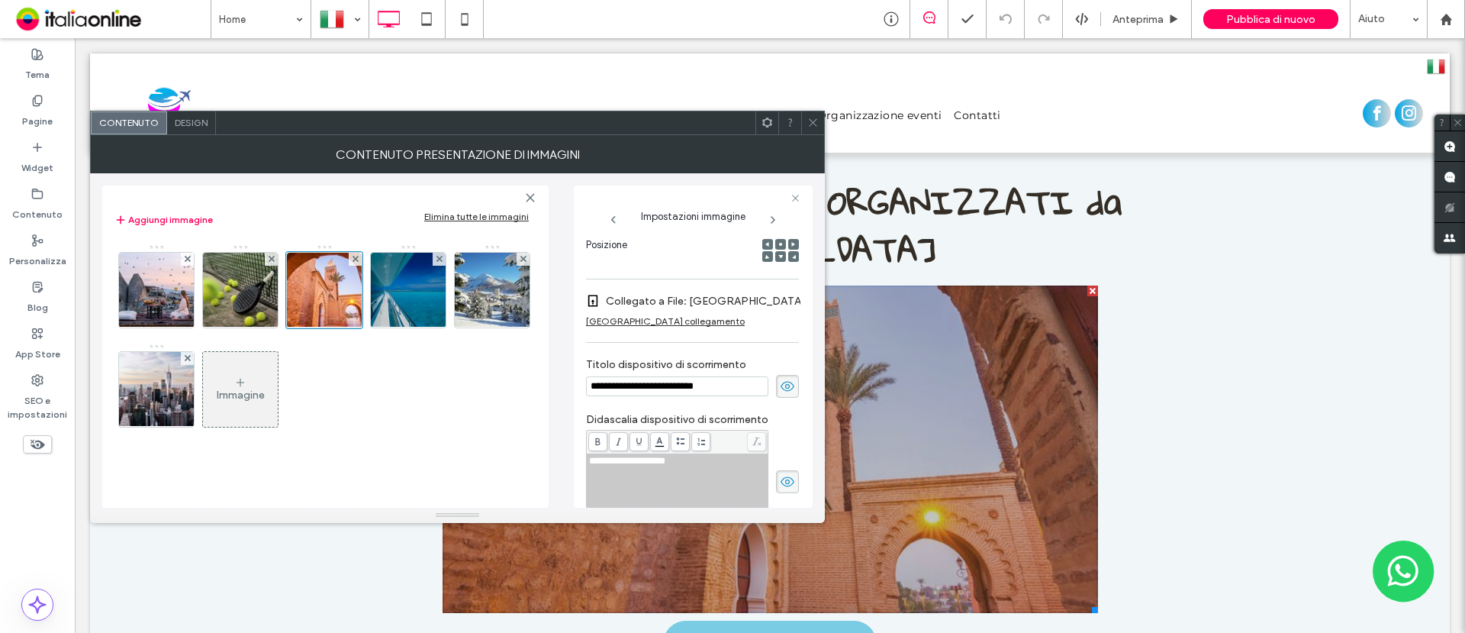
scroll to position [0, 0]
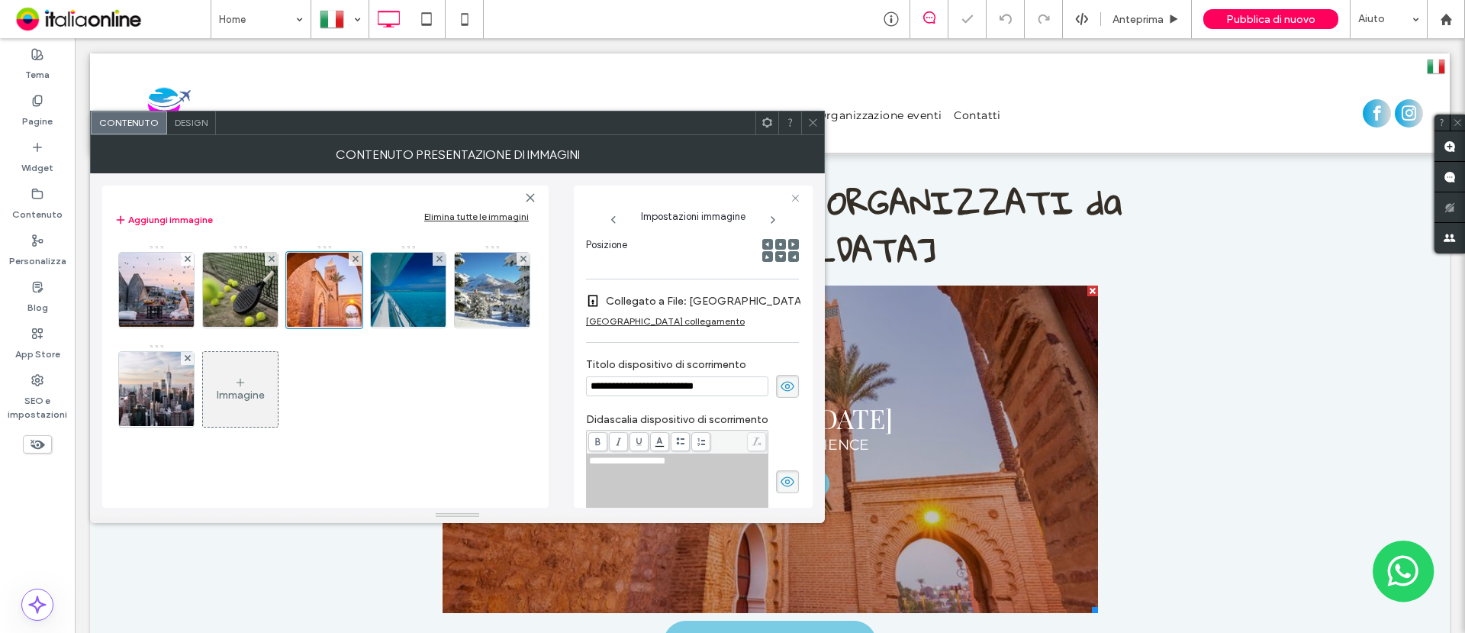
click at [817, 118] on icon at bounding box center [812, 122] width 11 height 11
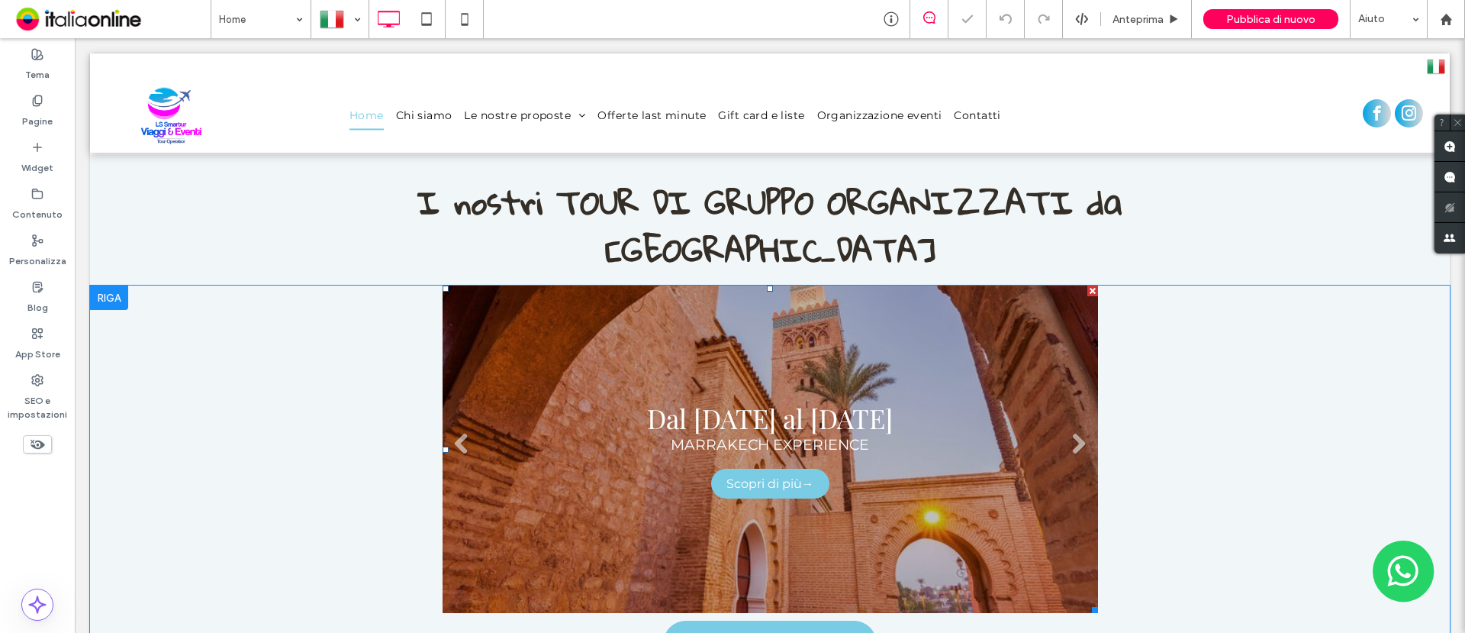
click at [920, 285] on link at bounding box center [771, 448] width 656 height 327
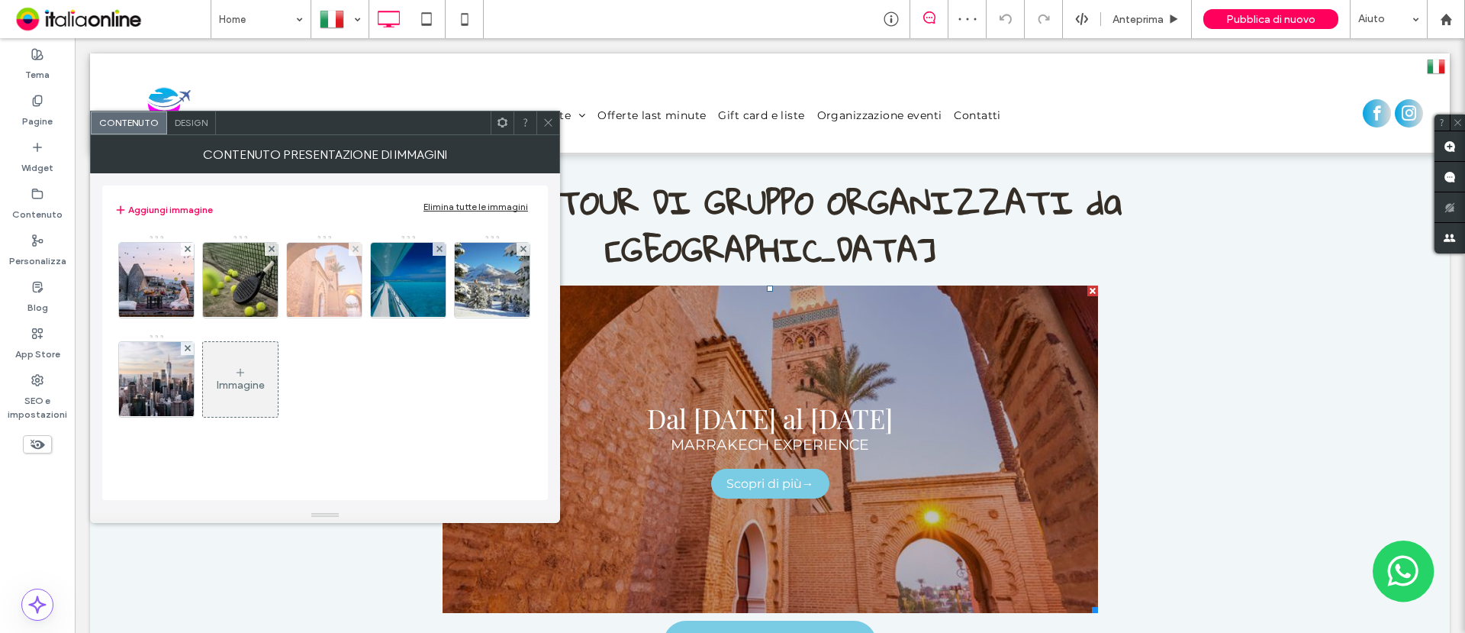
click at [330, 289] on img at bounding box center [325, 280] width 112 height 75
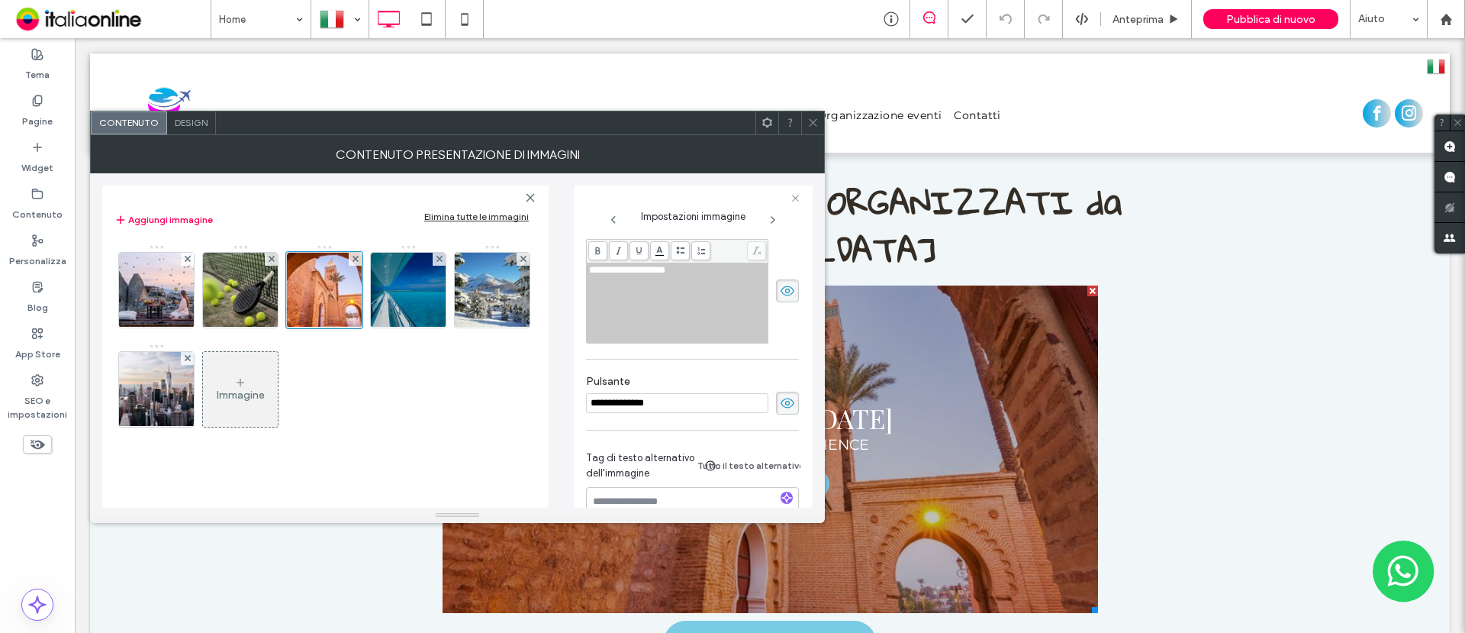
scroll to position [322, 0]
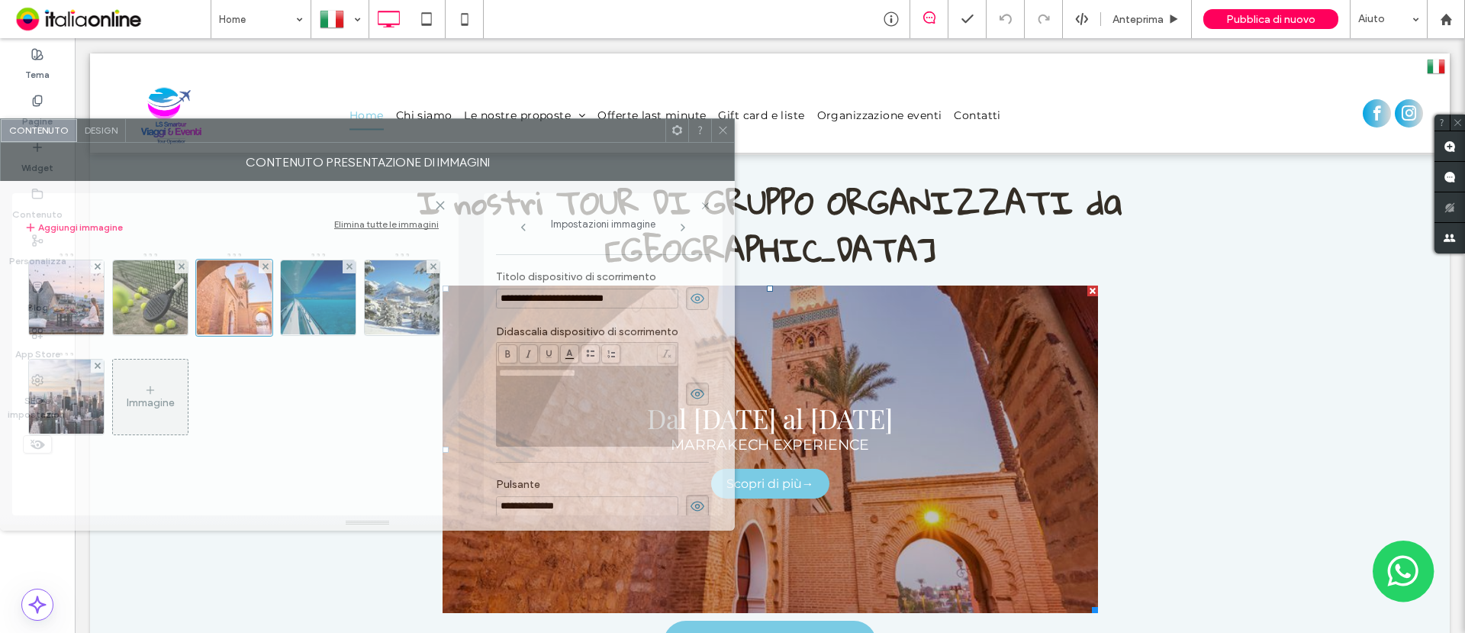
drag, startPoint x: 643, startPoint y: 133, endPoint x: 617, endPoint y: 416, distance: 284.2
click at [460, 140] on div at bounding box center [396, 130] width 540 height 23
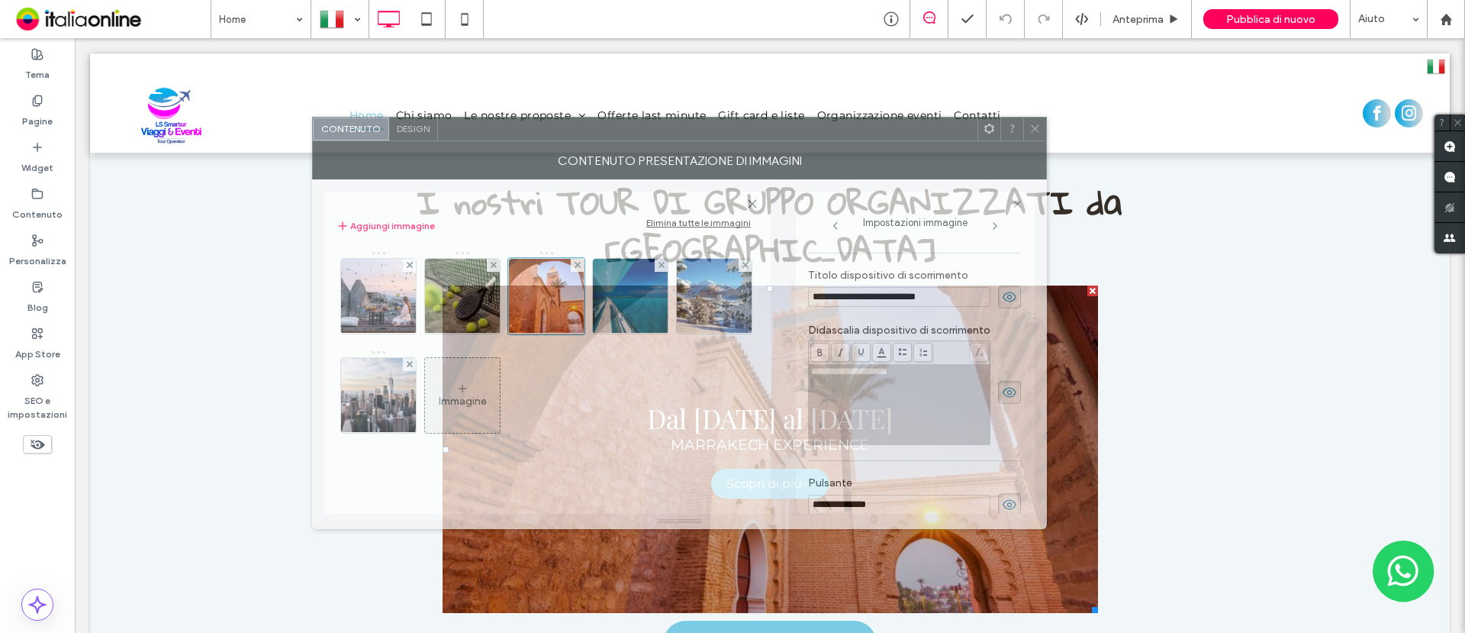
drag, startPoint x: 350, startPoint y: 140, endPoint x: 662, endPoint y: 138, distance: 312.1
click at [662, 138] on div at bounding box center [708, 129] width 540 height 23
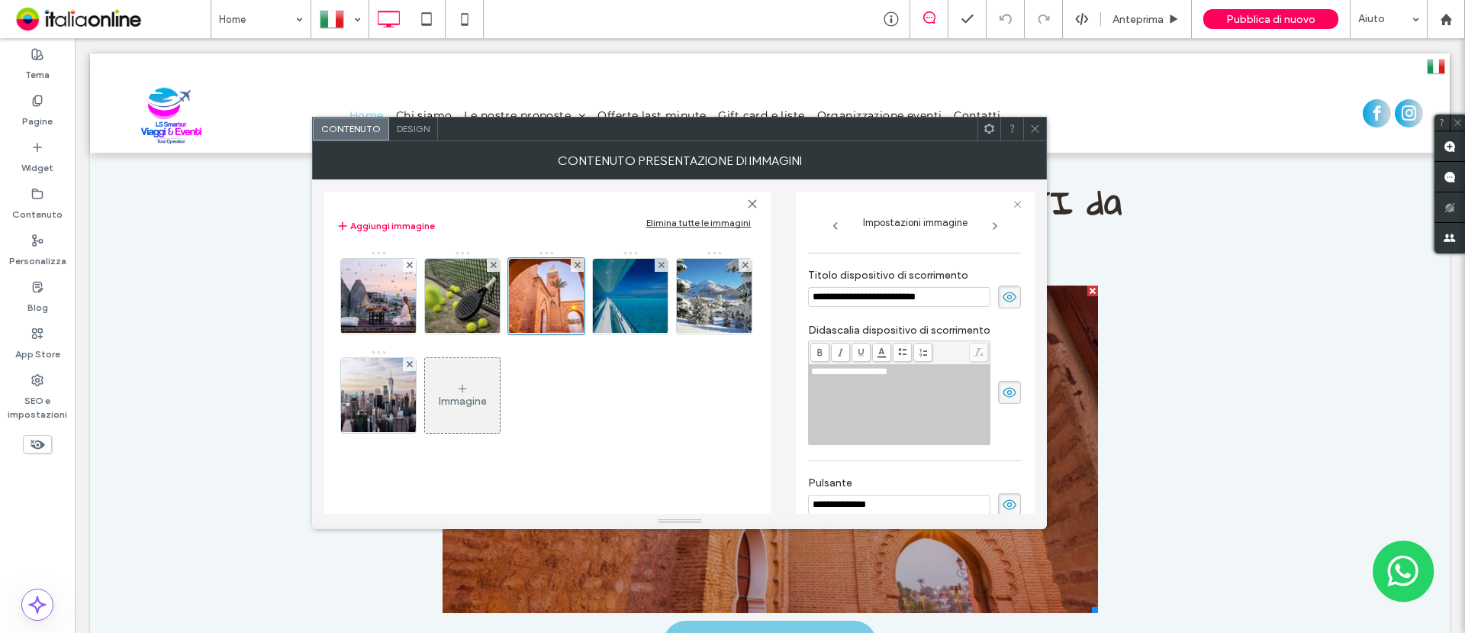
click at [417, 130] on span "Design" at bounding box center [413, 128] width 33 height 11
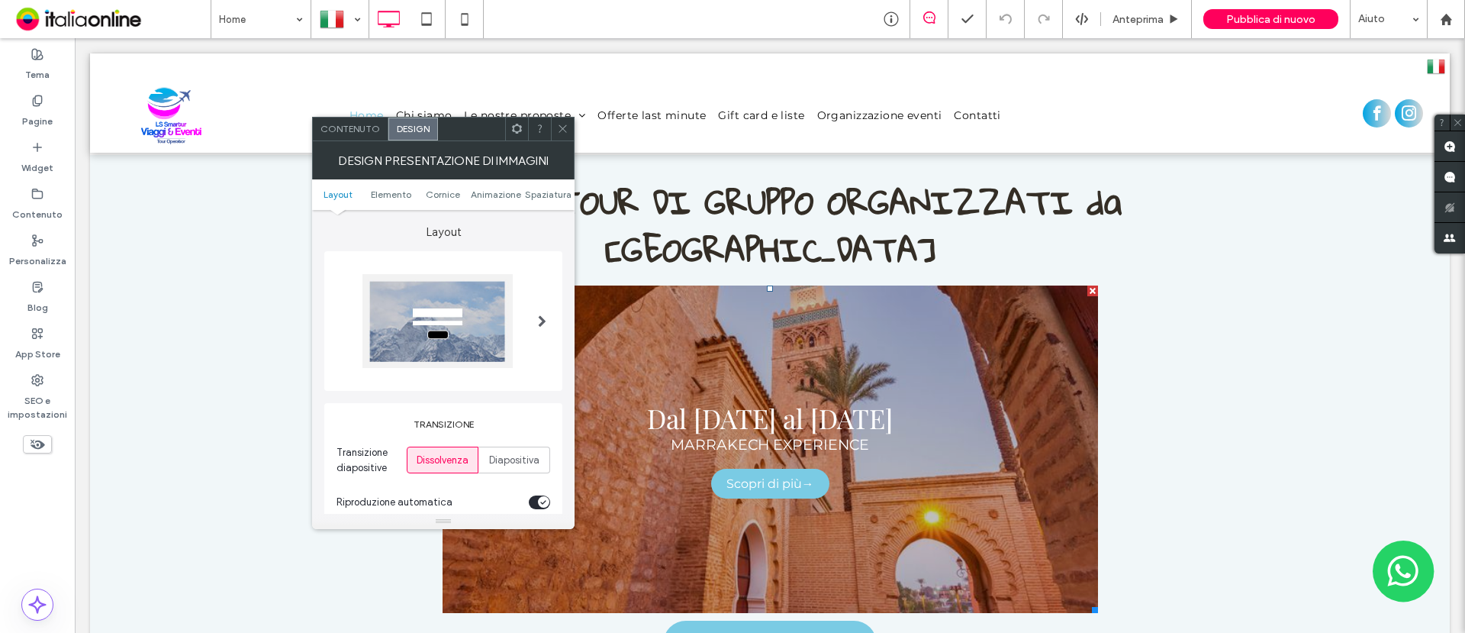
drag, startPoint x: 417, startPoint y: 130, endPoint x: 353, endPoint y: 131, distance: 64.9
click at [353, 131] on span "Contenuto" at bounding box center [351, 128] width 60 height 11
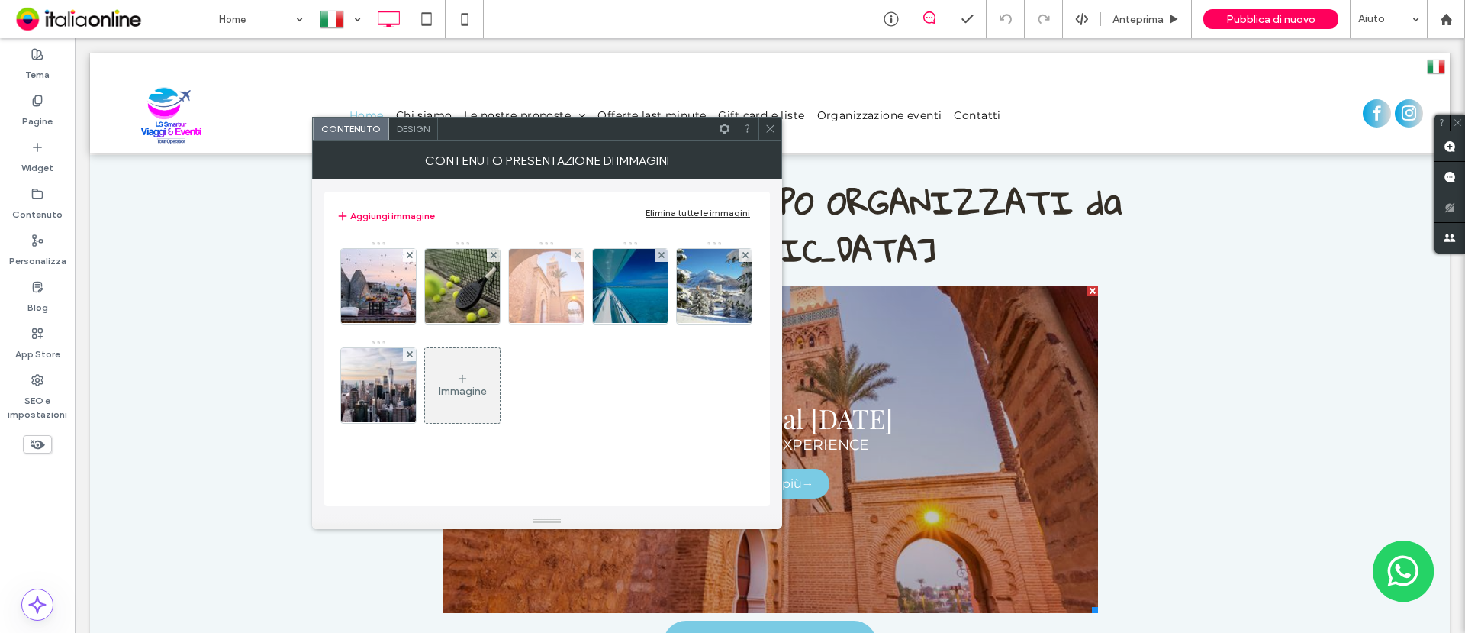
click at [536, 296] on img at bounding box center [547, 286] width 112 height 75
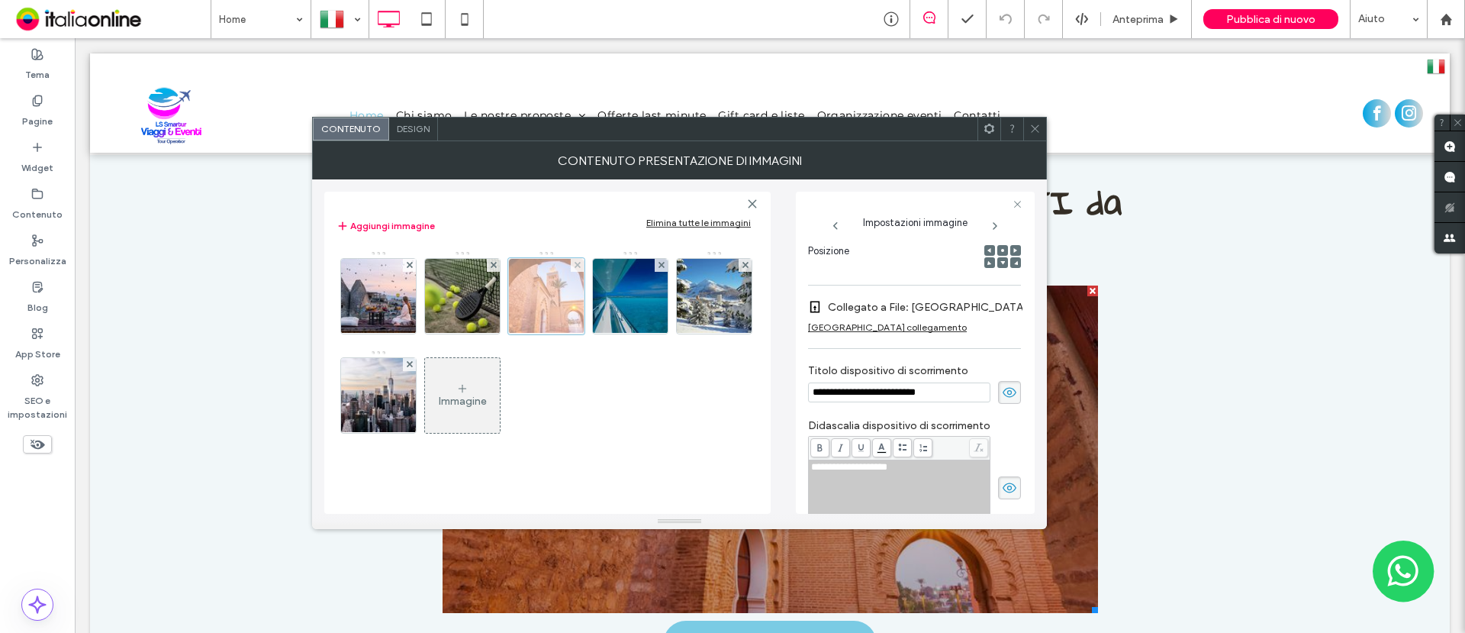
scroll to position [0, 0]
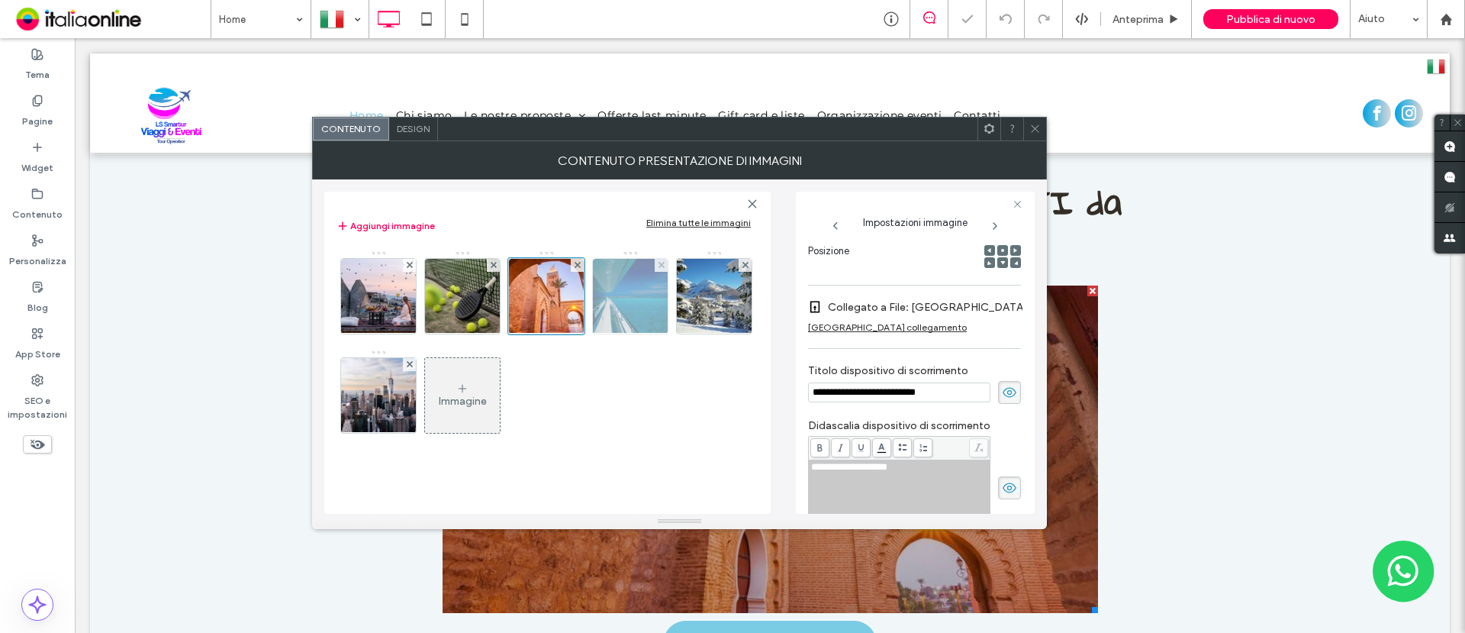
click at [628, 315] on img at bounding box center [631, 296] width 100 height 75
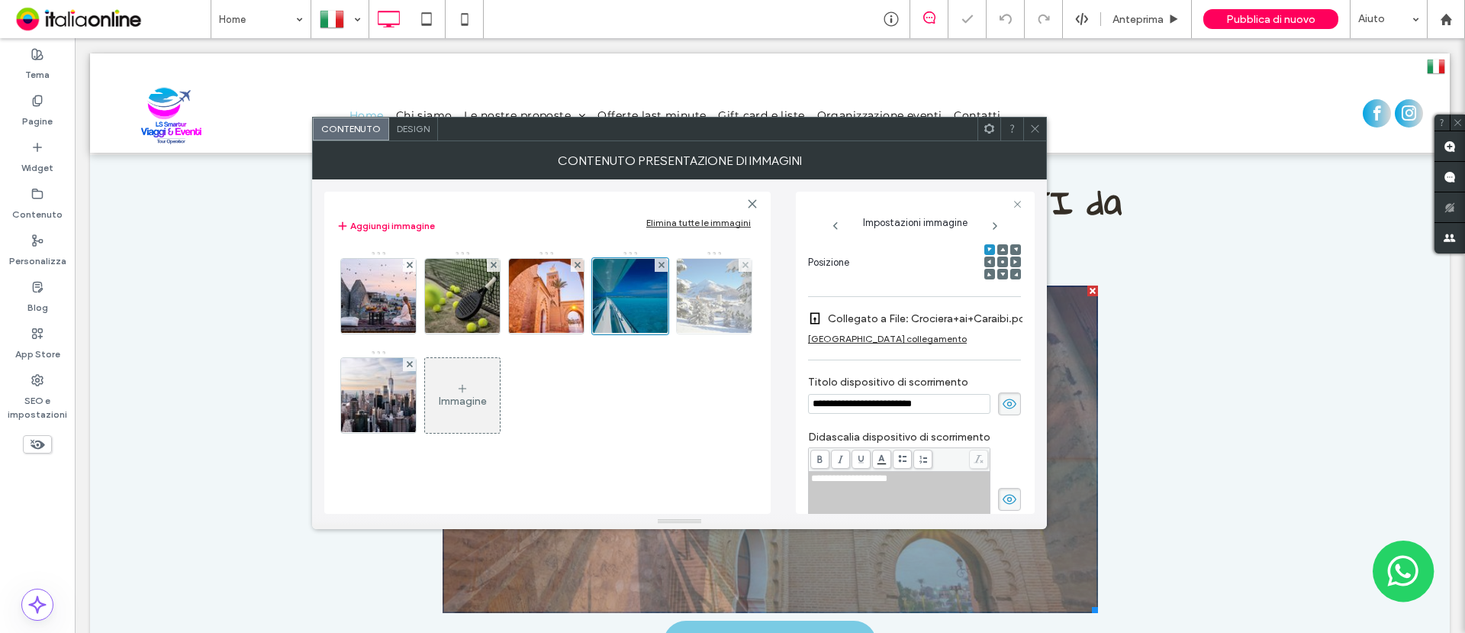
scroll to position [238, 0]
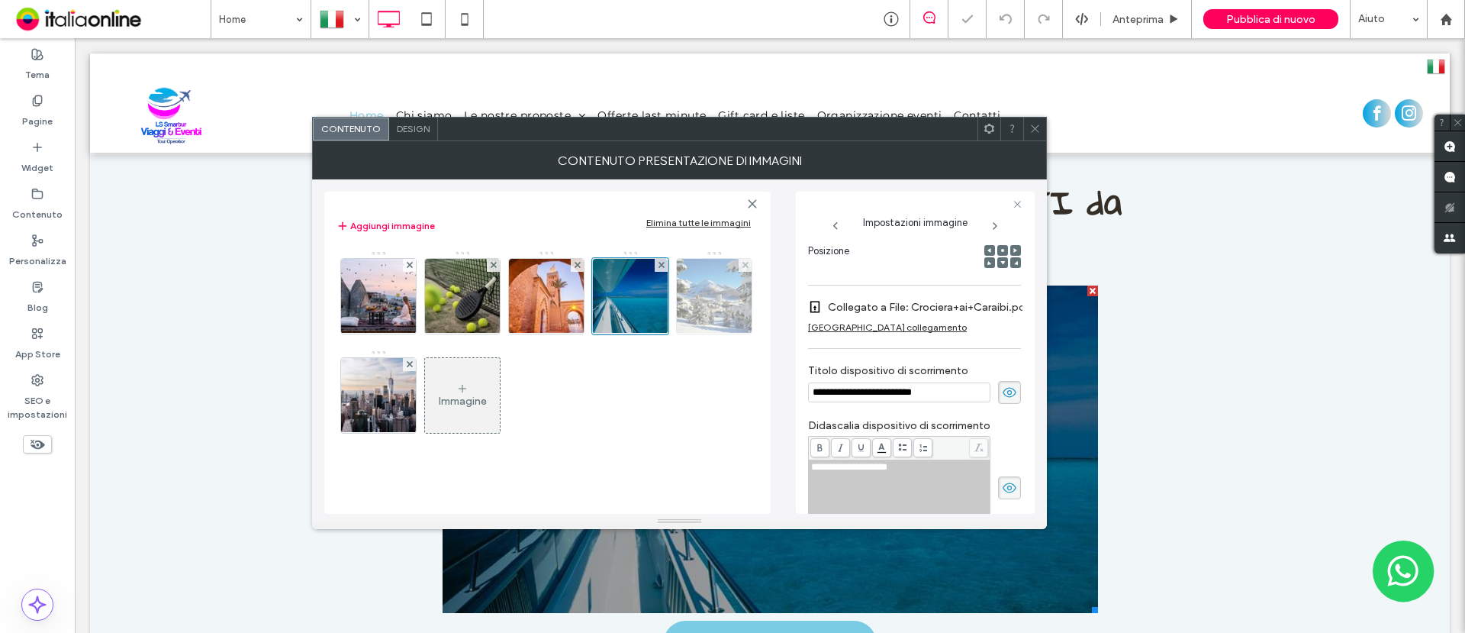
click at [718, 314] on img at bounding box center [715, 296] width 112 height 75
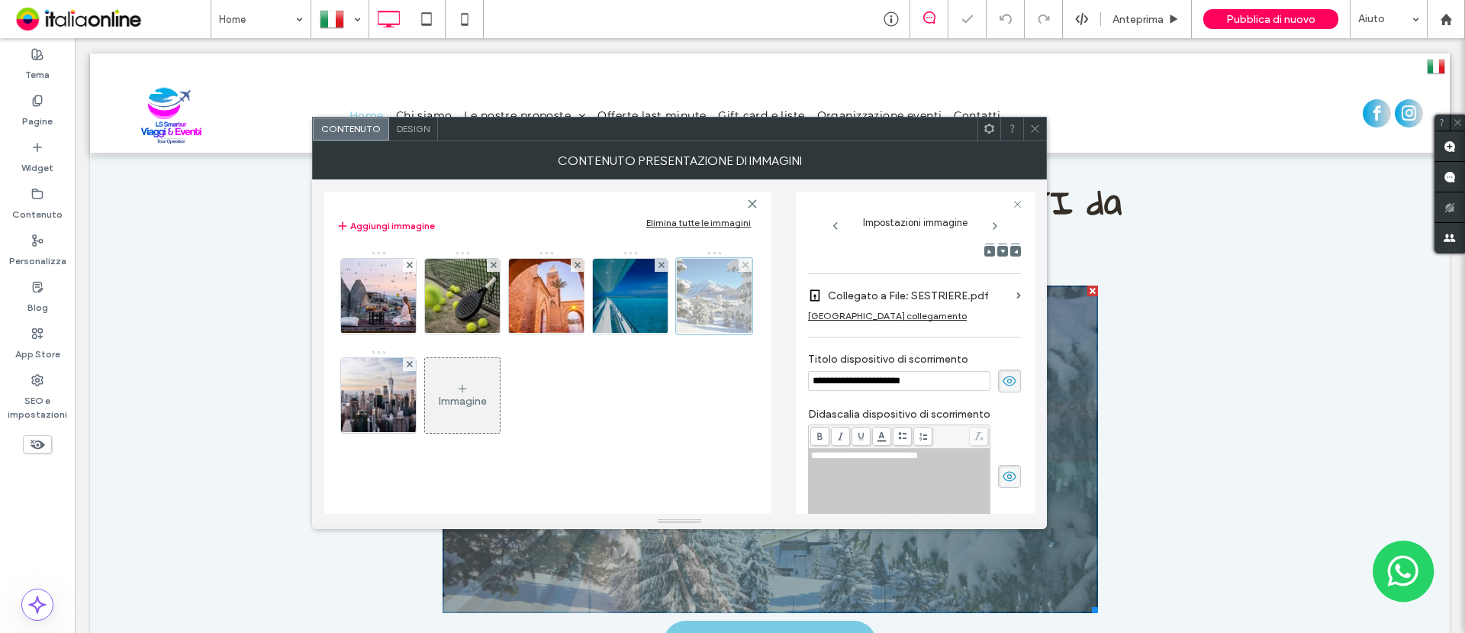
scroll to position [227, 0]
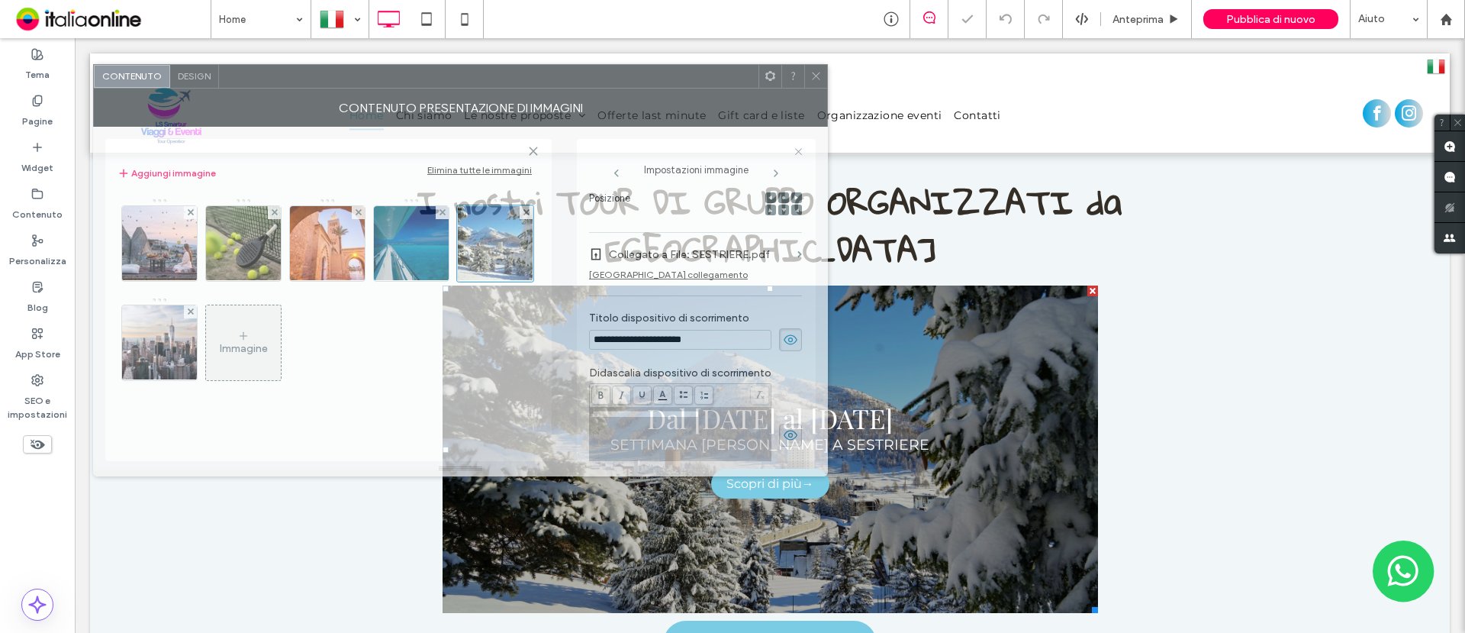
drag, startPoint x: 651, startPoint y: 161, endPoint x: 723, endPoint y: 361, distance: 212.4
click at [560, 85] on div at bounding box center [489, 76] width 540 height 23
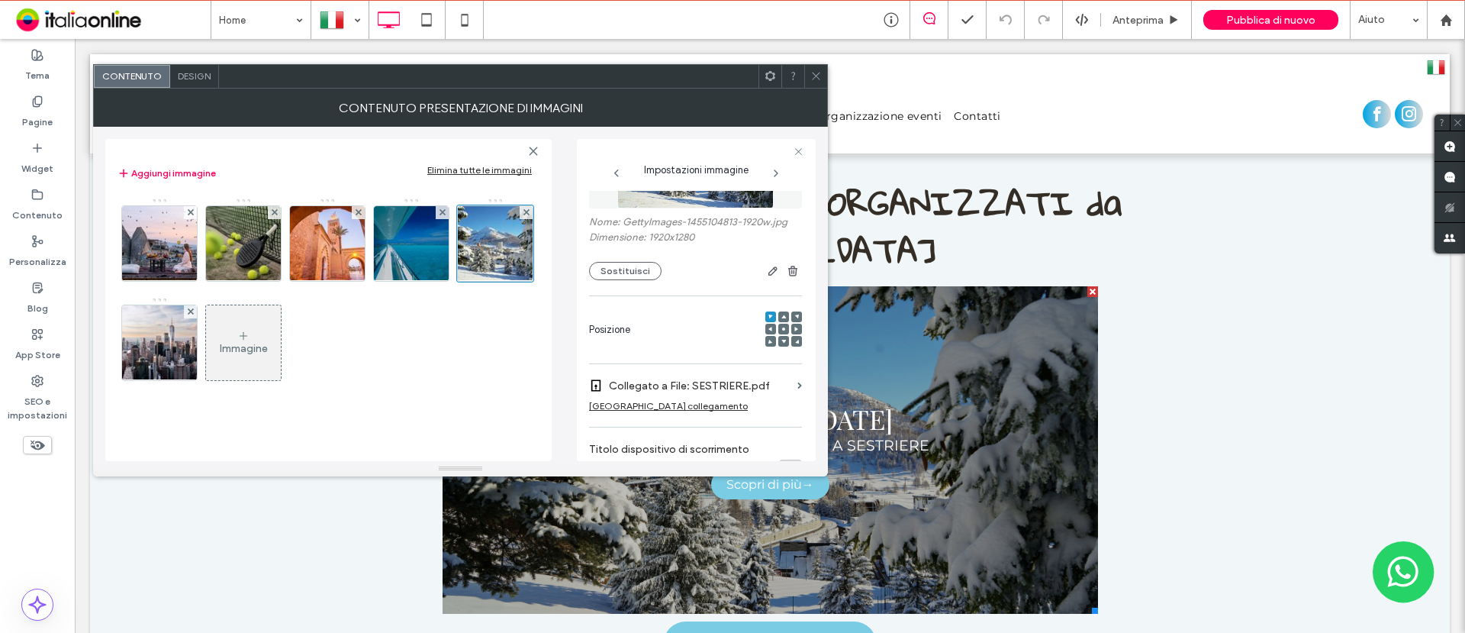
scroll to position [191, 0]
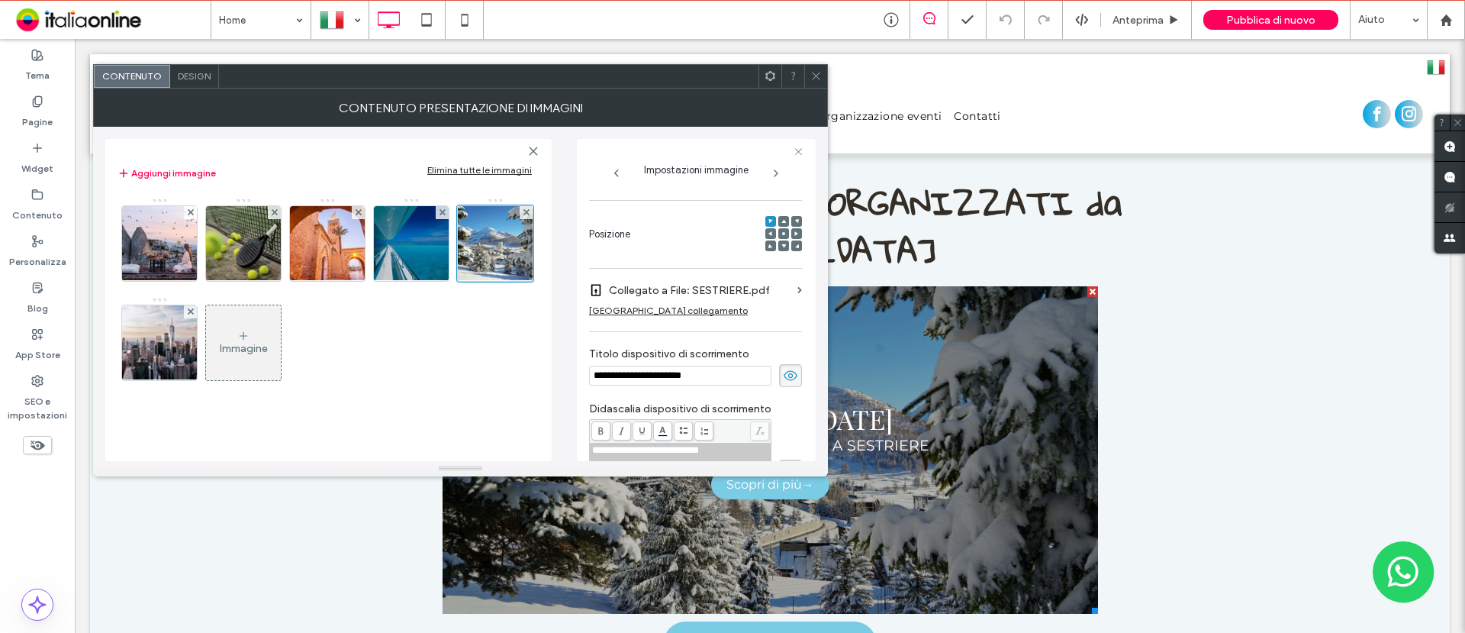
click at [820, 75] on icon at bounding box center [815, 75] width 11 height 11
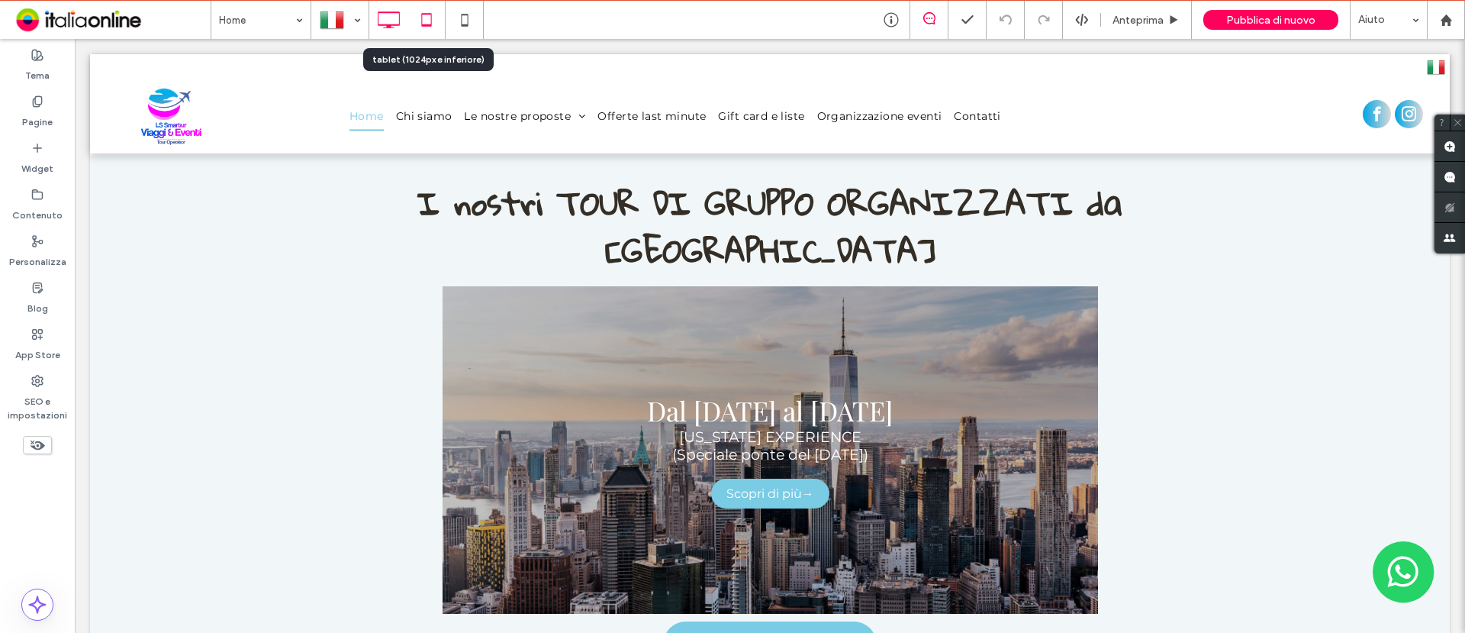
drag, startPoint x: 423, startPoint y: 11, endPoint x: 391, endPoint y: 16, distance: 31.6
click at [423, 11] on icon at bounding box center [426, 20] width 31 height 31
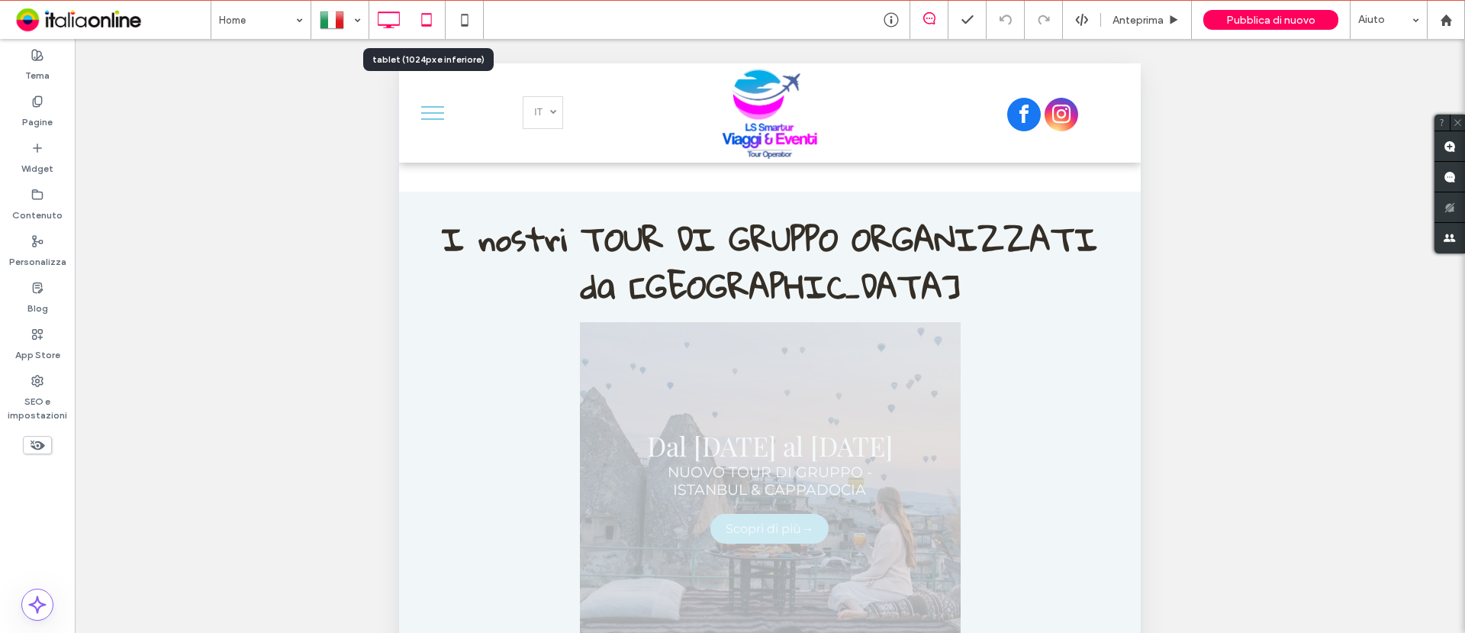
click at [391, 16] on icon at bounding box center [388, 20] width 31 height 31
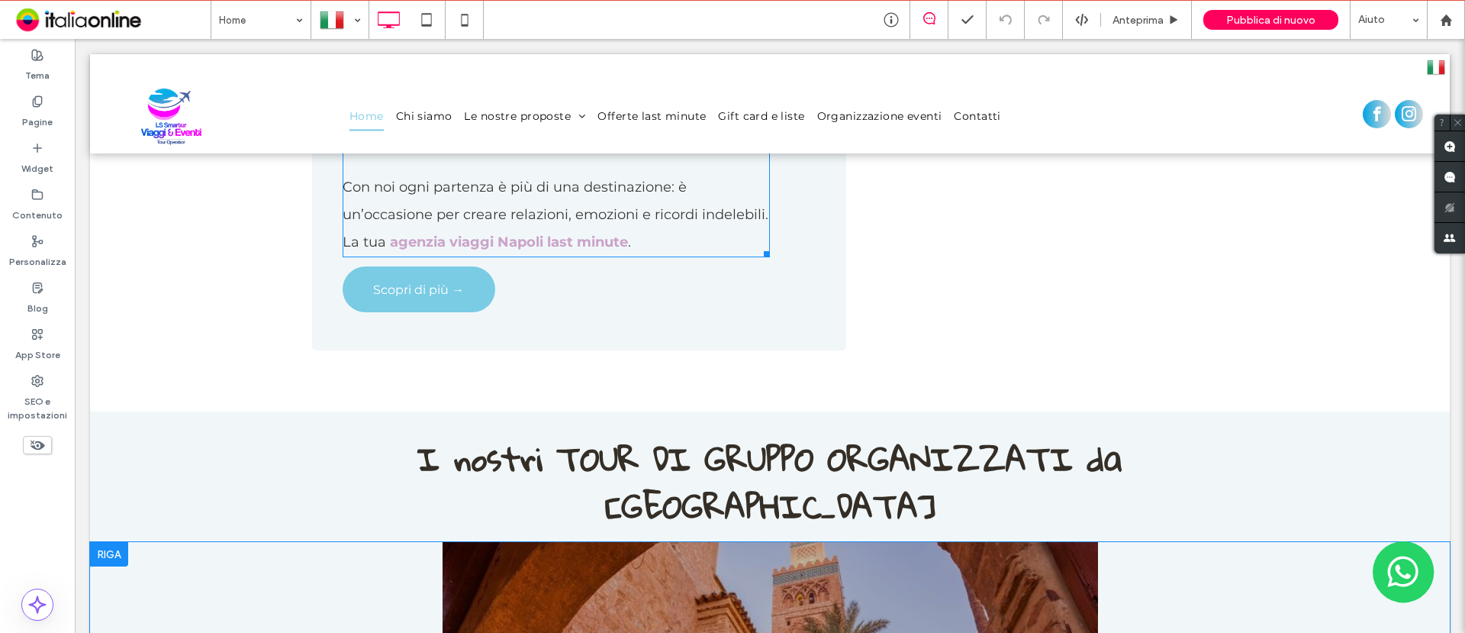
scroll to position [1717, 0]
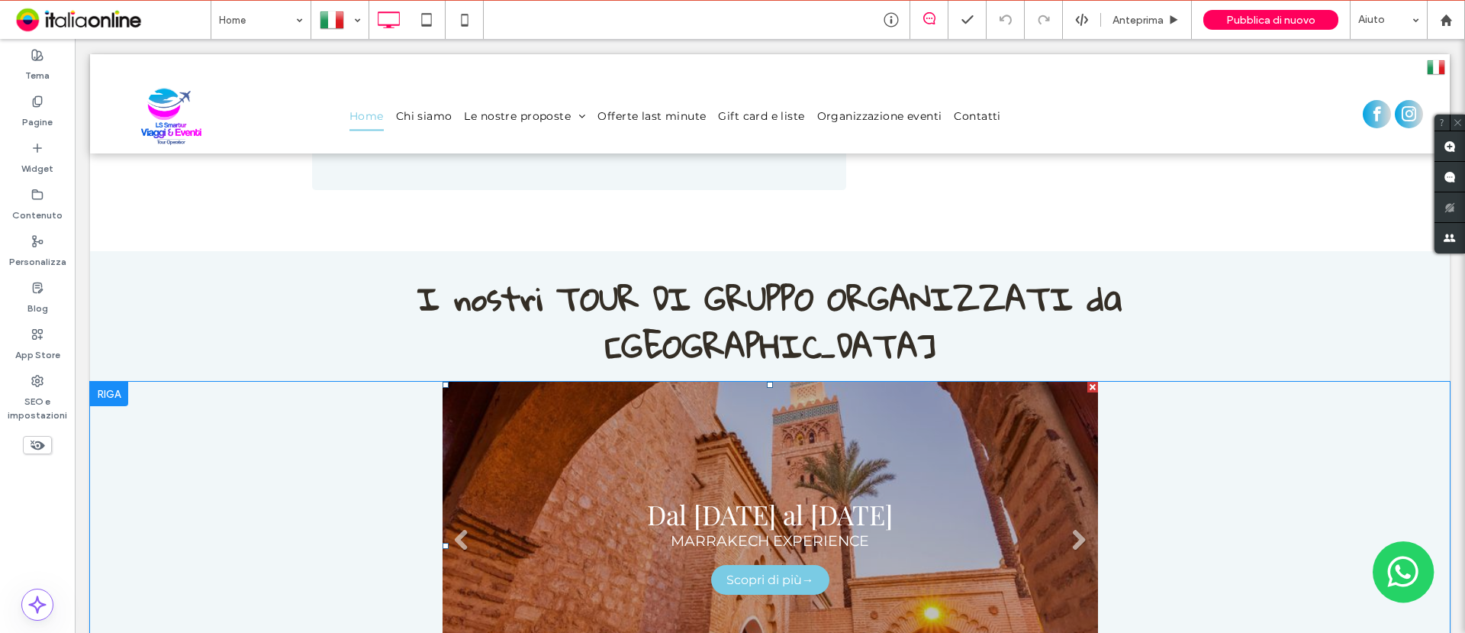
click at [739, 382] on link at bounding box center [771, 545] width 656 height 327
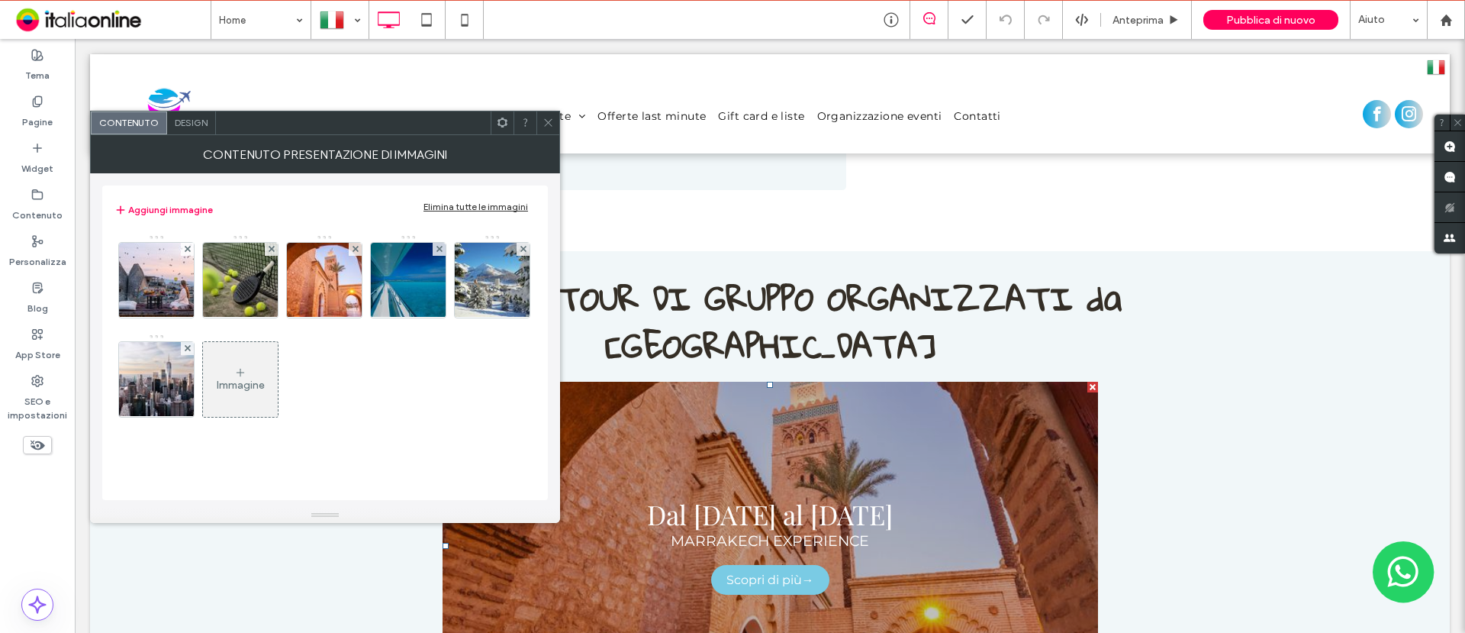
click at [198, 127] on span "Design" at bounding box center [191, 122] width 33 height 11
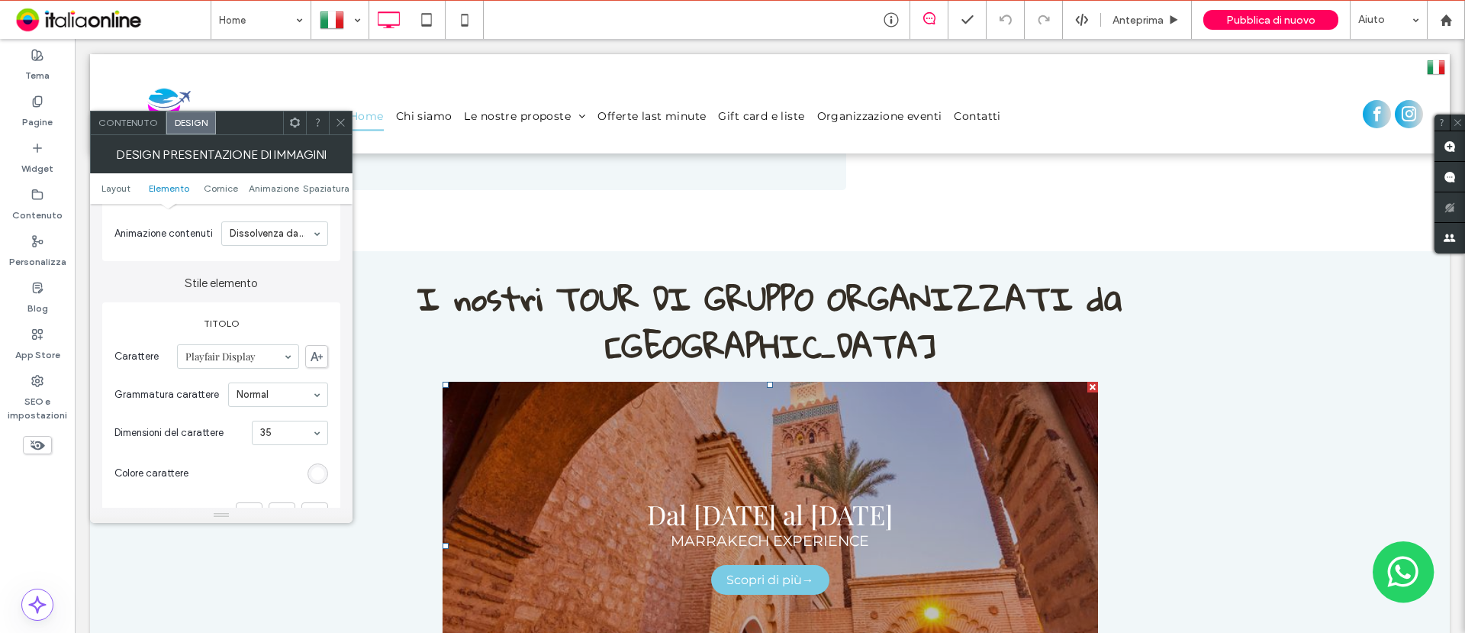
scroll to position [477, 0]
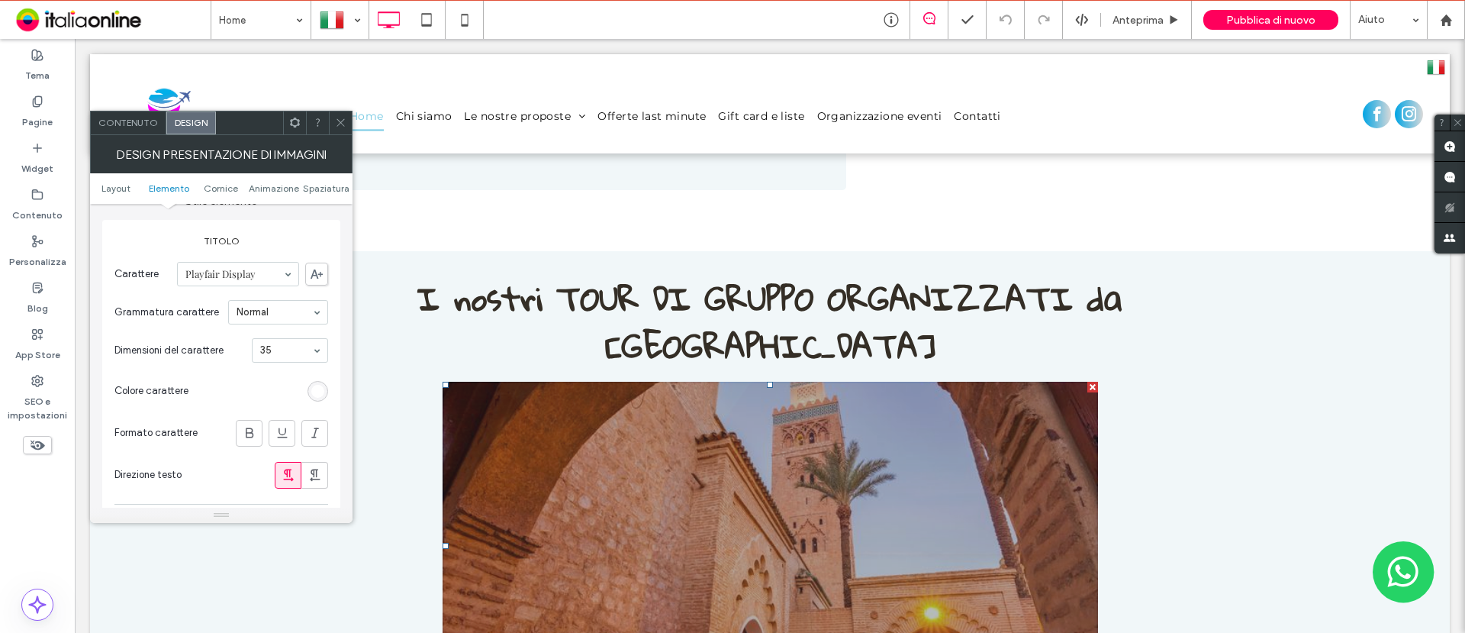
click at [348, 123] on div at bounding box center [340, 122] width 23 height 23
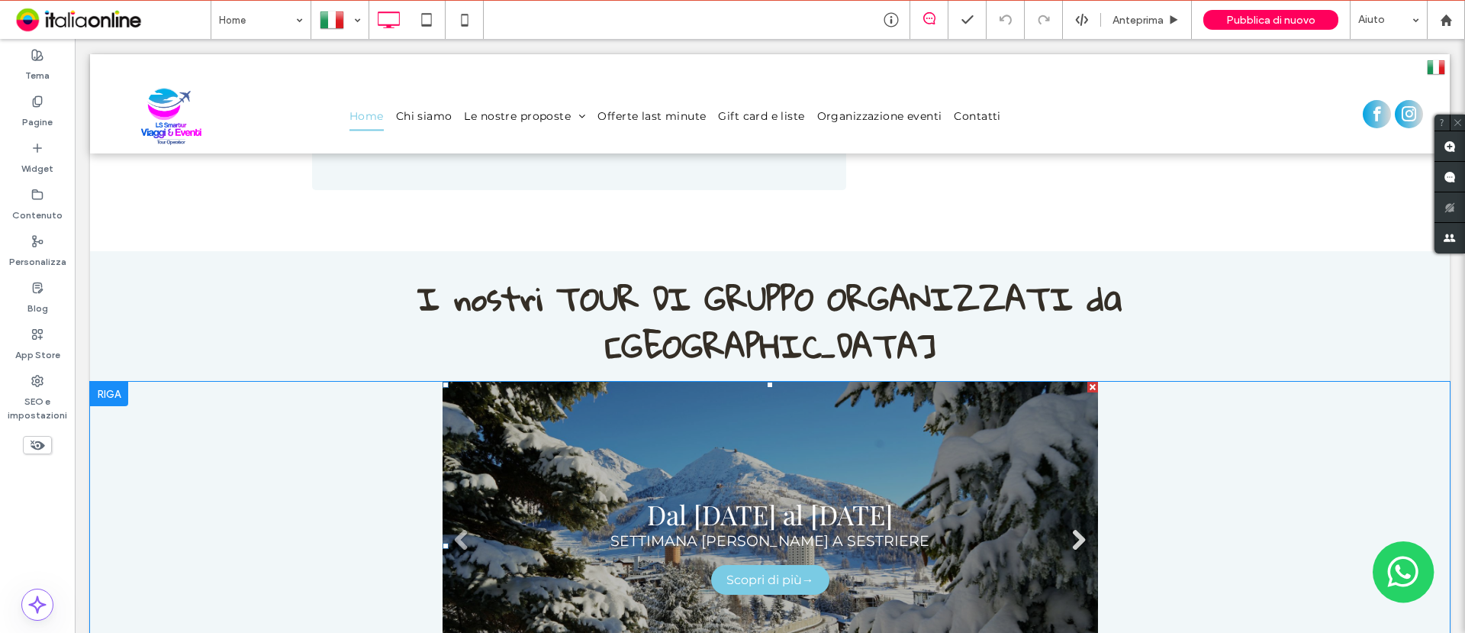
click at [1068, 528] on link "Next" at bounding box center [1079, 539] width 23 height 23
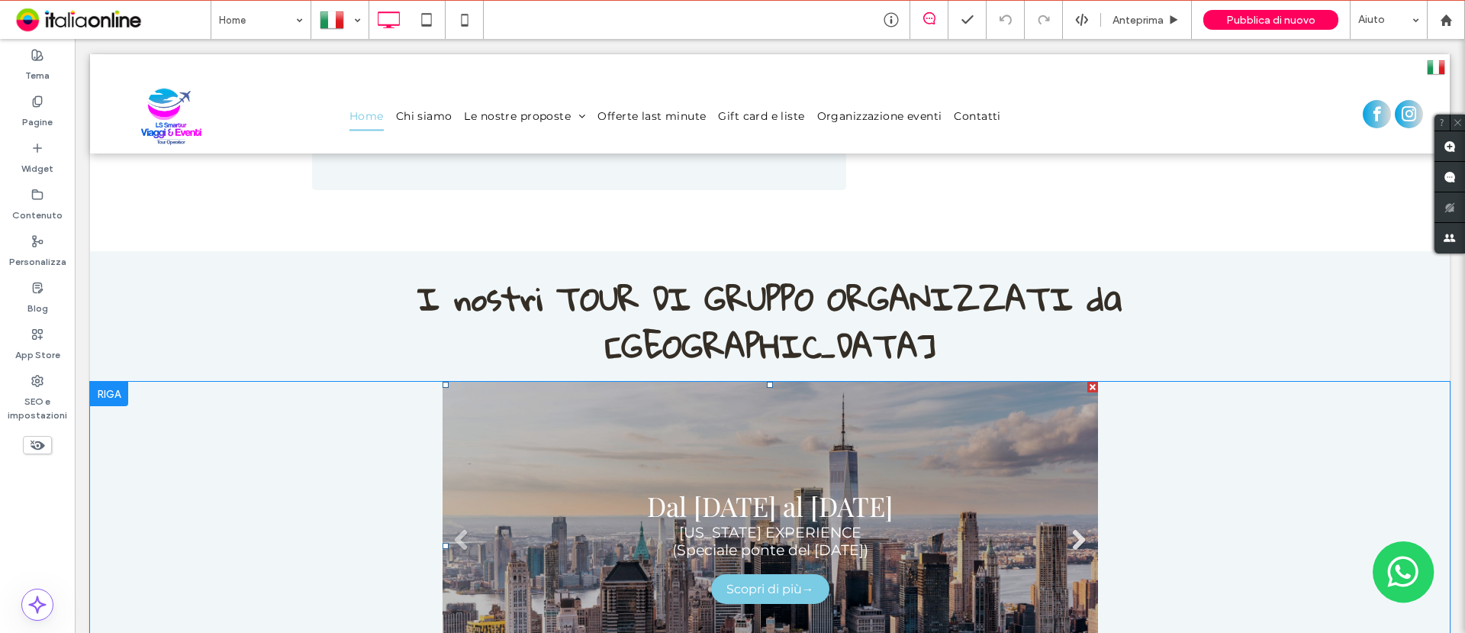
click at [1068, 528] on link "Next" at bounding box center [1079, 539] width 23 height 23
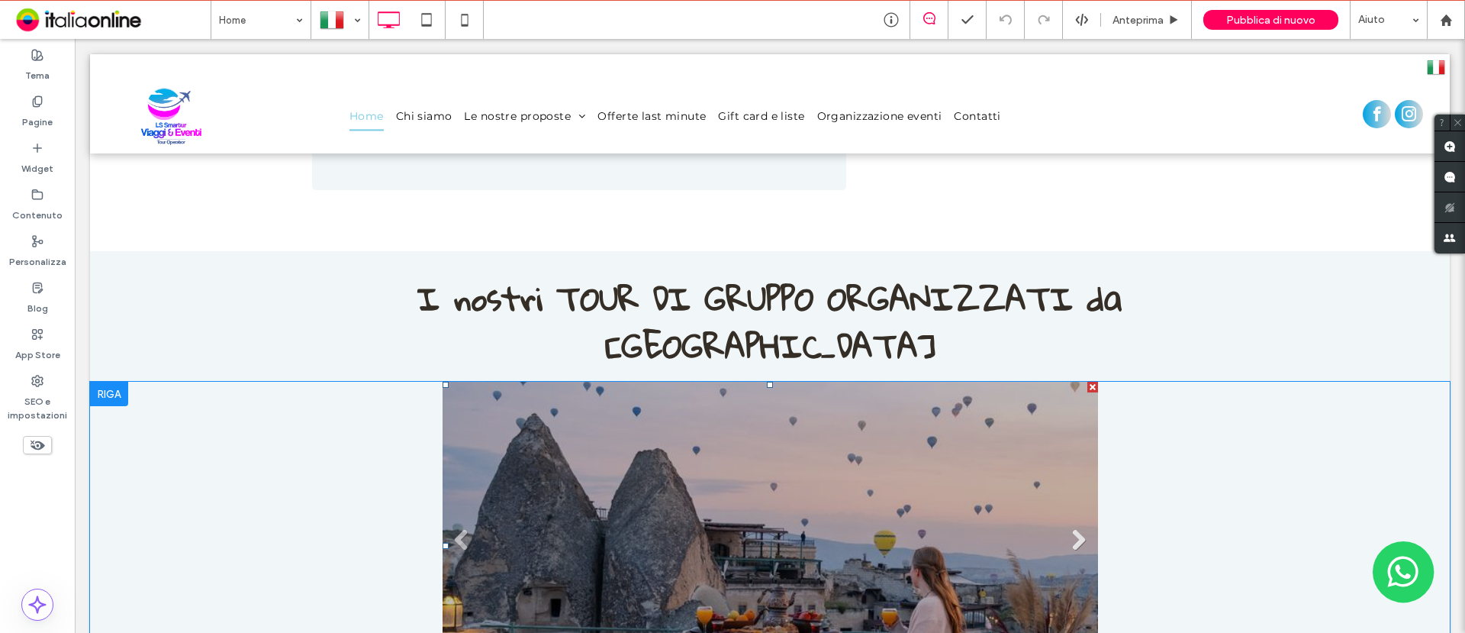
click at [1068, 528] on link "Next" at bounding box center [1079, 539] width 23 height 23
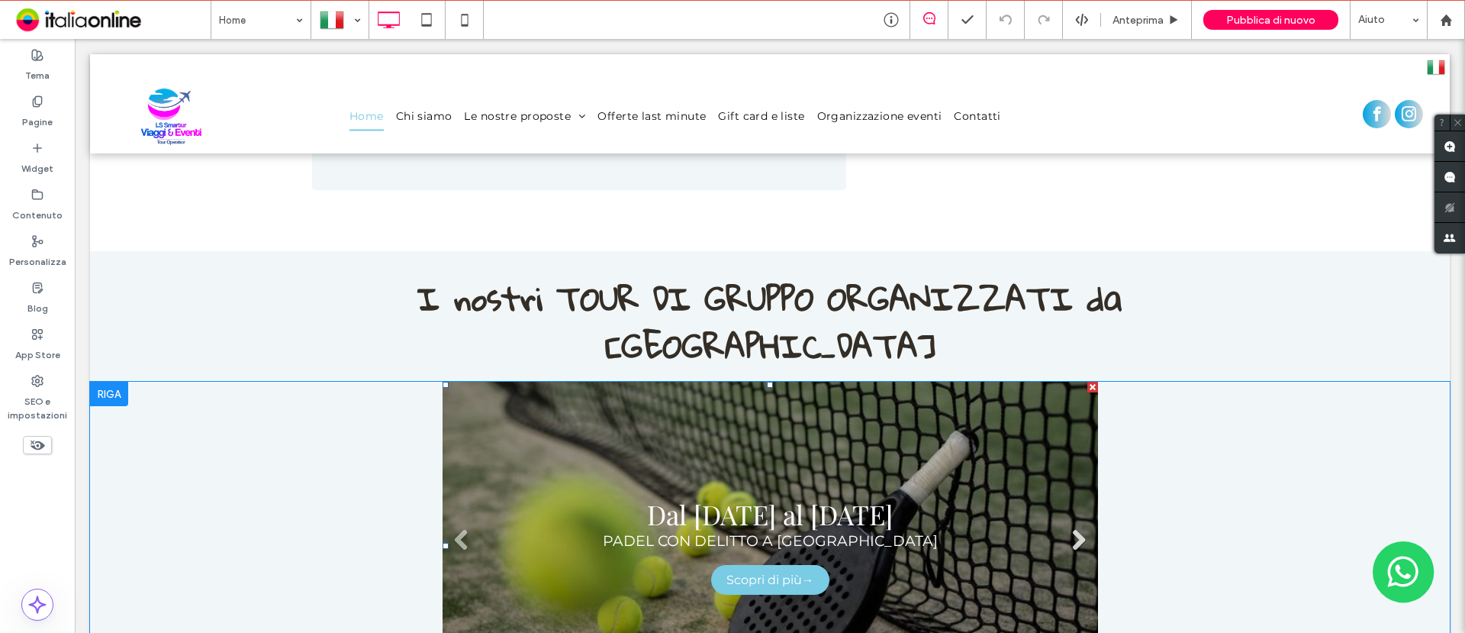
click at [1068, 528] on link "Next" at bounding box center [1079, 539] width 23 height 23
